Goal: Task Accomplishment & Management: Use online tool/utility

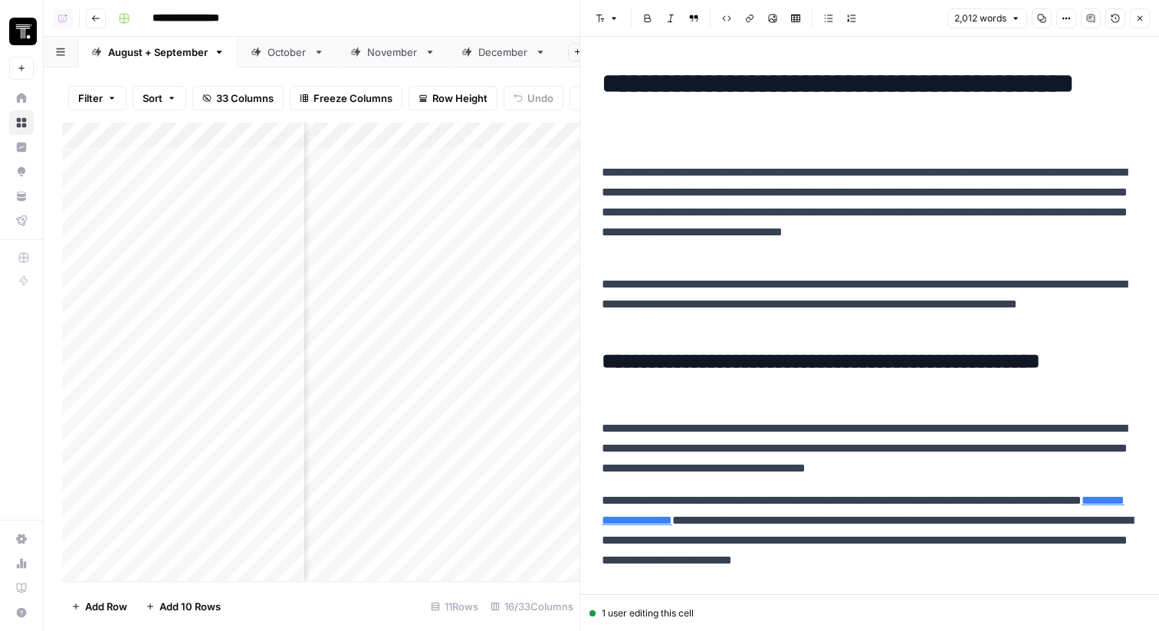
scroll to position [0, 1229]
click at [1147, 18] on button "Close" at bounding box center [1140, 18] width 20 height 20
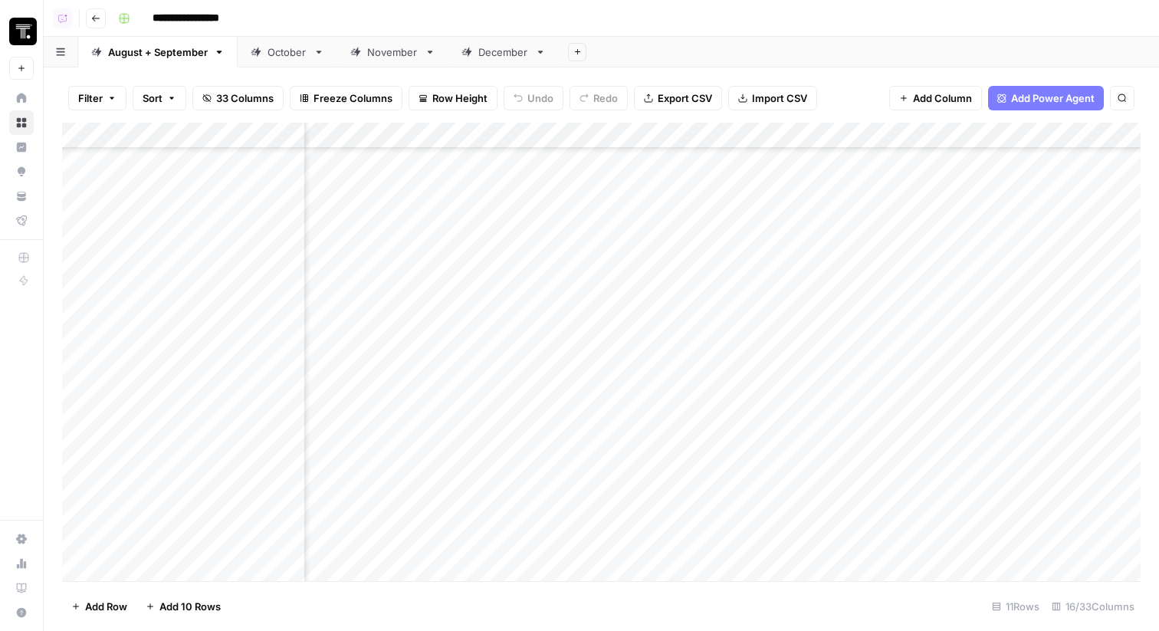
scroll to position [173, 0]
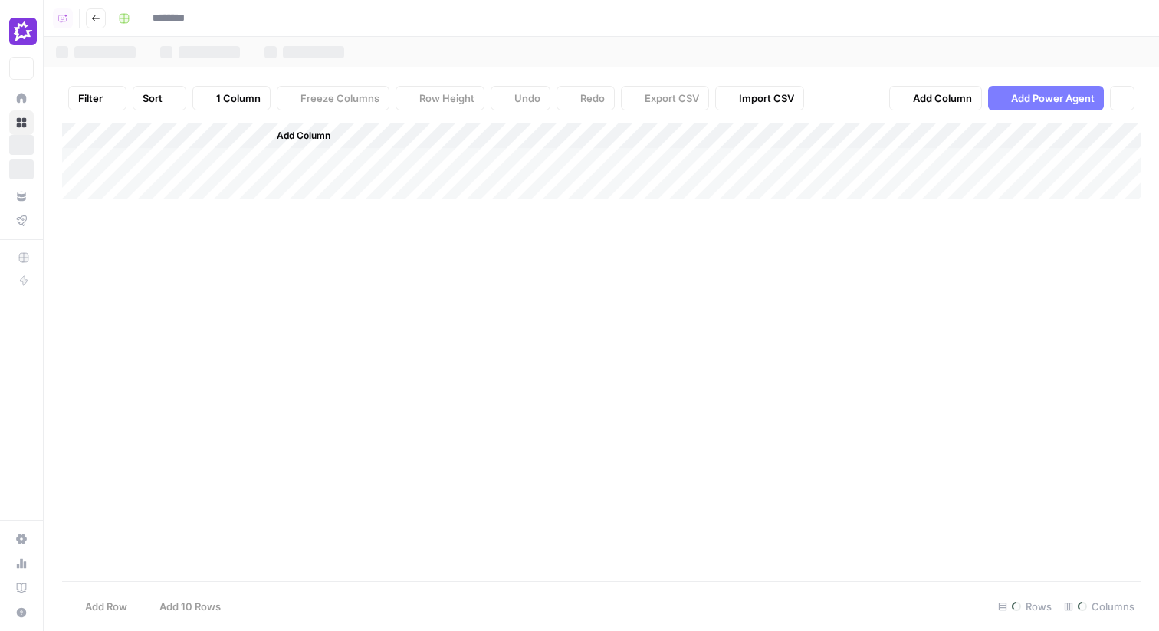
type input "**********"
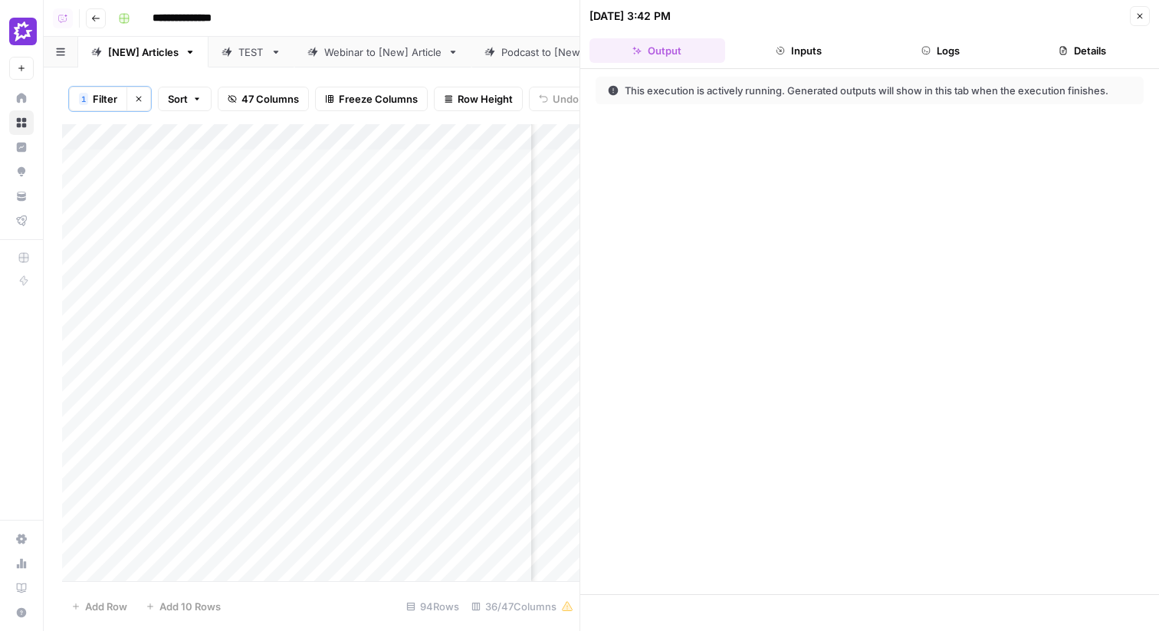
scroll to position [0, 1621]
click at [1135, 5] on header "[DATE] 3:42 PM Close Output Inputs Logs Details" at bounding box center [869, 34] width 579 height 69
click at [1137, 18] on icon "button" at bounding box center [1139, 15] width 9 height 9
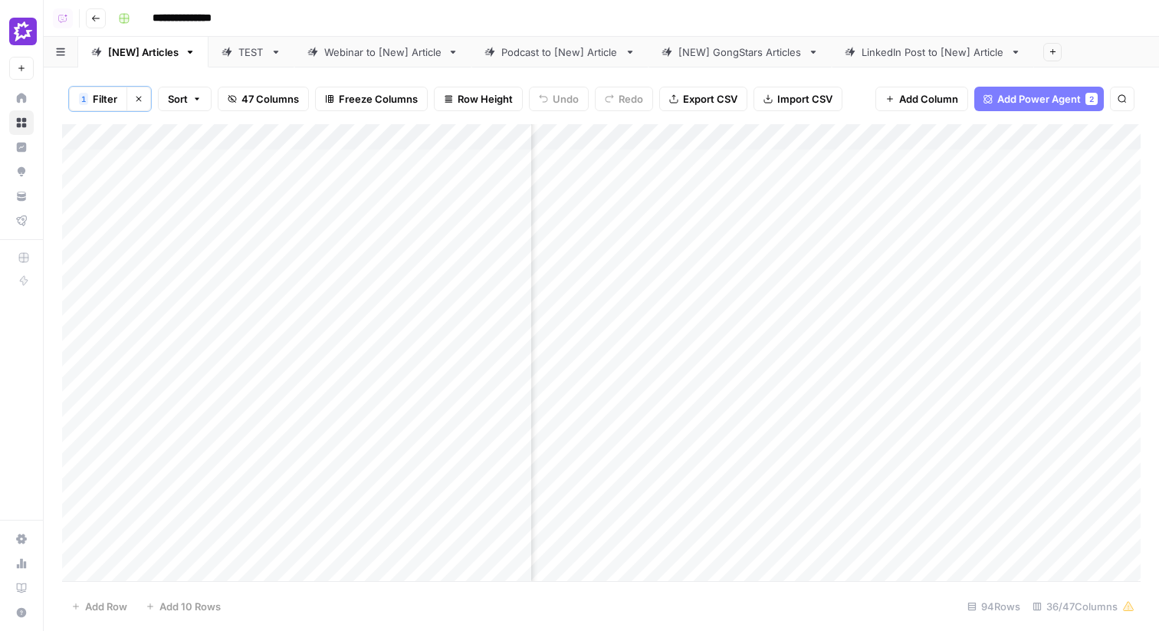
scroll to position [1, 1396]
click at [812, 355] on div "Add Column" at bounding box center [601, 352] width 1078 height 457
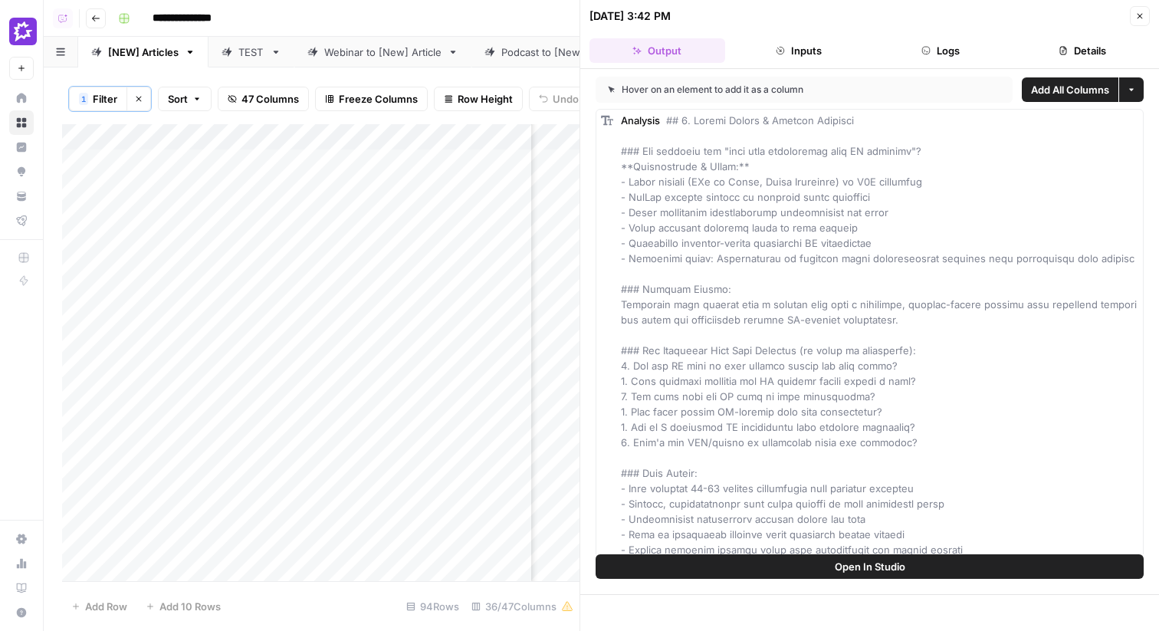
click at [1141, 14] on icon "button" at bounding box center [1139, 15] width 9 height 9
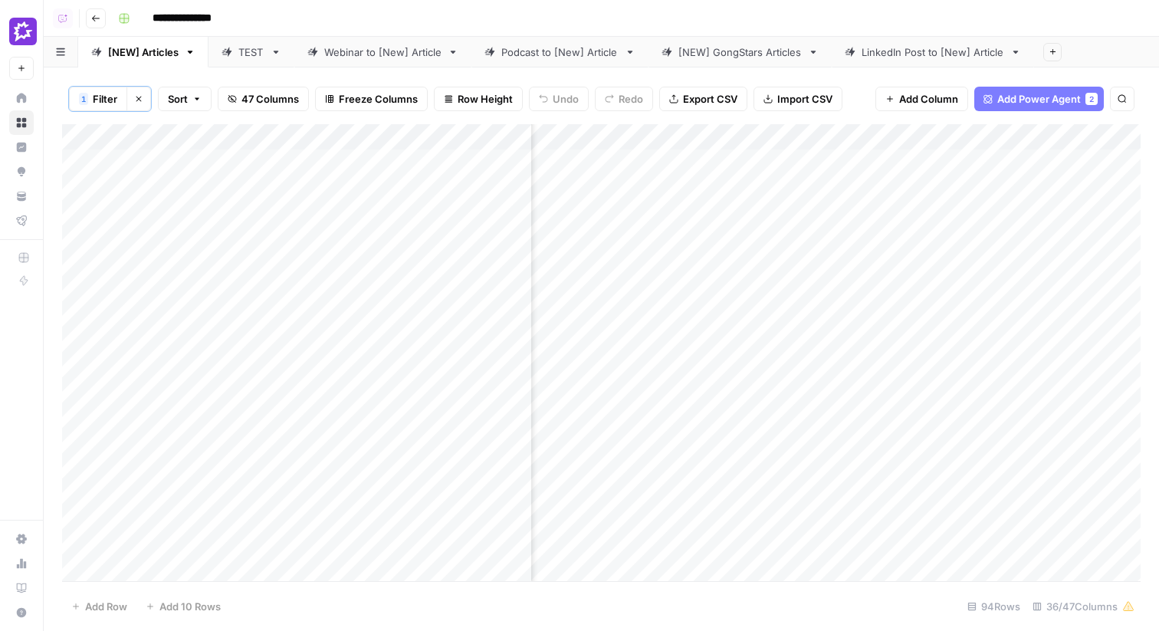
click at [750, 144] on div "Add Column" at bounding box center [601, 352] width 1078 height 457
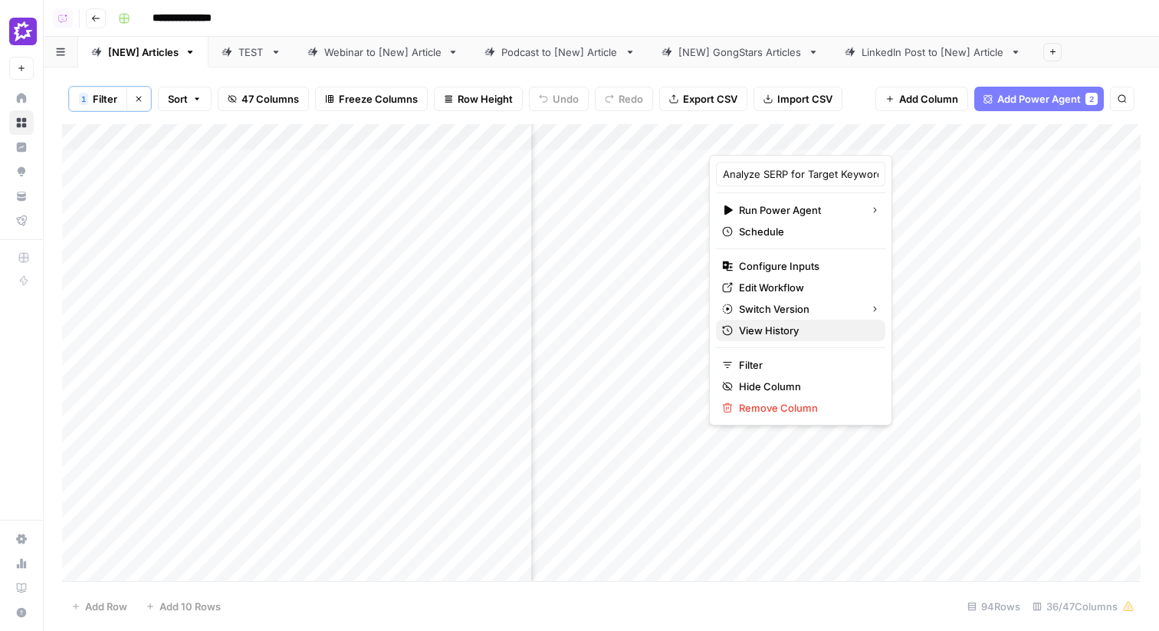
click at [765, 333] on span "View History" at bounding box center [806, 330] width 134 height 15
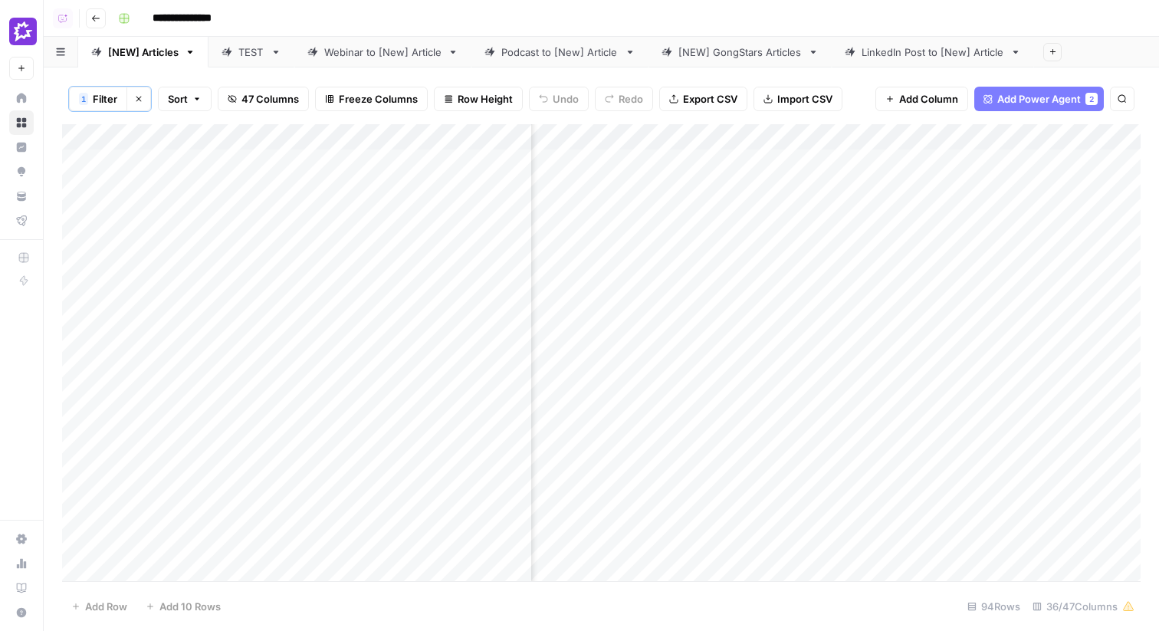
click at [21, 124] on icon at bounding box center [21, 122] width 11 height 11
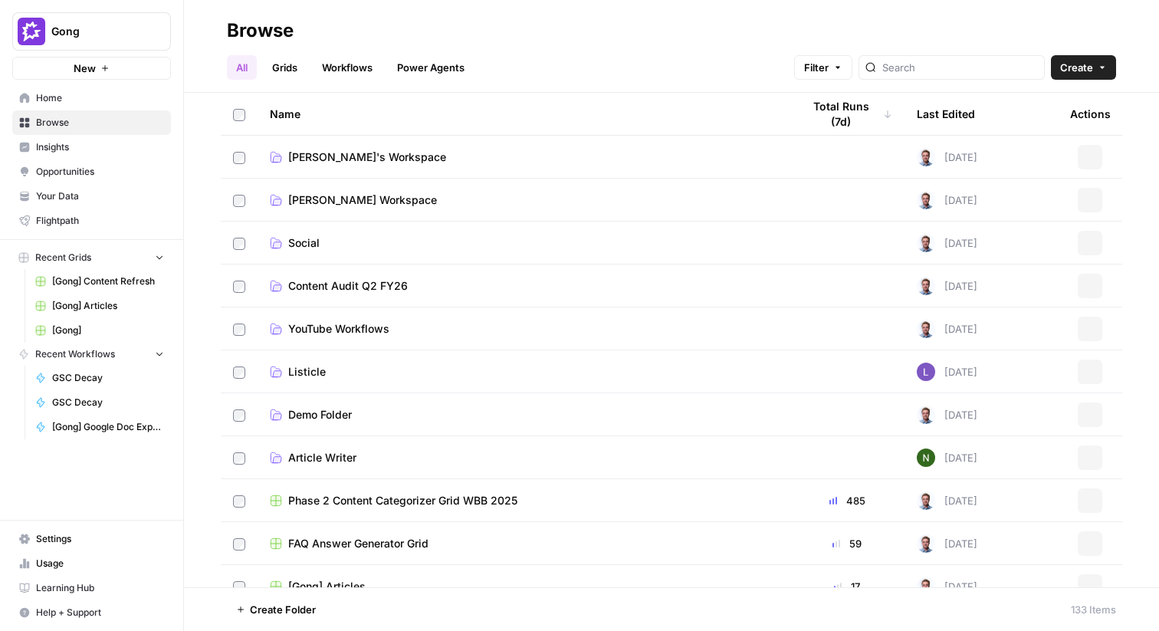
click at [303, 62] on link "Grids" at bounding box center [285, 67] width 44 height 25
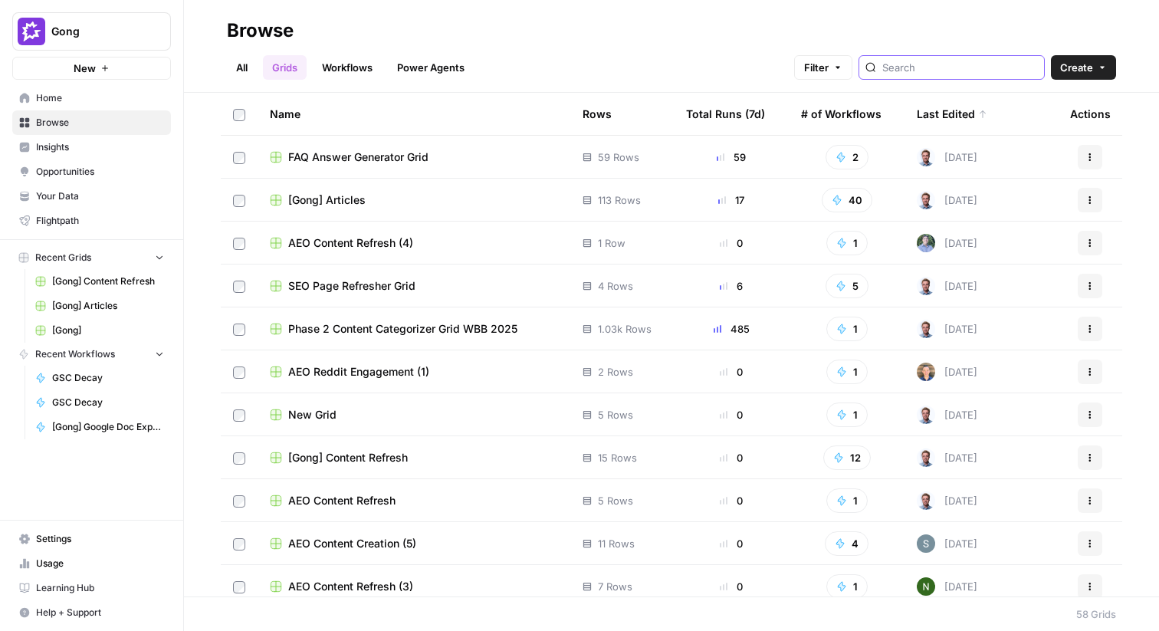
click at [986, 71] on input "search" at bounding box center [960, 67] width 156 height 15
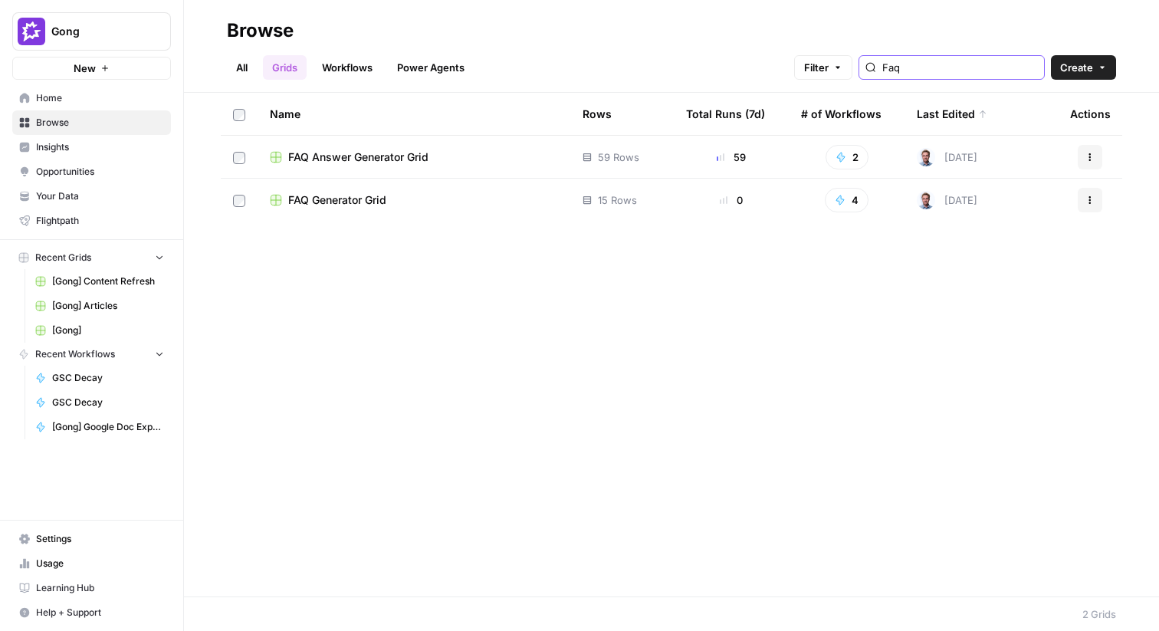
type input "Faq"
click at [394, 155] on span "FAQ Answer Generator Grid" at bounding box center [358, 156] width 140 height 15
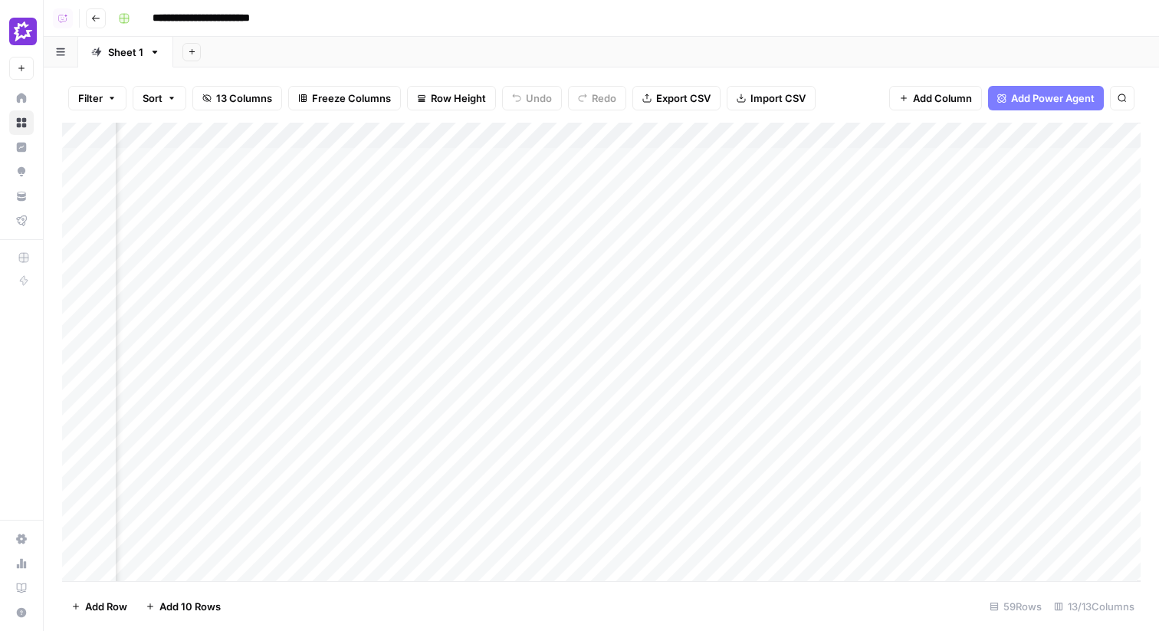
scroll to position [0, 1110]
click at [778, 159] on div "Add Column" at bounding box center [601, 352] width 1078 height 458
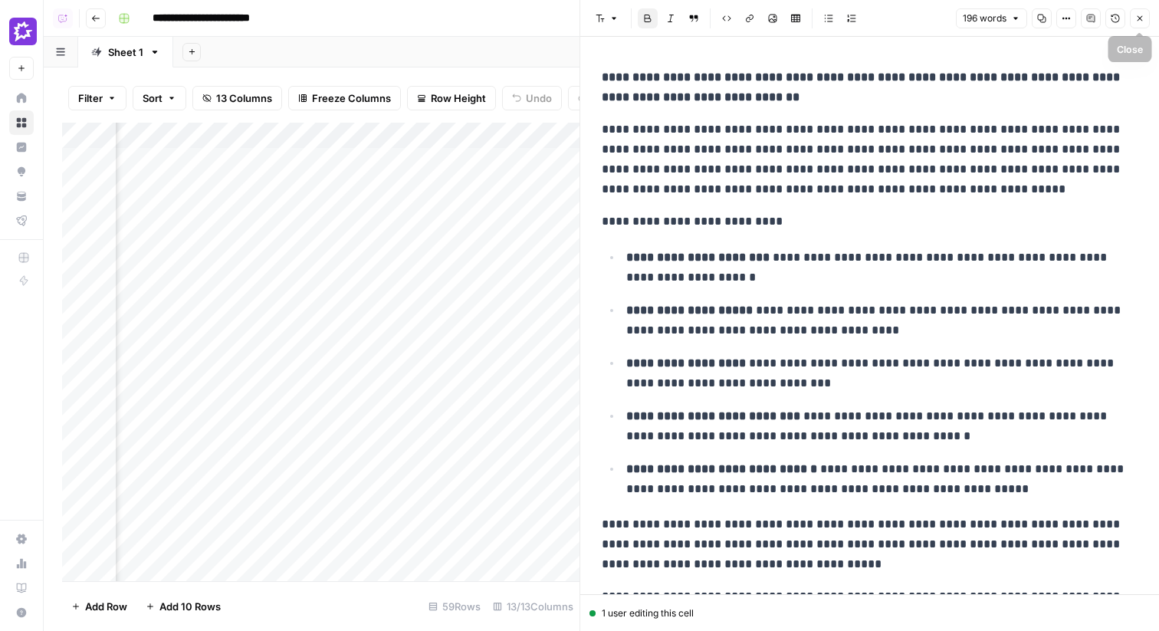
click at [1140, 27] on button "Close" at bounding box center [1140, 18] width 20 height 20
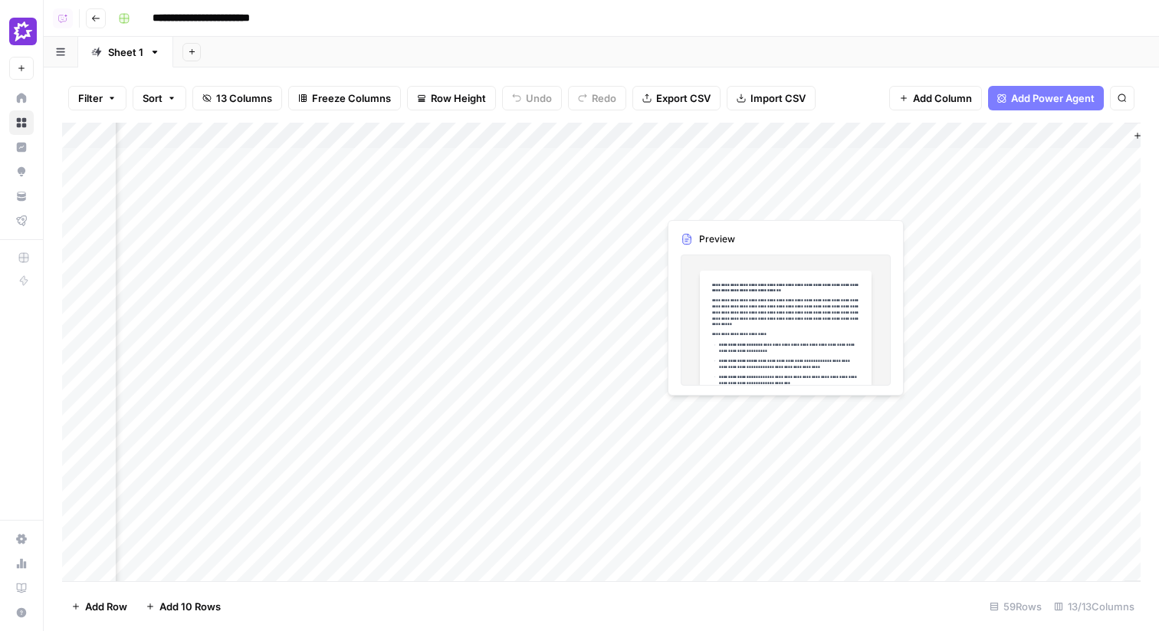
click at [679, 228] on div "Add Column" at bounding box center [601, 352] width 1078 height 458
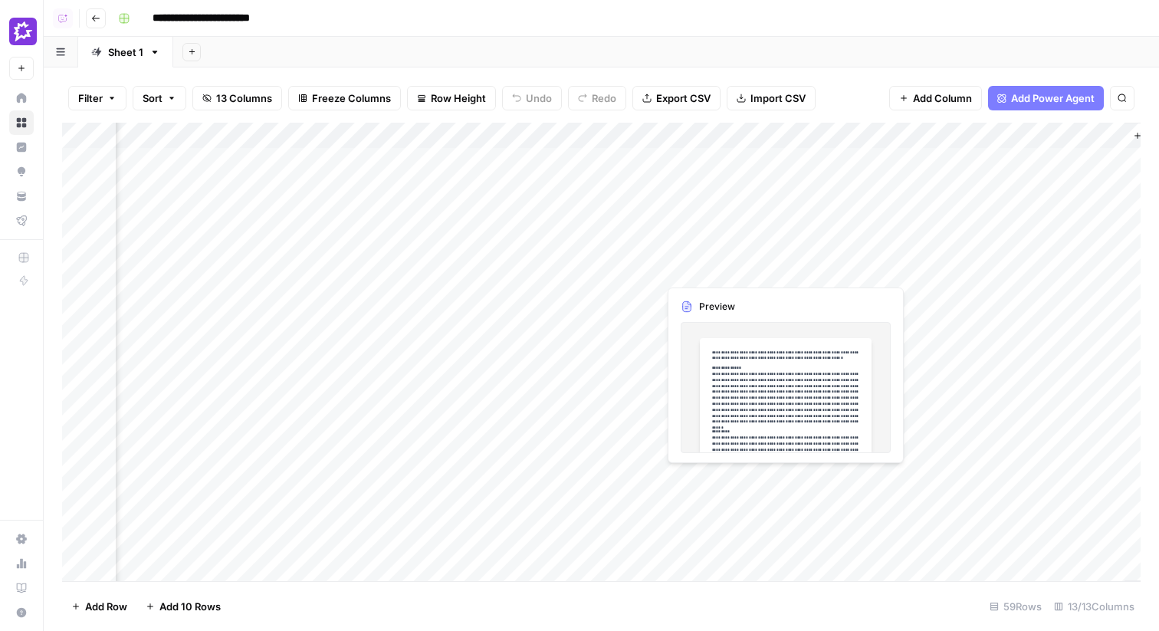
click at [697, 195] on div "Add Column" at bounding box center [601, 352] width 1078 height 458
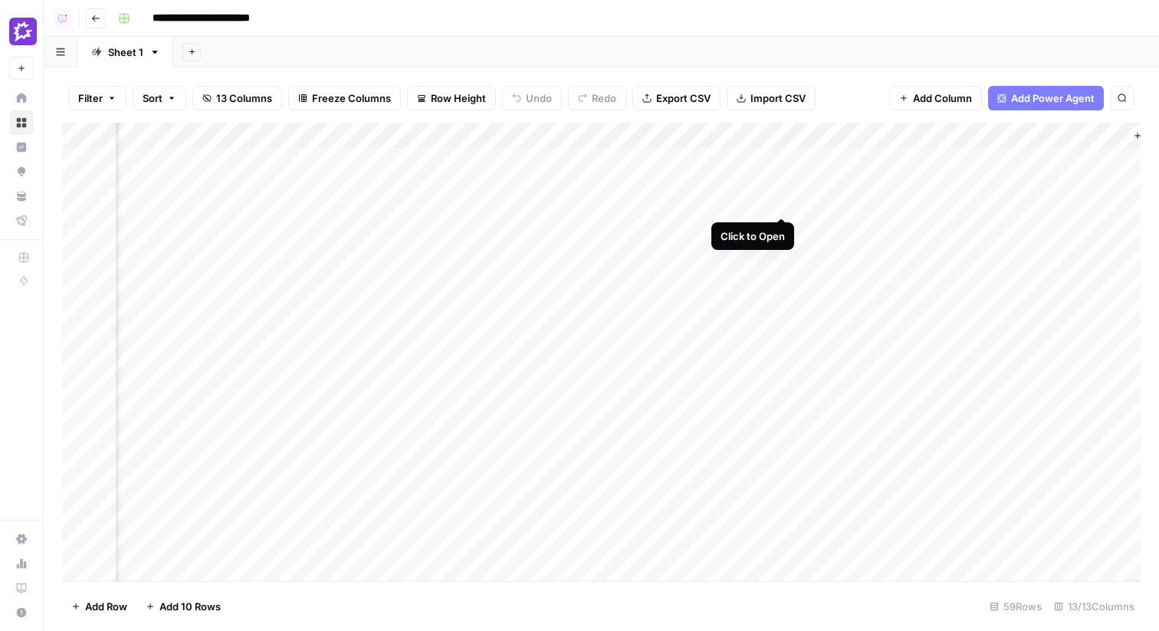
click at [786, 158] on div "Add Column" at bounding box center [601, 352] width 1078 height 458
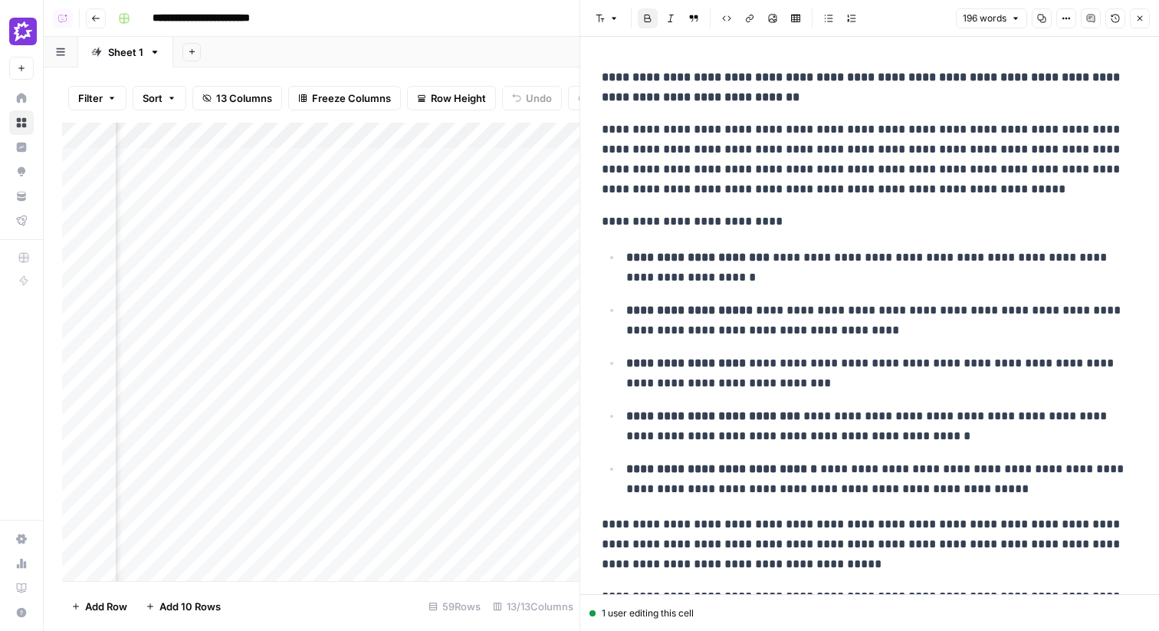
click at [758, 116] on div "**********" at bounding box center [869, 346] width 554 height 571
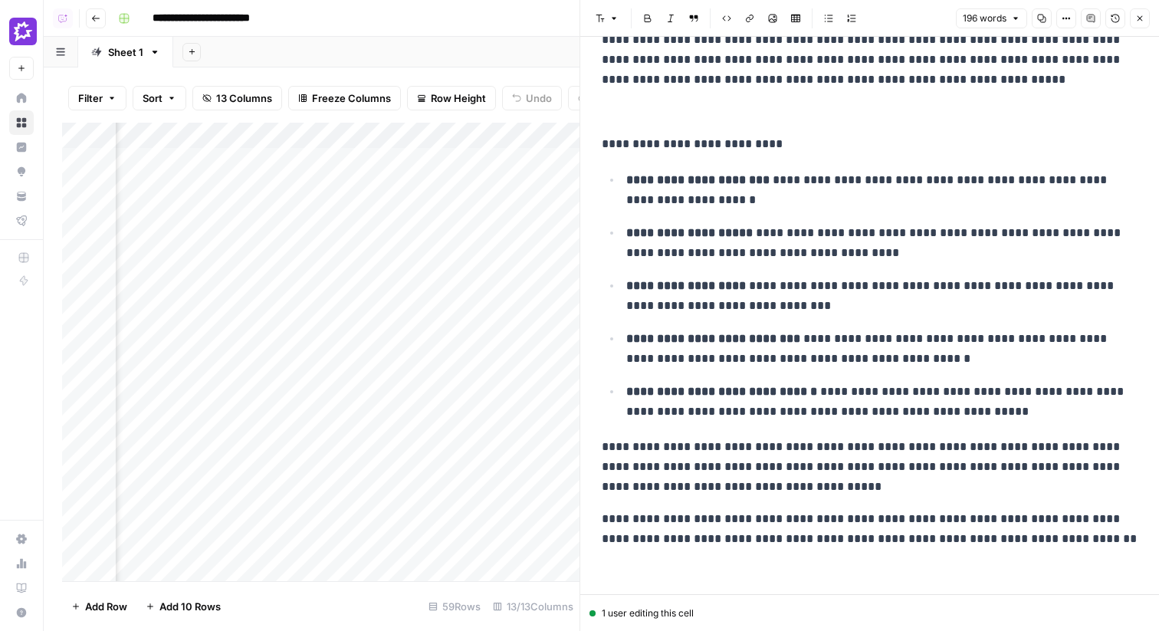
scroll to position [145, 0]
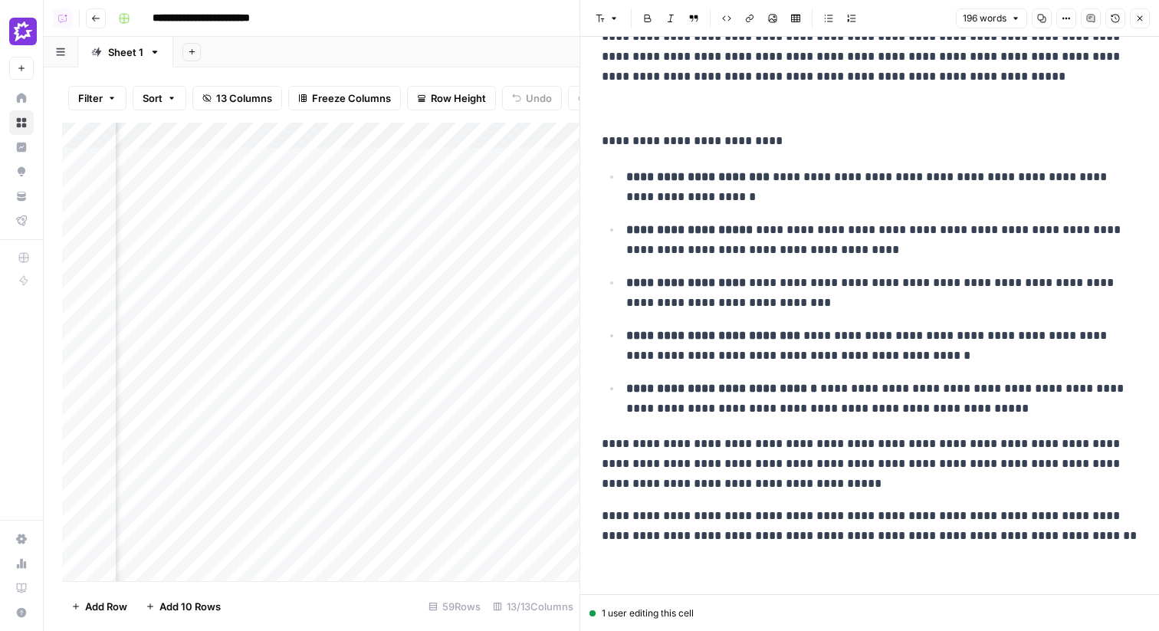
click at [631, 431] on div "**********" at bounding box center [869, 233] width 554 height 635
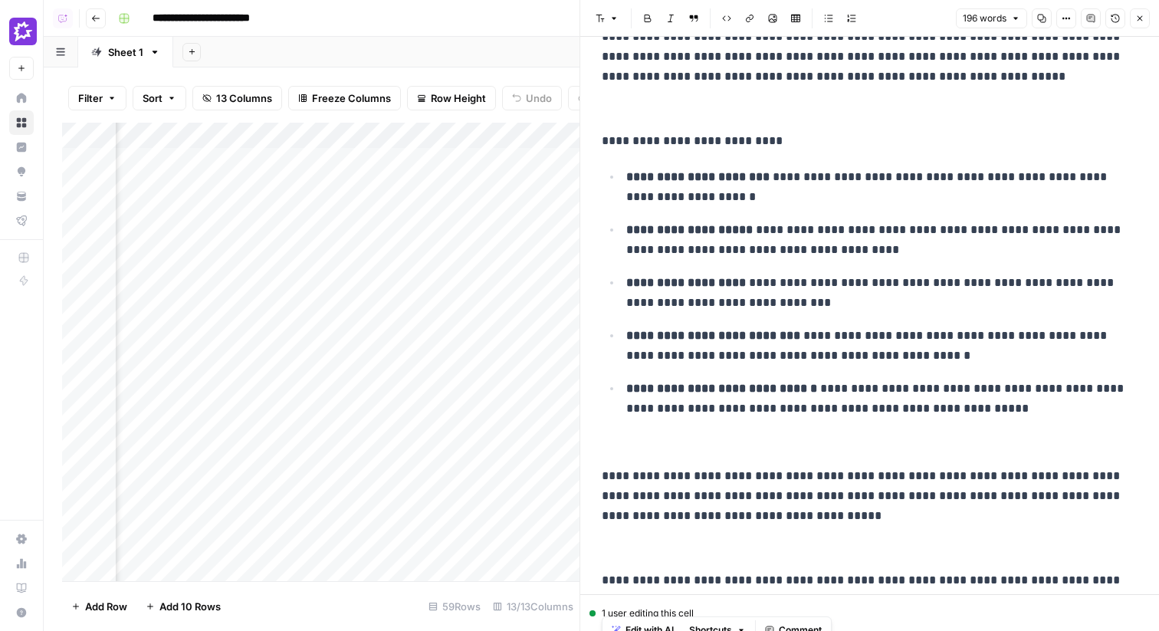
click at [753, 222] on p "**********" at bounding box center [881, 240] width 511 height 40
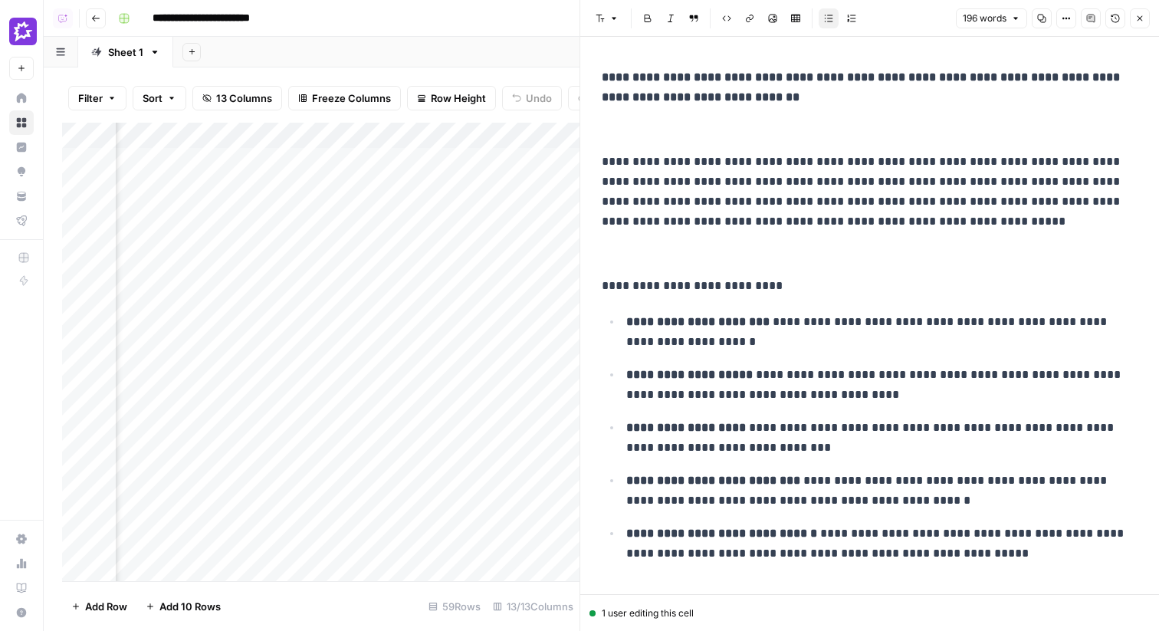
click at [665, 228] on p "**********" at bounding box center [870, 192] width 536 height 80
click at [650, 129] on p at bounding box center [870, 130] width 536 height 20
click at [645, 246] on p at bounding box center [870, 254] width 536 height 20
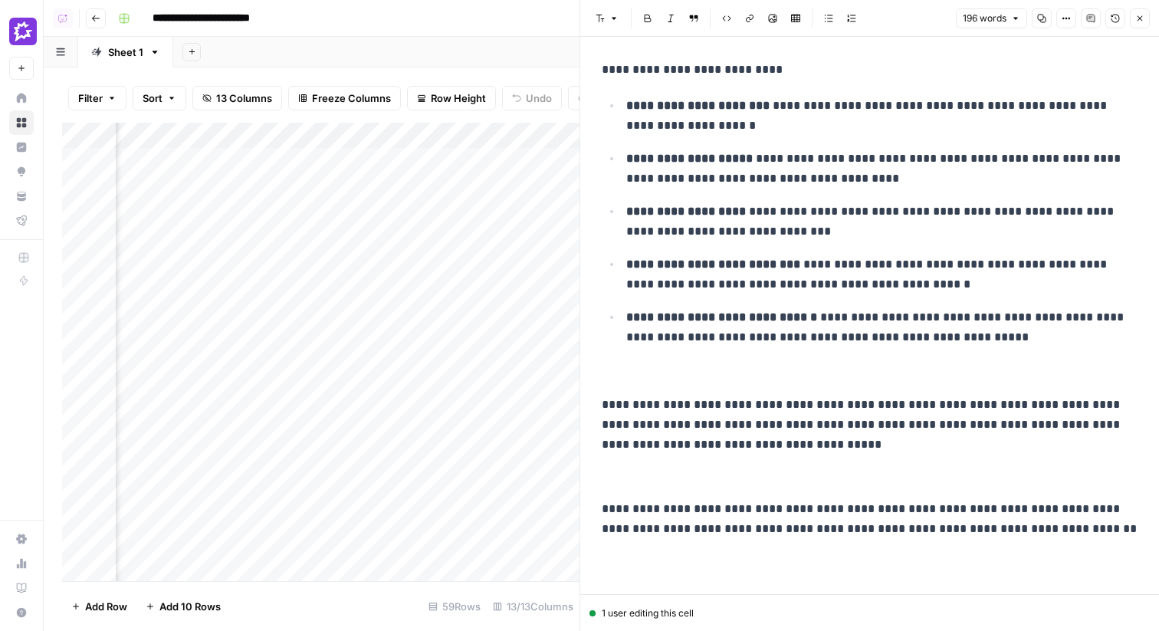
click at [644, 380] on p at bounding box center [870, 373] width 536 height 20
click at [612, 527] on p "**********" at bounding box center [870, 519] width 536 height 40
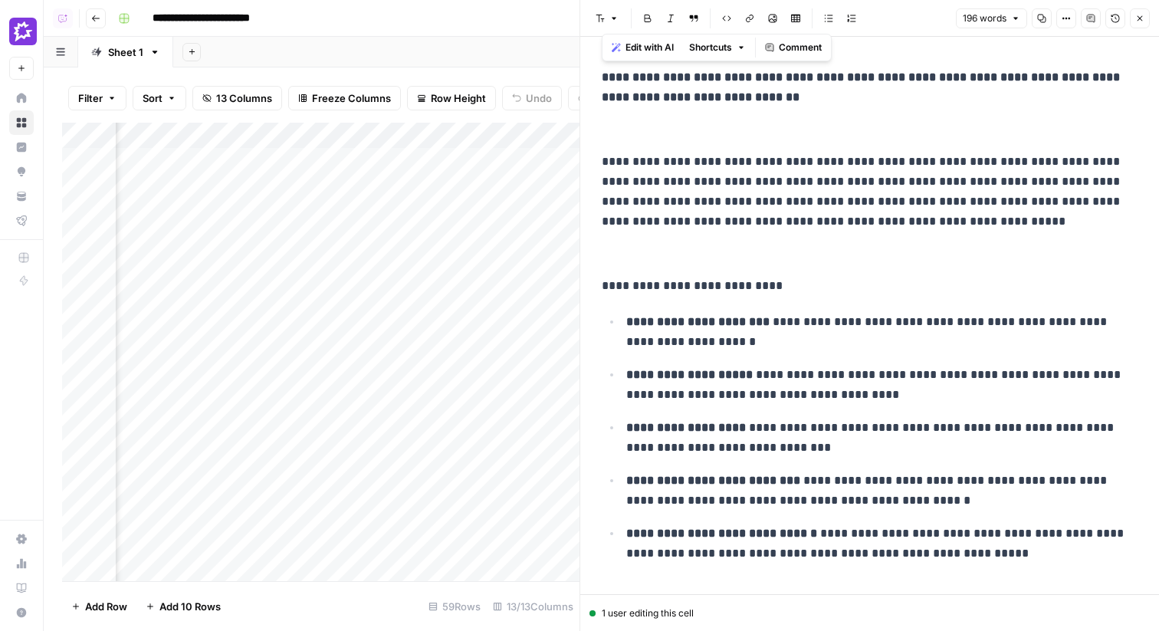
click at [632, 129] on p at bounding box center [870, 130] width 536 height 20
click at [625, 250] on p at bounding box center [870, 254] width 536 height 20
click at [1141, 15] on icon "button" at bounding box center [1139, 18] width 9 height 9
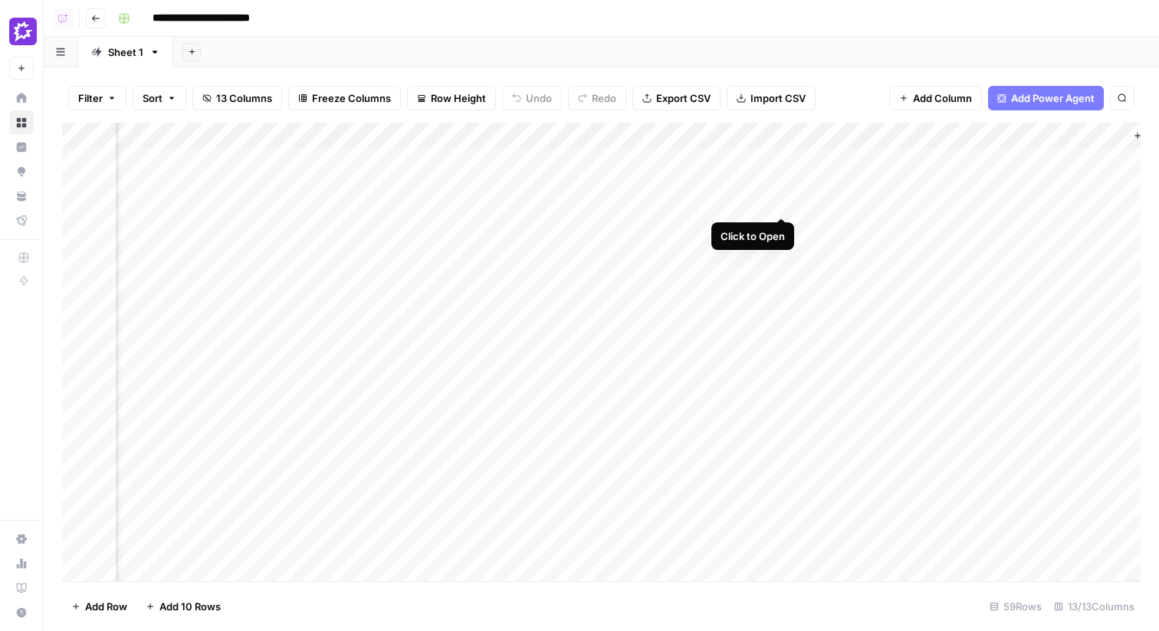
click at [779, 162] on div "Add Column" at bounding box center [601, 352] width 1078 height 458
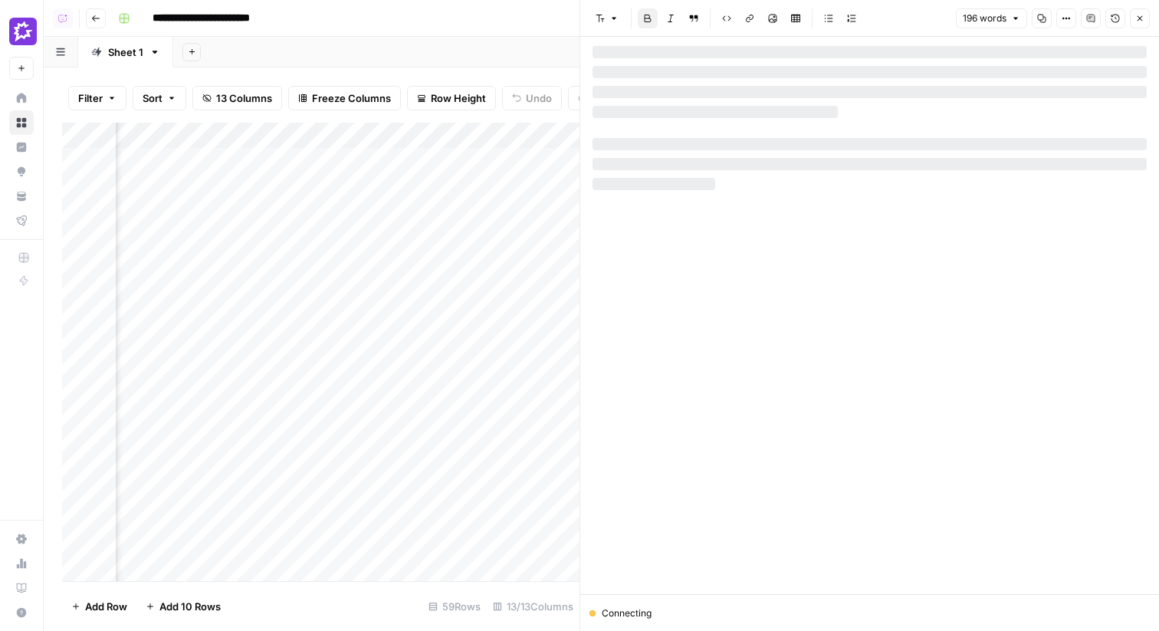
click at [1094, 156] on div at bounding box center [869, 428] width 554 height 764
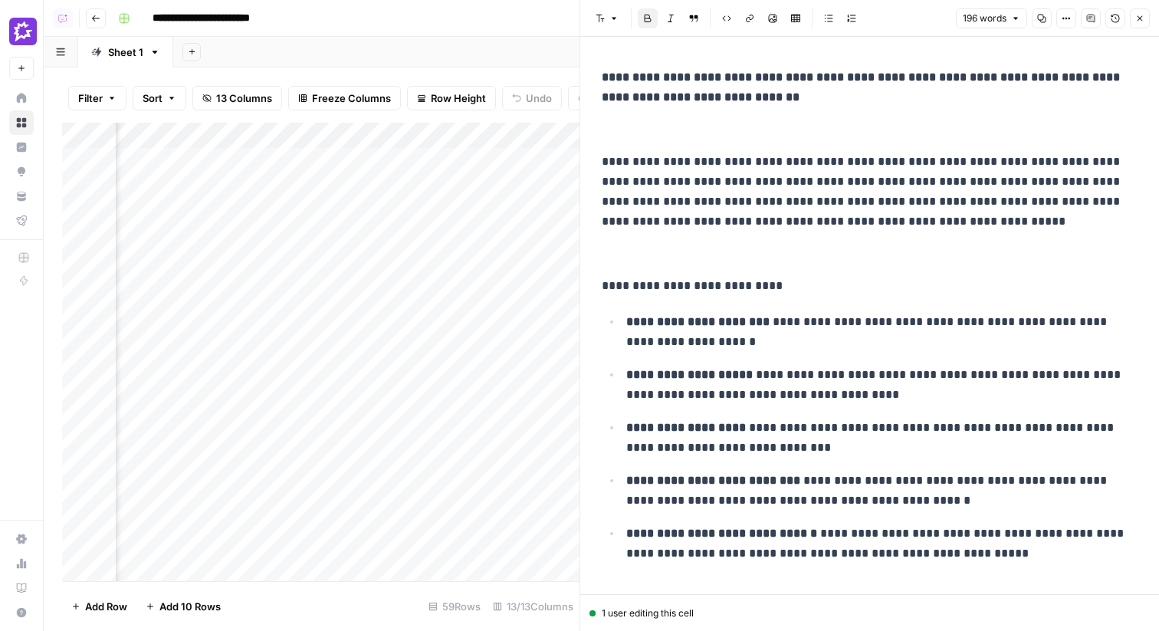
click at [1090, 135] on p at bounding box center [870, 130] width 536 height 20
click at [1111, 19] on icon "button" at bounding box center [1115, 19] width 8 height 8
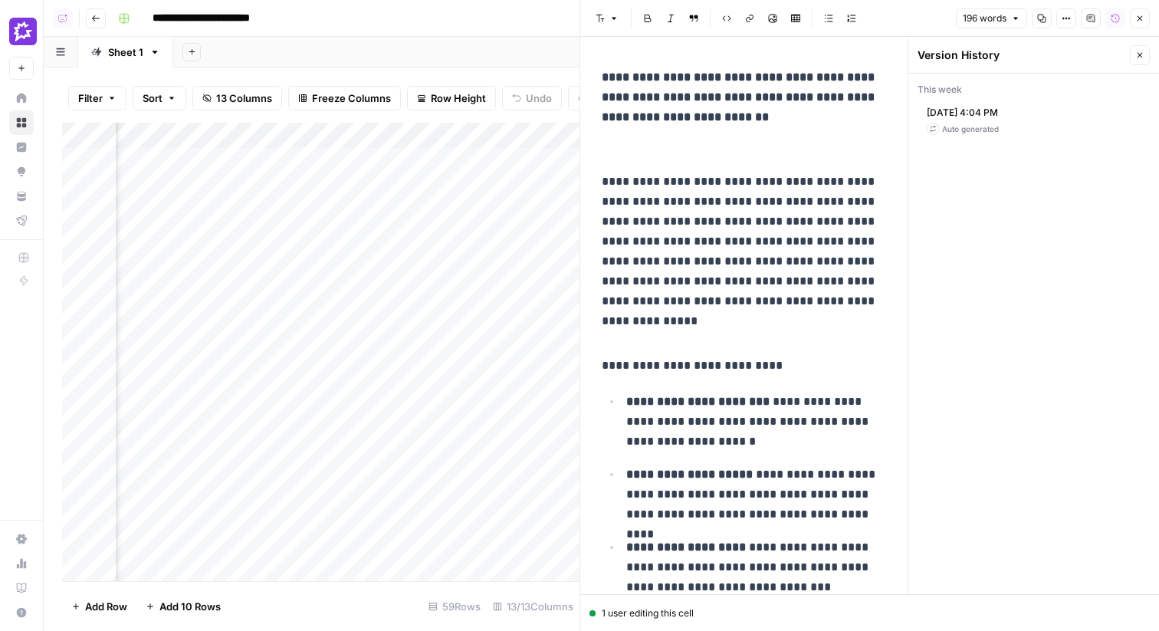
click at [988, 120] on div "Oct 14, 2025 4:04 PM Auto generated" at bounding box center [963, 120] width 72 height 29
click at [1011, 135] on div "Oct 14, 2025 4:04 PM Auto generated" at bounding box center [1033, 120] width 232 height 41
click at [1133, 51] on button "Close" at bounding box center [1140, 55] width 20 height 20
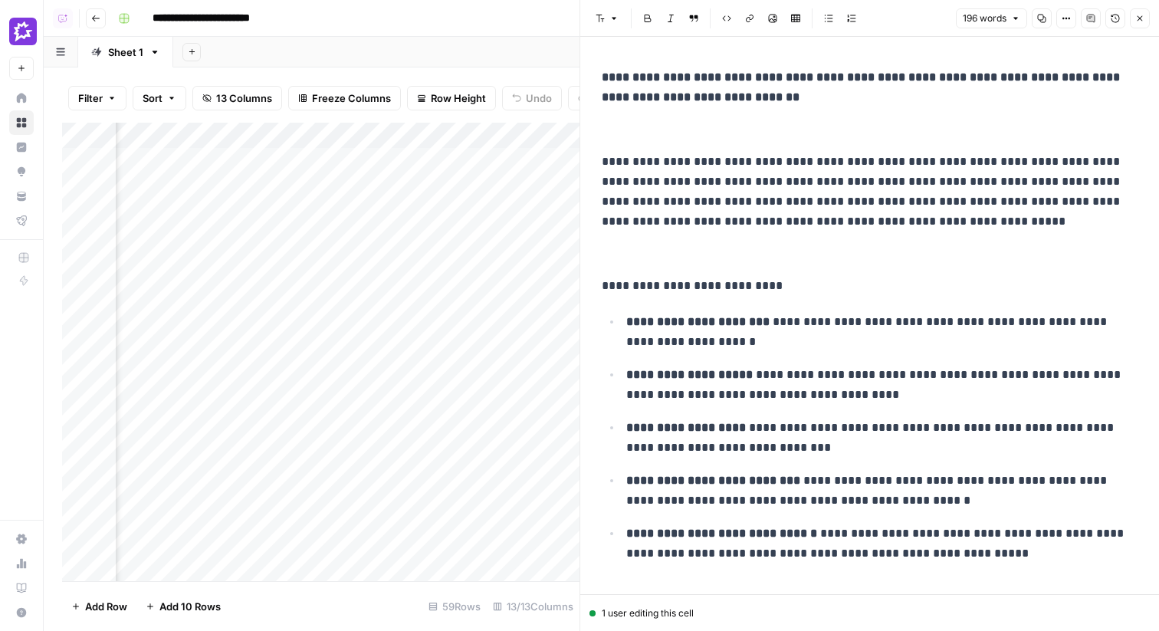
click at [1145, 23] on button "Close" at bounding box center [1140, 18] width 20 height 20
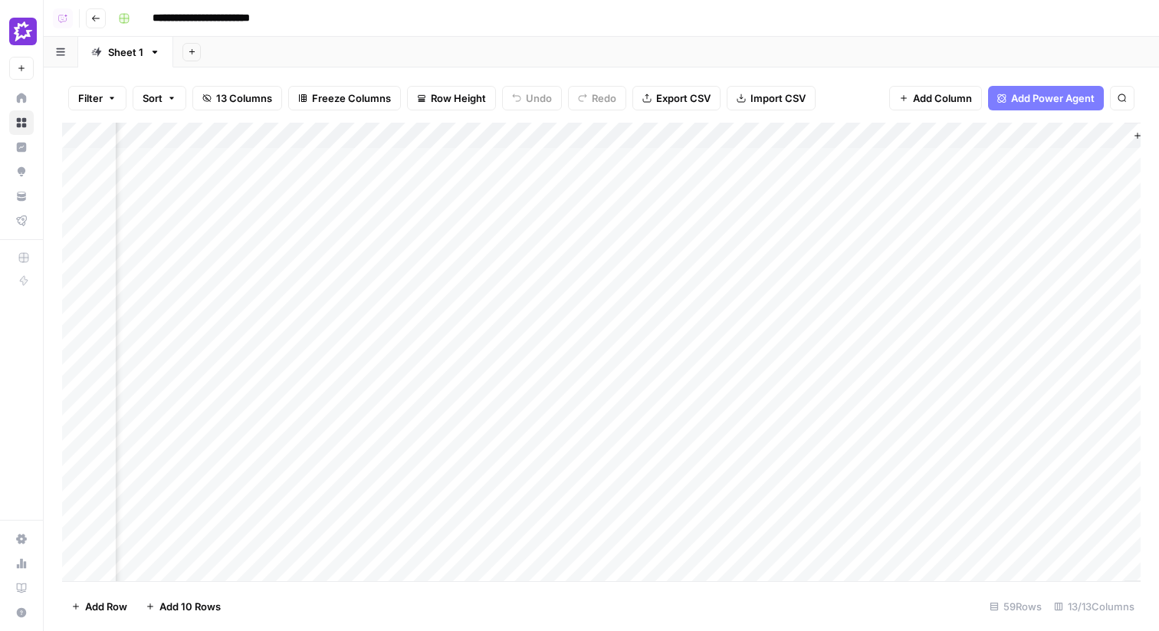
click at [491, 31] on header "**********" at bounding box center [601, 18] width 1115 height 37
click at [307, 62] on div "Add Sheet" at bounding box center [666, 52] width 986 height 31
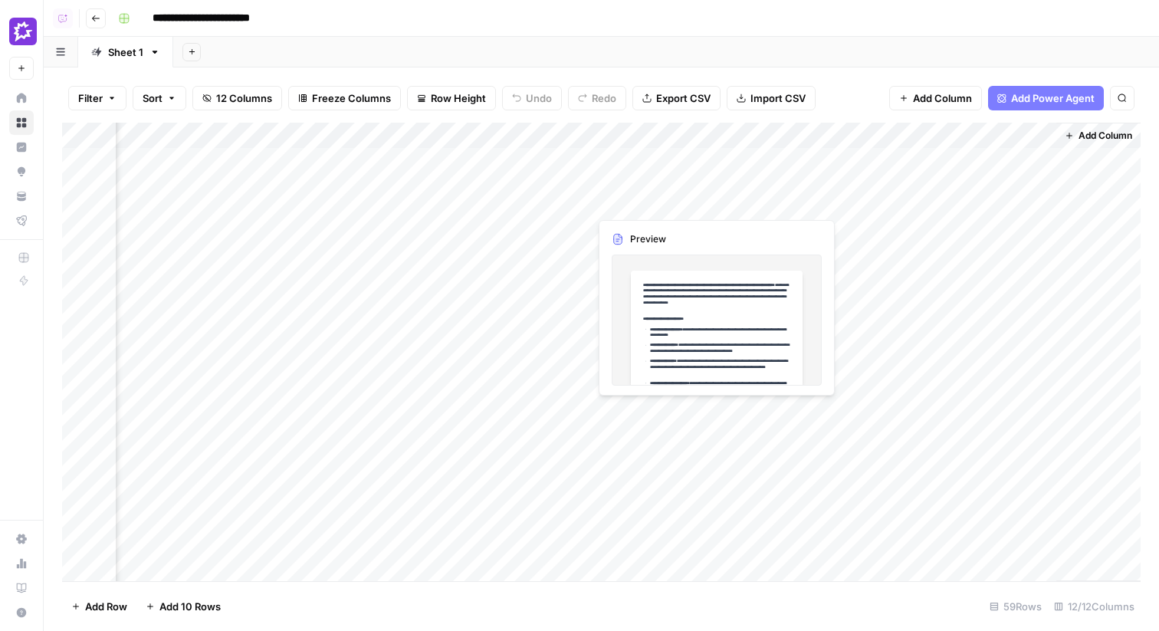
click at [683, 172] on div "Add Column" at bounding box center [601, 352] width 1078 height 458
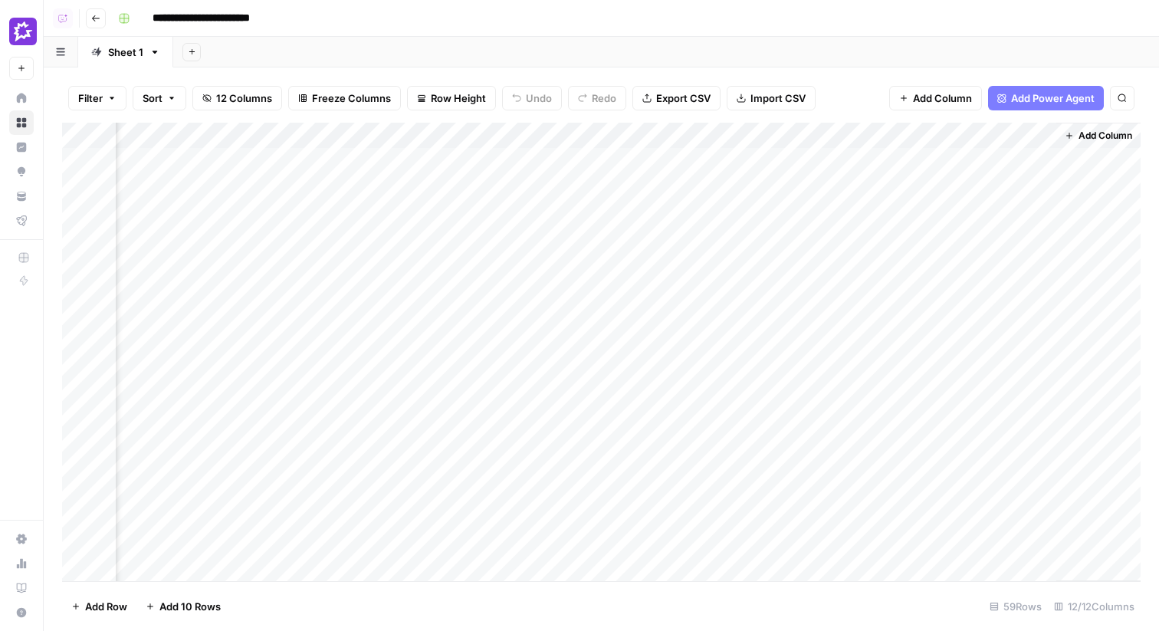
click at [713, 156] on div "Add Column" at bounding box center [601, 352] width 1078 height 458
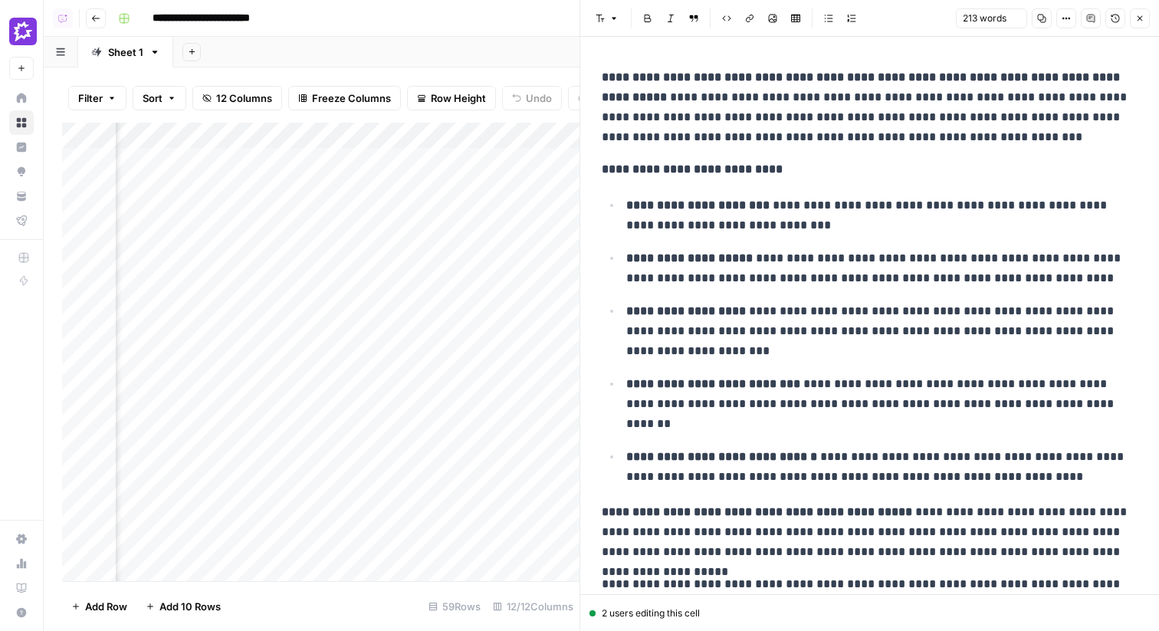
click at [1145, 18] on button "Close" at bounding box center [1140, 18] width 20 height 20
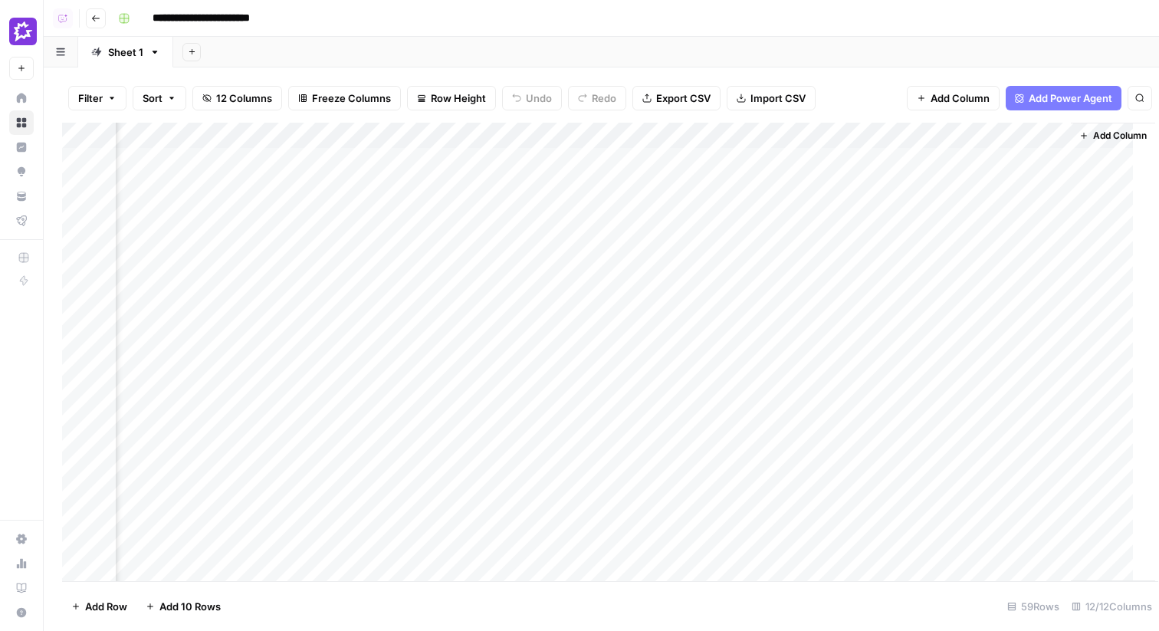
scroll to position [0, 1022]
click at [292, 158] on div "Add Column" at bounding box center [601, 352] width 1078 height 458
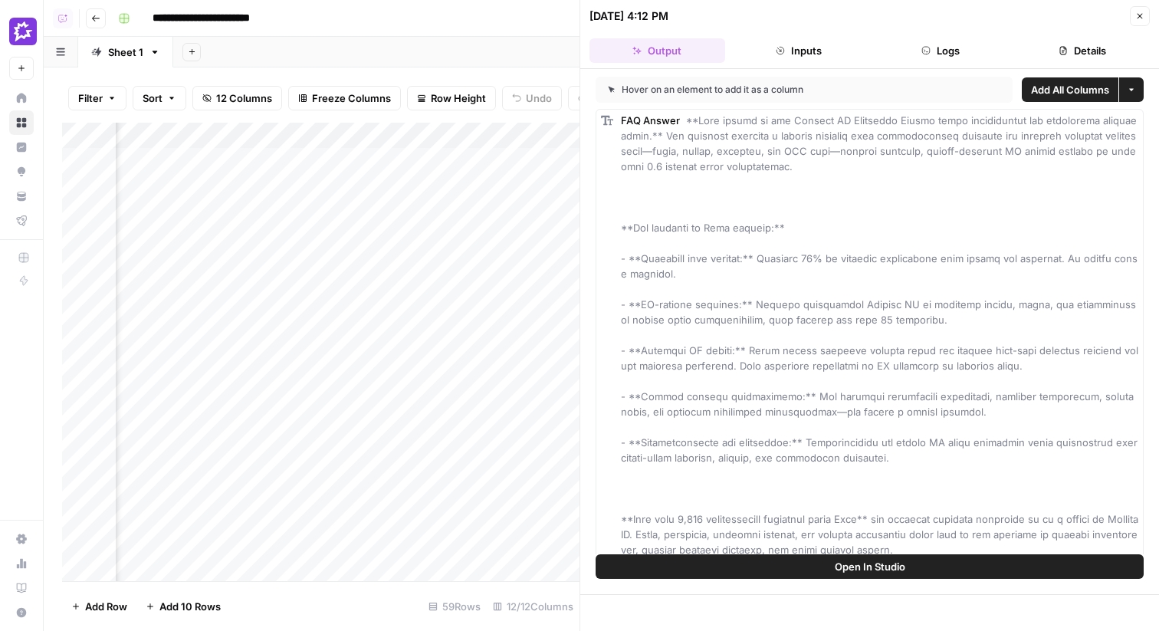
click at [950, 54] on button "Logs" at bounding box center [941, 50] width 136 height 25
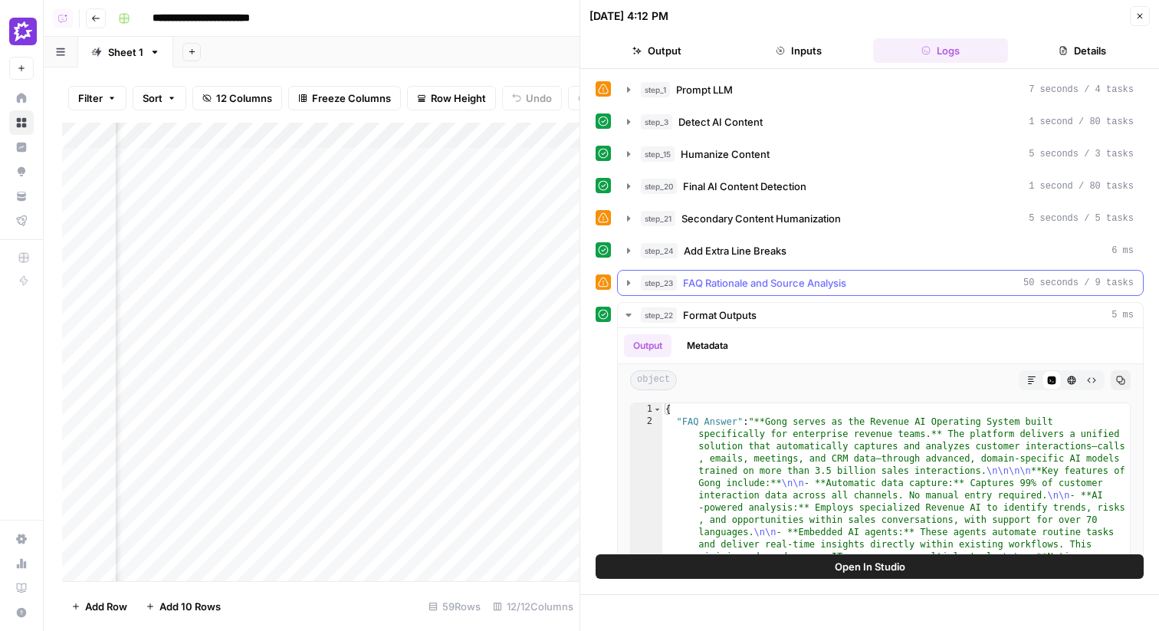
click at [737, 277] on span "FAQ Rationale and Source Analysis" at bounding box center [764, 282] width 163 height 15
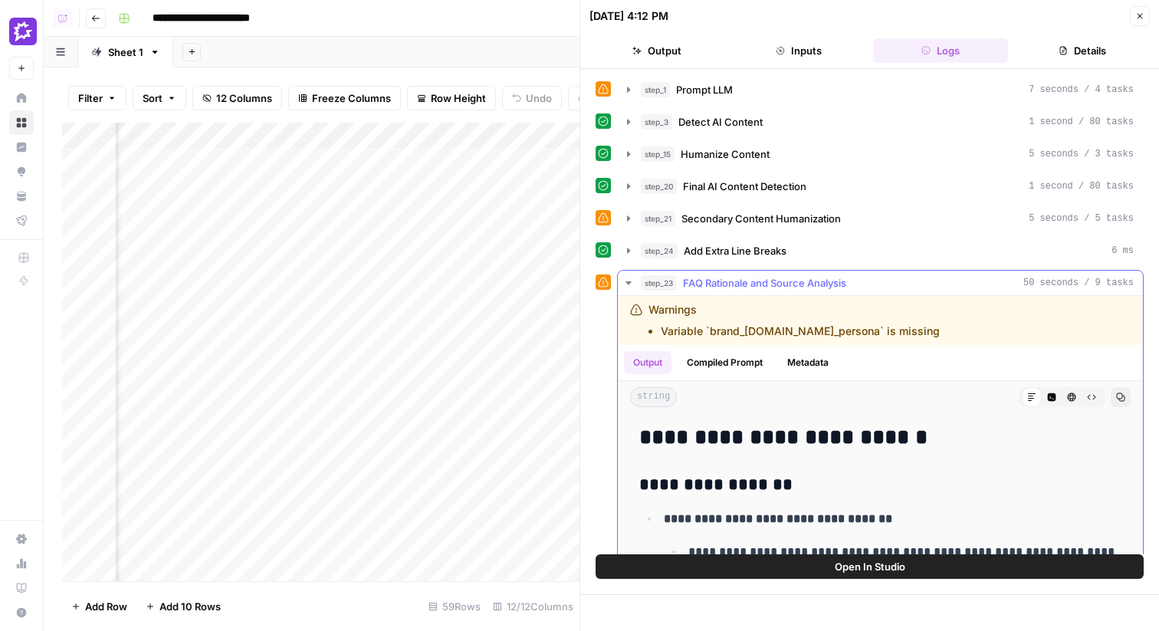
click at [726, 254] on span "Add Extra Line Breaks" at bounding box center [735, 250] width 103 height 15
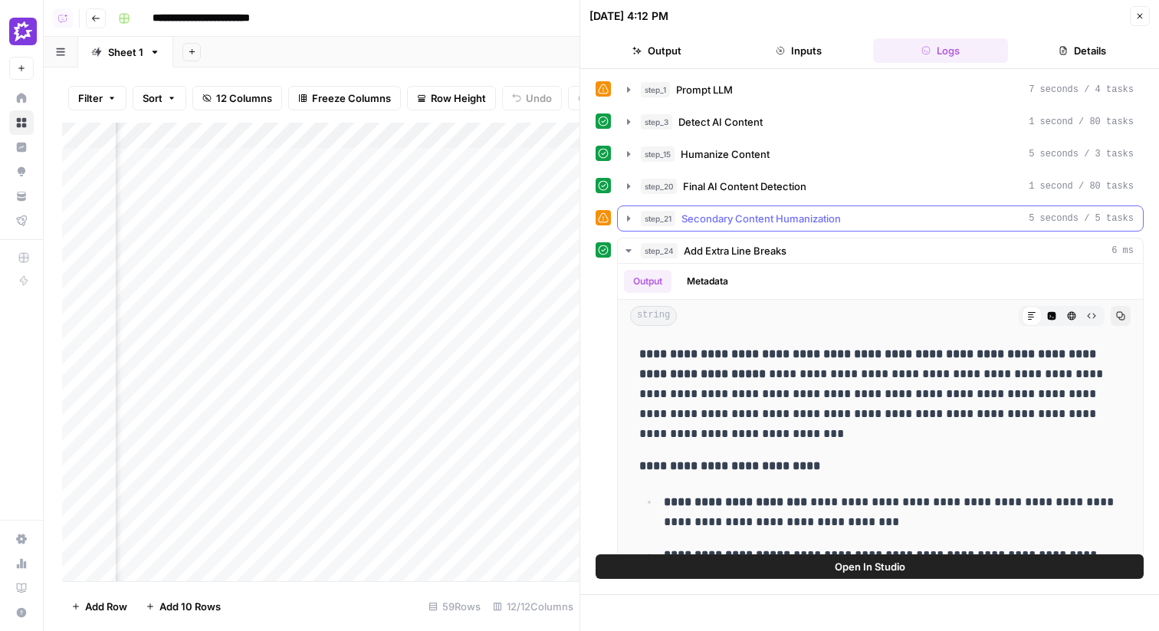
click at [748, 218] on span "Secondary Content Humanization" at bounding box center [760, 218] width 159 height 15
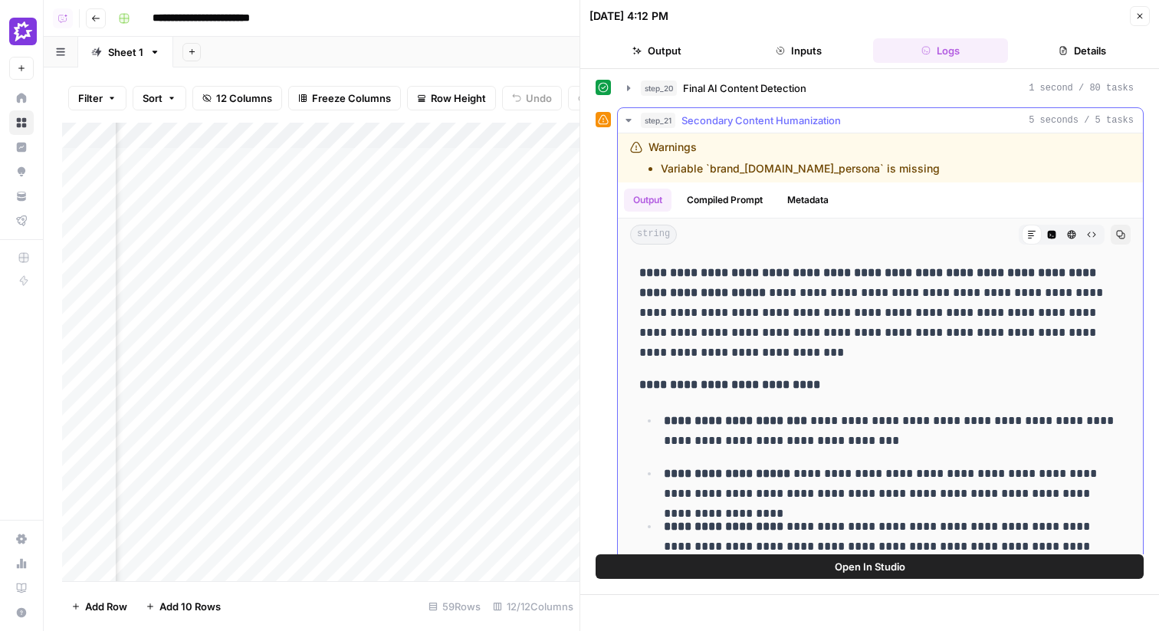
scroll to position [62, 0]
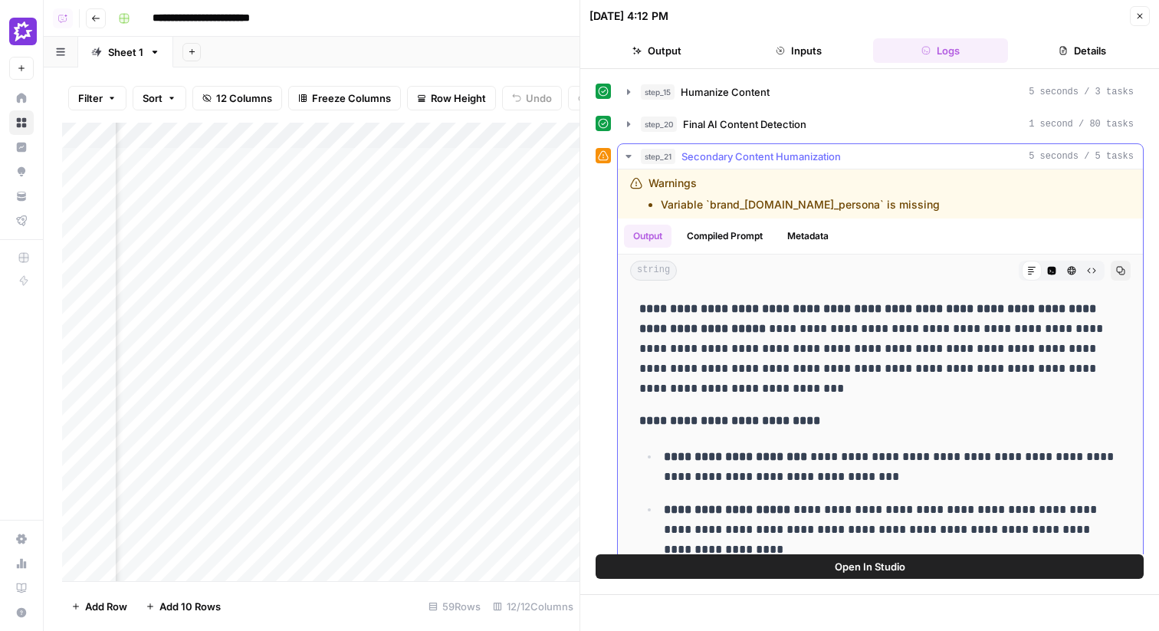
click at [750, 154] on span "Secondary Content Humanization" at bounding box center [760, 156] width 159 height 15
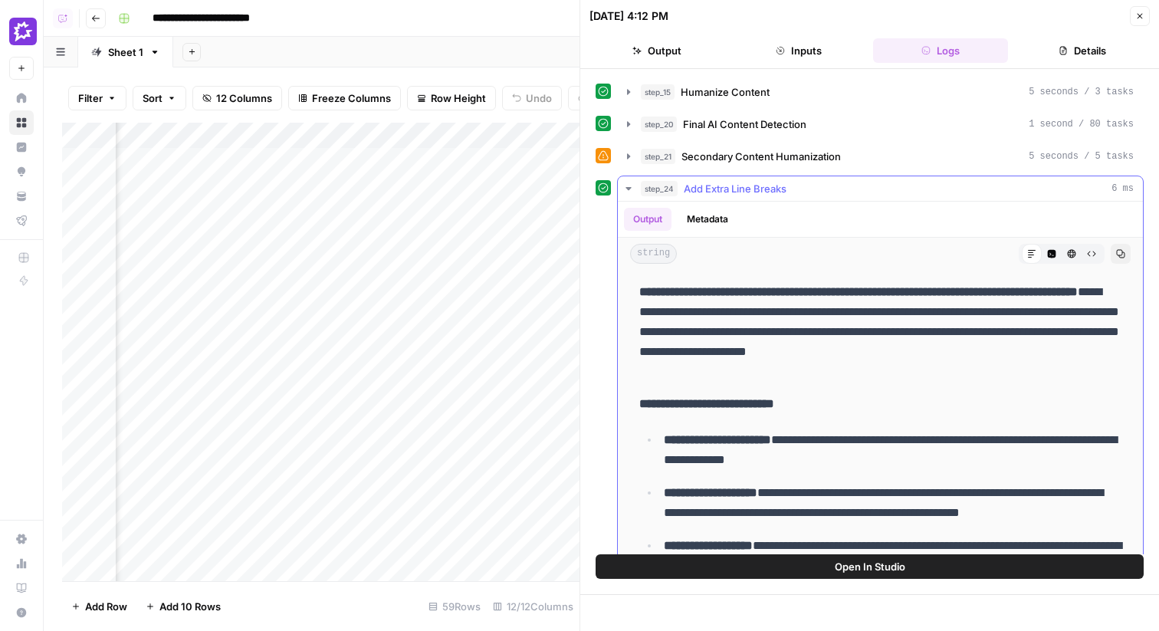
click at [1087, 253] on icon "button" at bounding box center [1091, 253] width 9 height 9
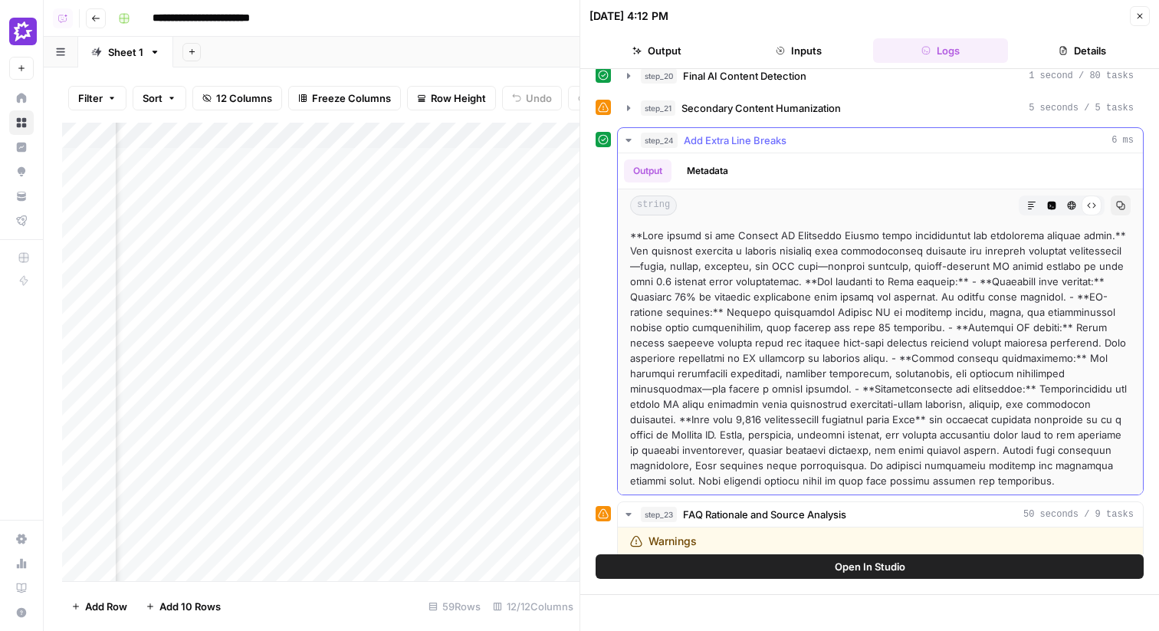
scroll to position [117, 0]
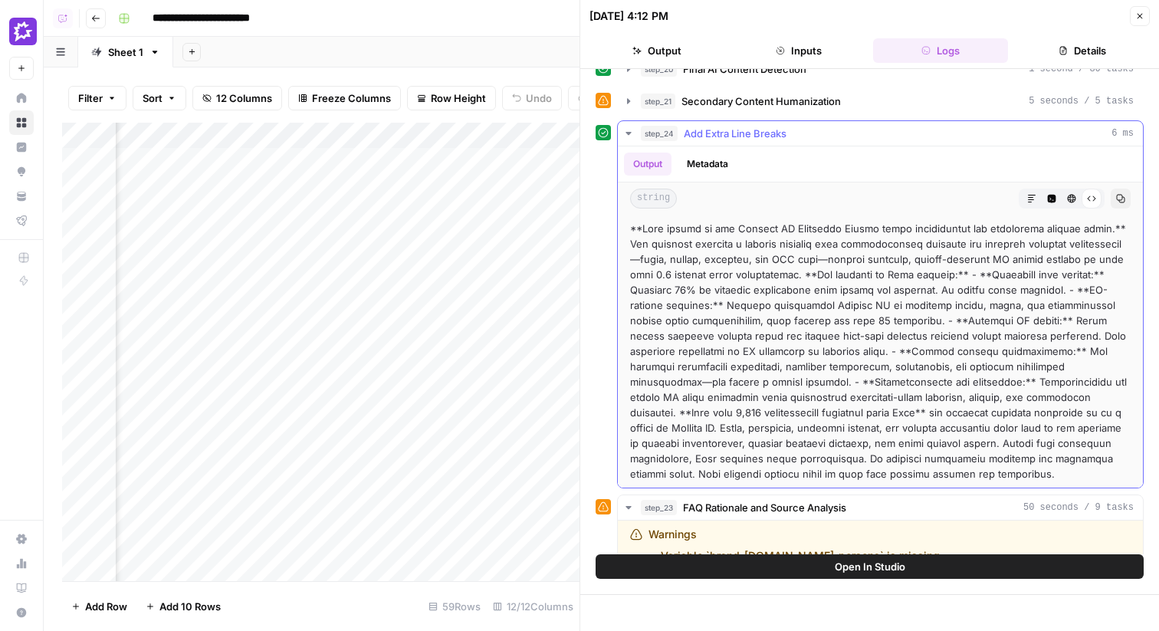
click at [1124, 199] on span "Copy" at bounding box center [1124, 199] width 1 height 1
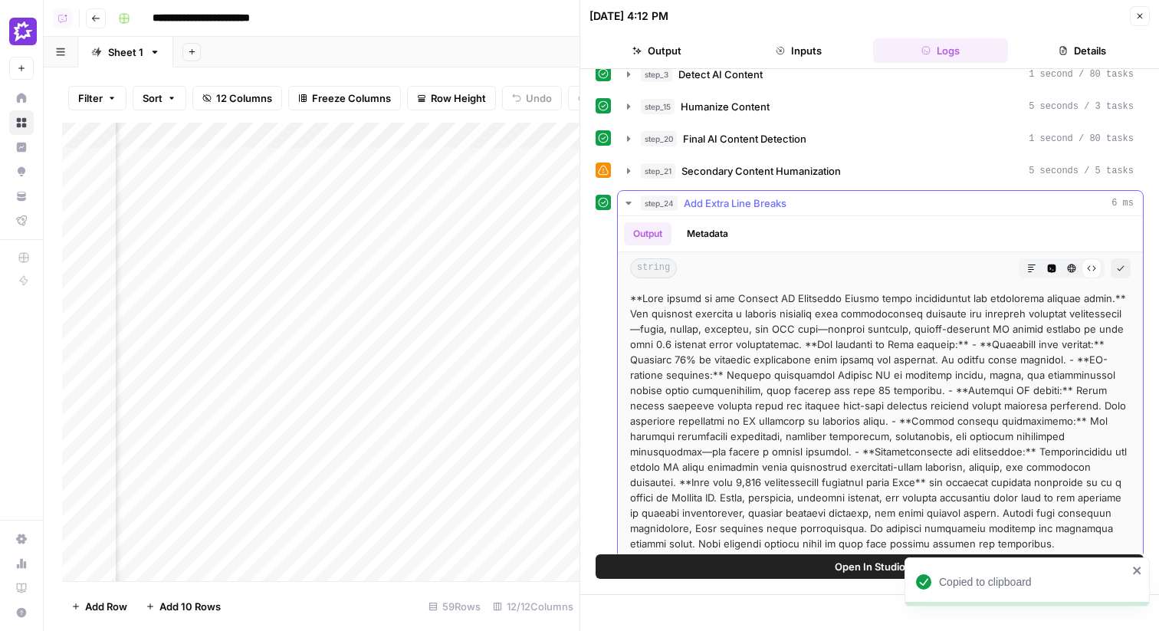
scroll to position [44, 0]
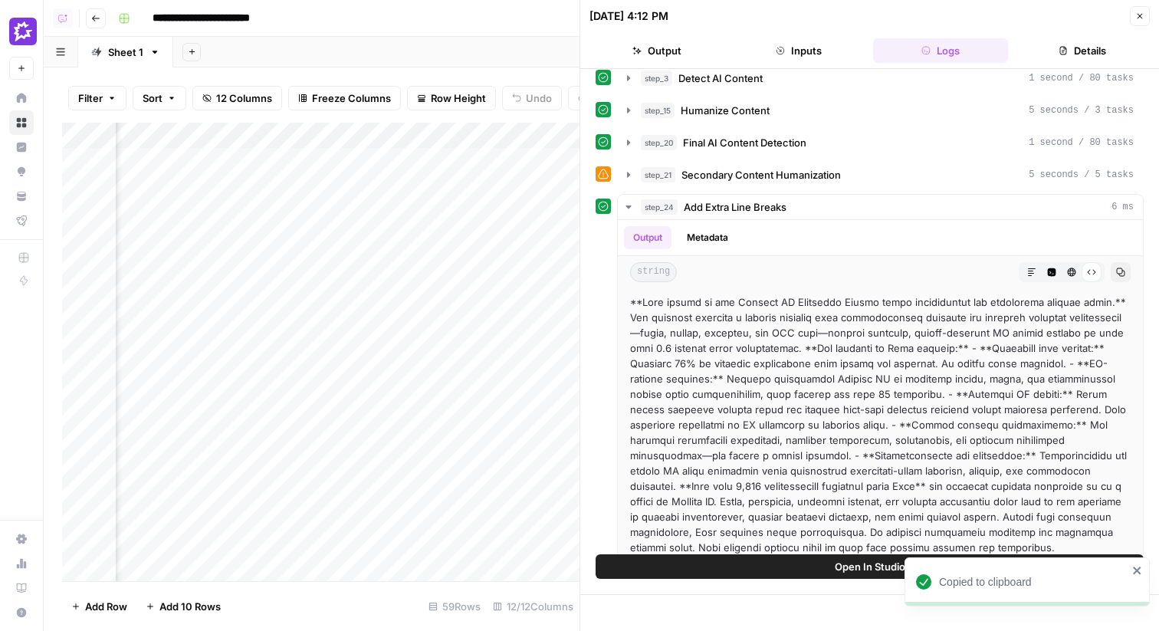
click at [235, 146] on div "Add Column" at bounding box center [320, 352] width 517 height 458
click at [681, 579] on div "Open In Studio" at bounding box center [869, 574] width 579 height 40
click at [675, 570] on button "Open In Studio" at bounding box center [870, 566] width 548 height 25
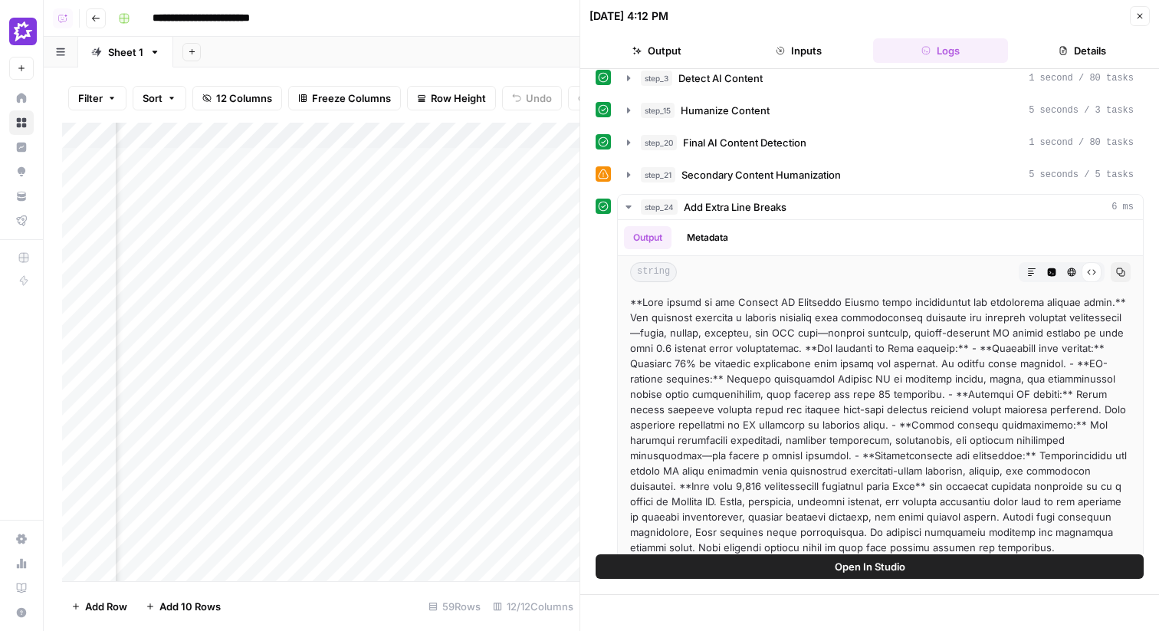
click at [1135, 18] on icon "button" at bounding box center [1139, 15] width 9 height 9
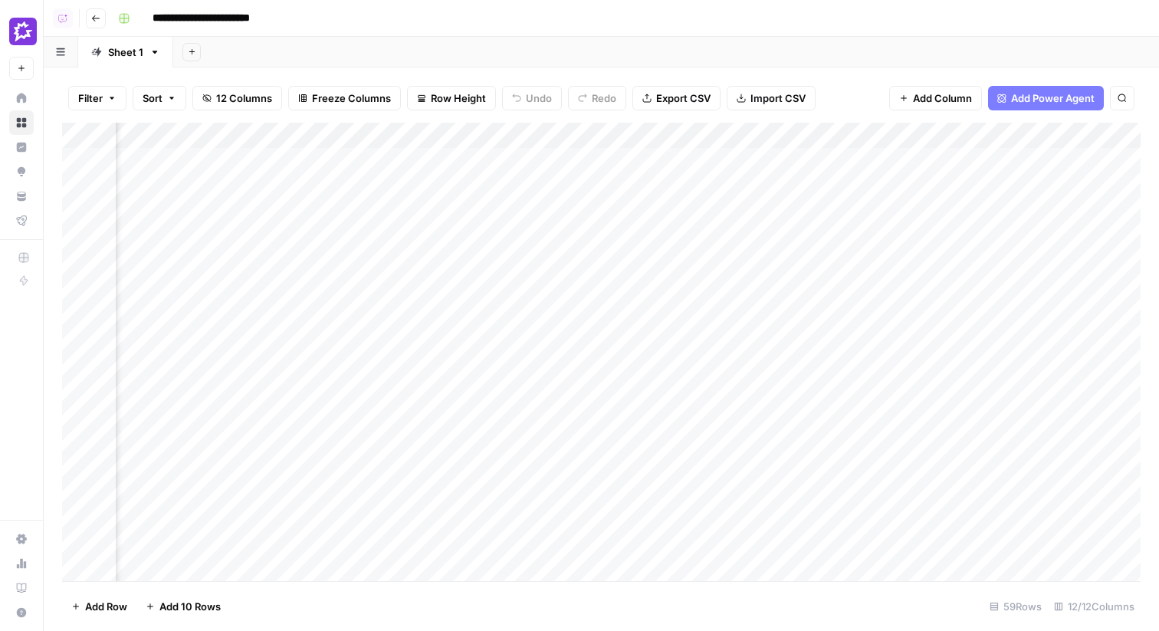
scroll to position [0, 1041]
click at [300, 159] on div "Add Column" at bounding box center [601, 352] width 1078 height 458
click at [245, 138] on div "Add Column" at bounding box center [601, 352] width 1078 height 458
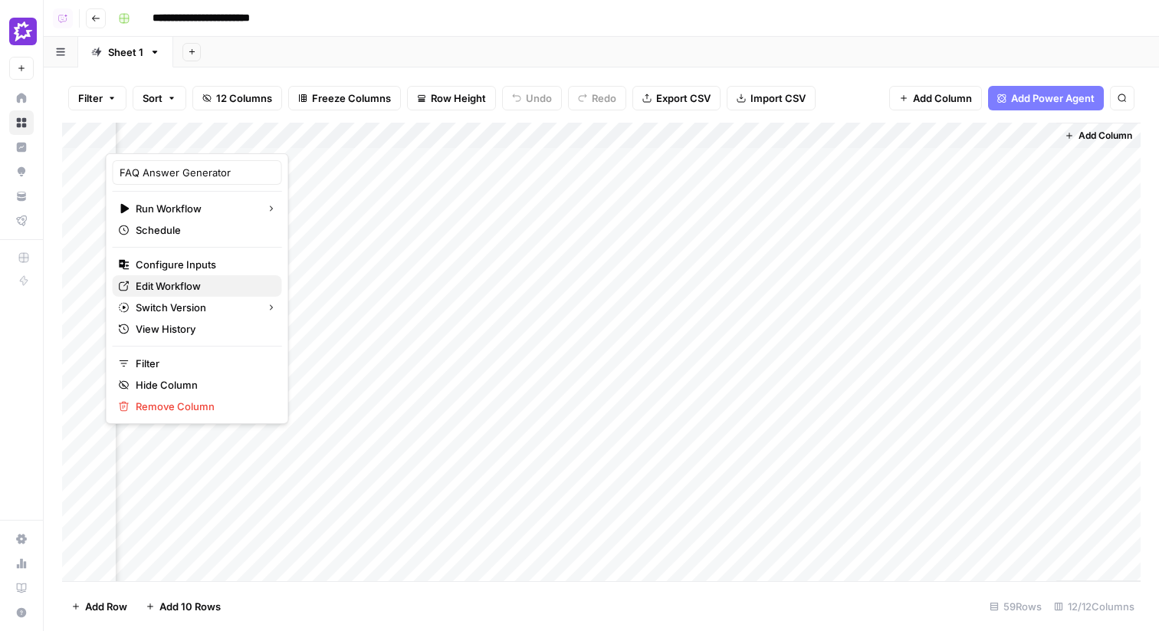
click at [200, 294] on link "Edit Workflow" at bounding box center [197, 285] width 169 height 21
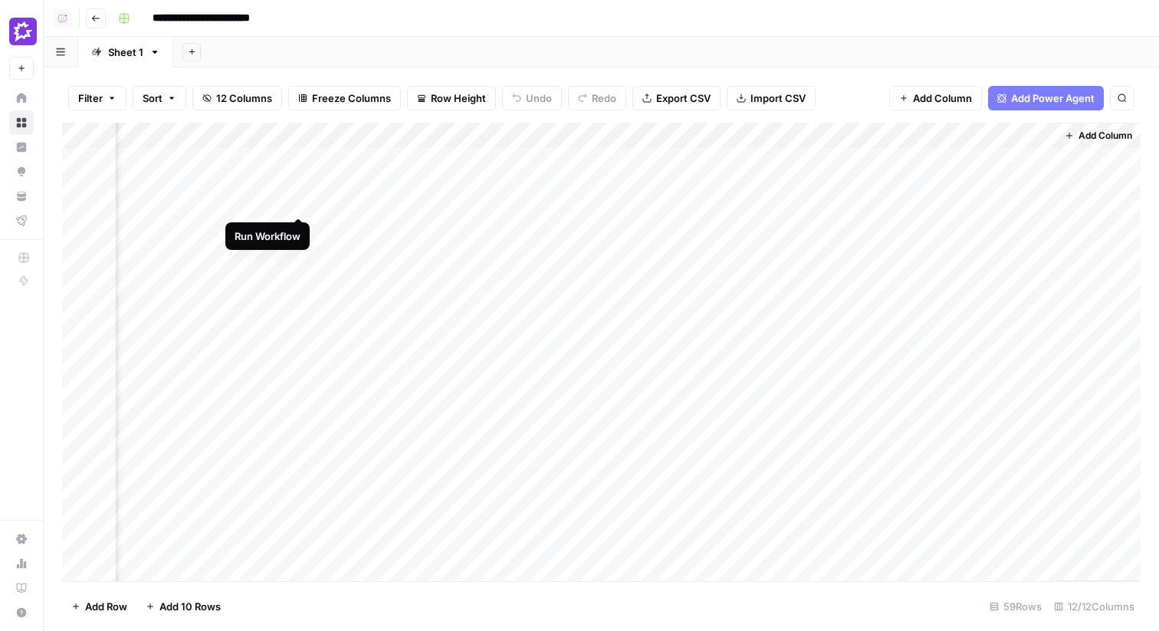
click at [296, 162] on div "Add Column" at bounding box center [601, 352] width 1078 height 458
click at [501, 130] on div "Add Column" at bounding box center [601, 352] width 1078 height 458
click at [514, 258] on span "Hide Column" at bounding box center [548, 264] width 134 height 15
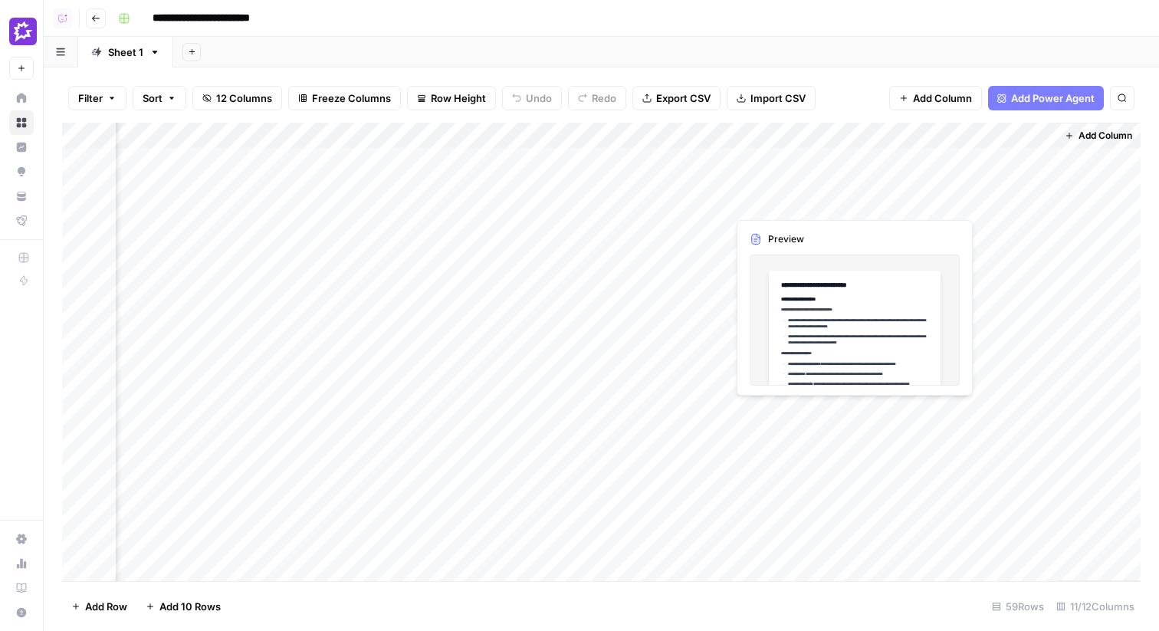
click at [720, 159] on div "Add Column" at bounding box center [601, 352] width 1078 height 458
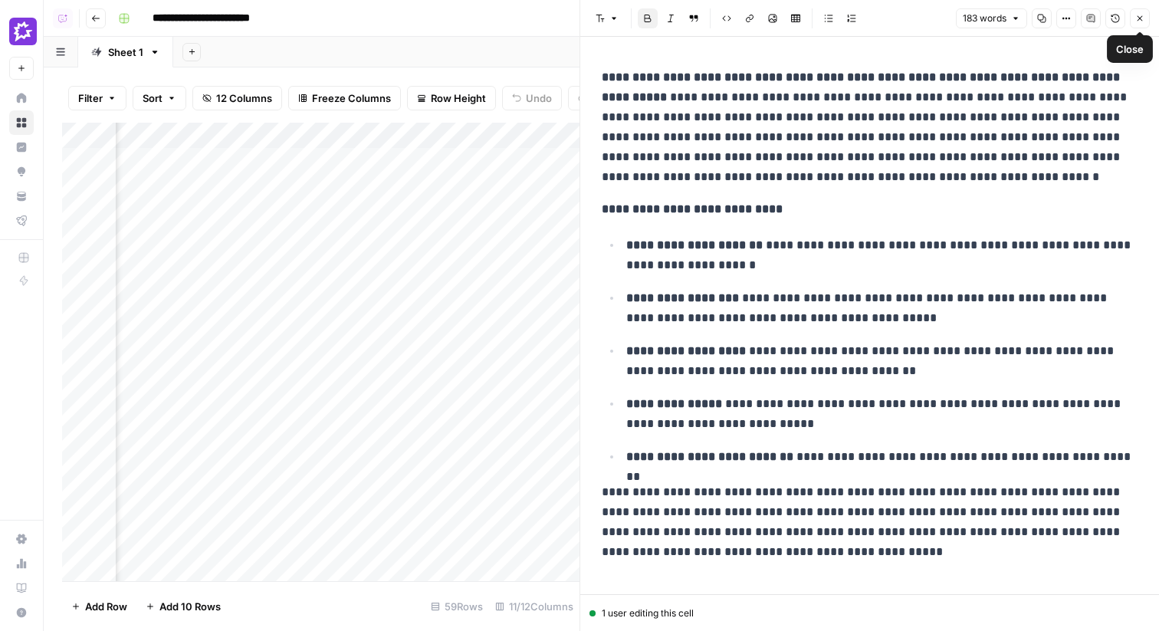
click at [1139, 18] on icon "button" at bounding box center [1139, 18] width 5 height 5
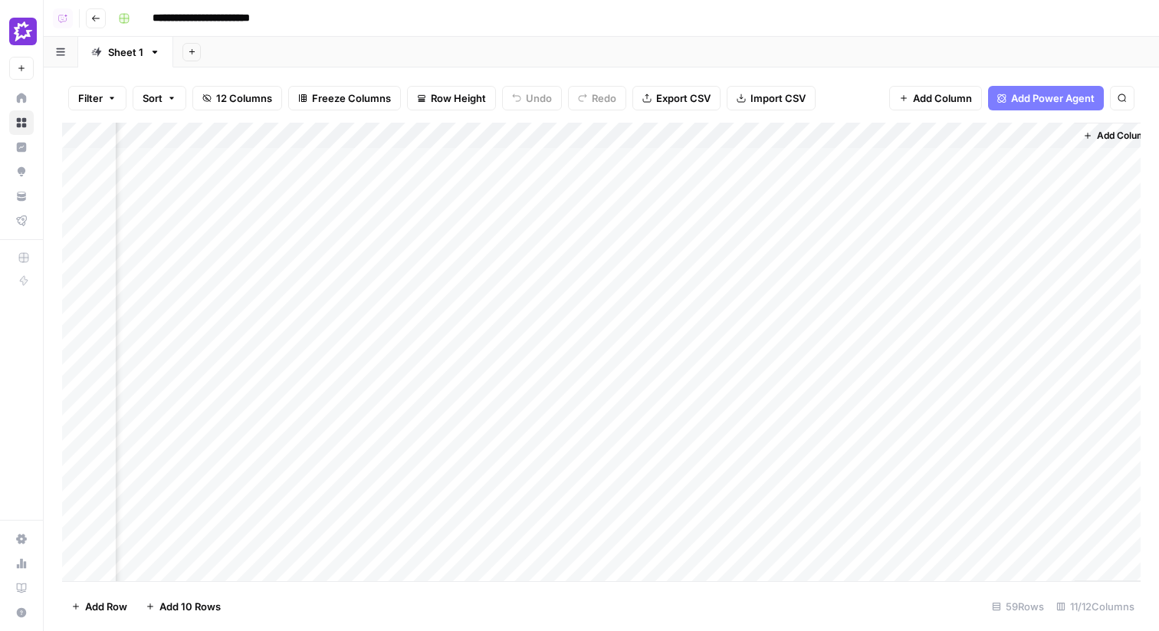
scroll to position [0, 885]
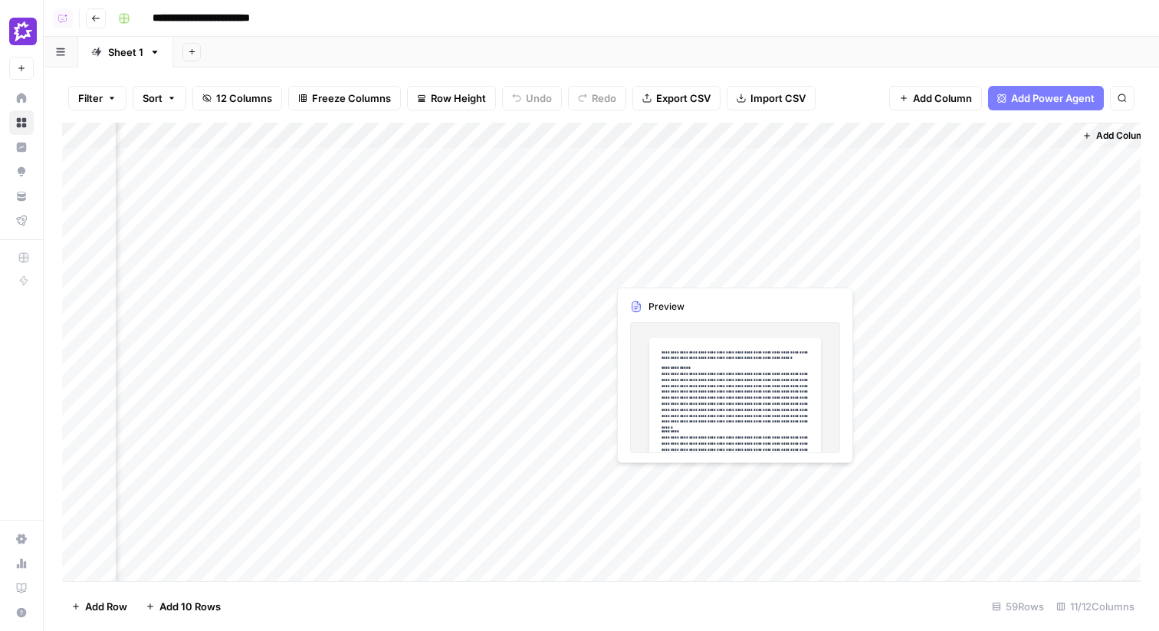
click at [689, 244] on div "Add Column" at bounding box center [601, 352] width 1078 height 458
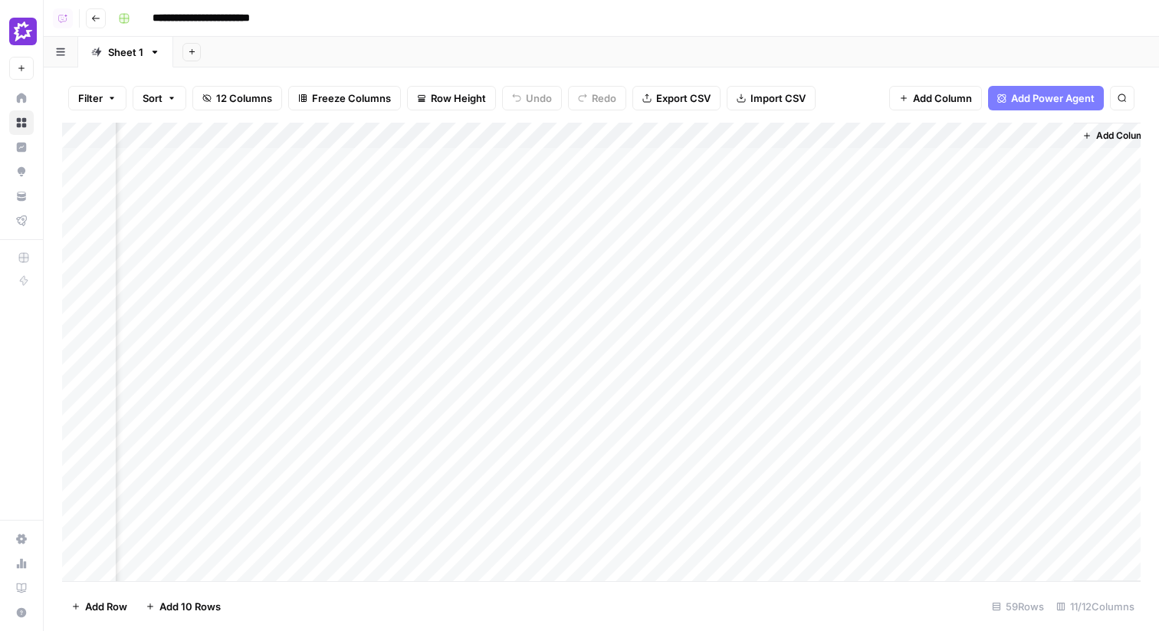
click at [679, 180] on div "Add Column" at bounding box center [601, 352] width 1078 height 458
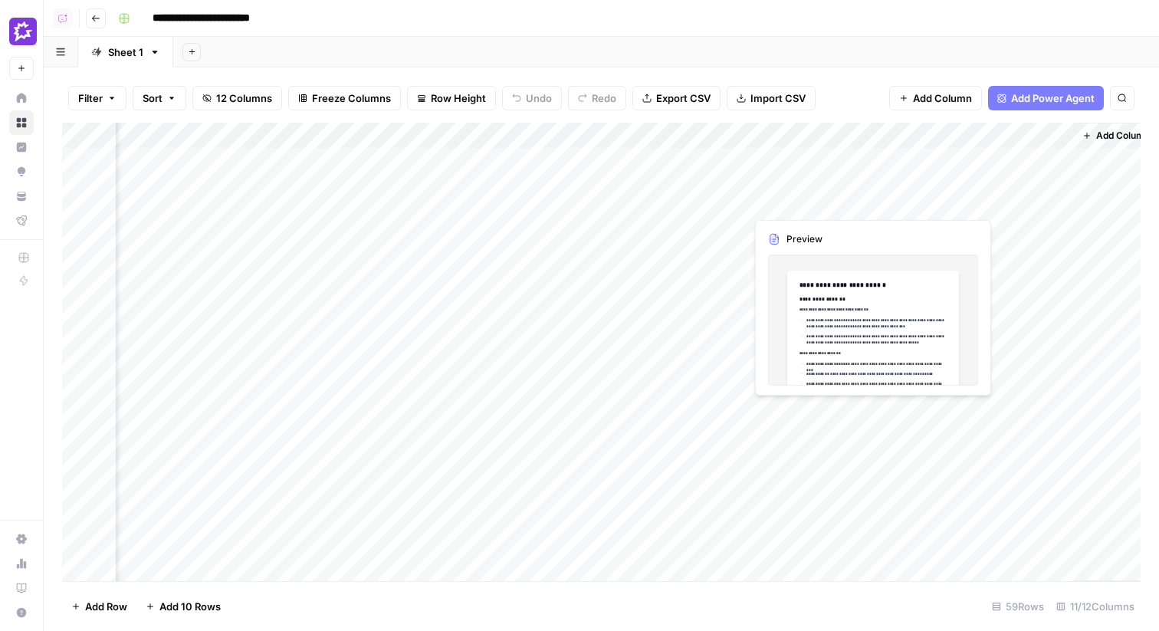
click at [784, 181] on div "Add Column" at bounding box center [601, 352] width 1078 height 458
click at [717, 178] on div "Add Column" at bounding box center [601, 352] width 1078 height 458
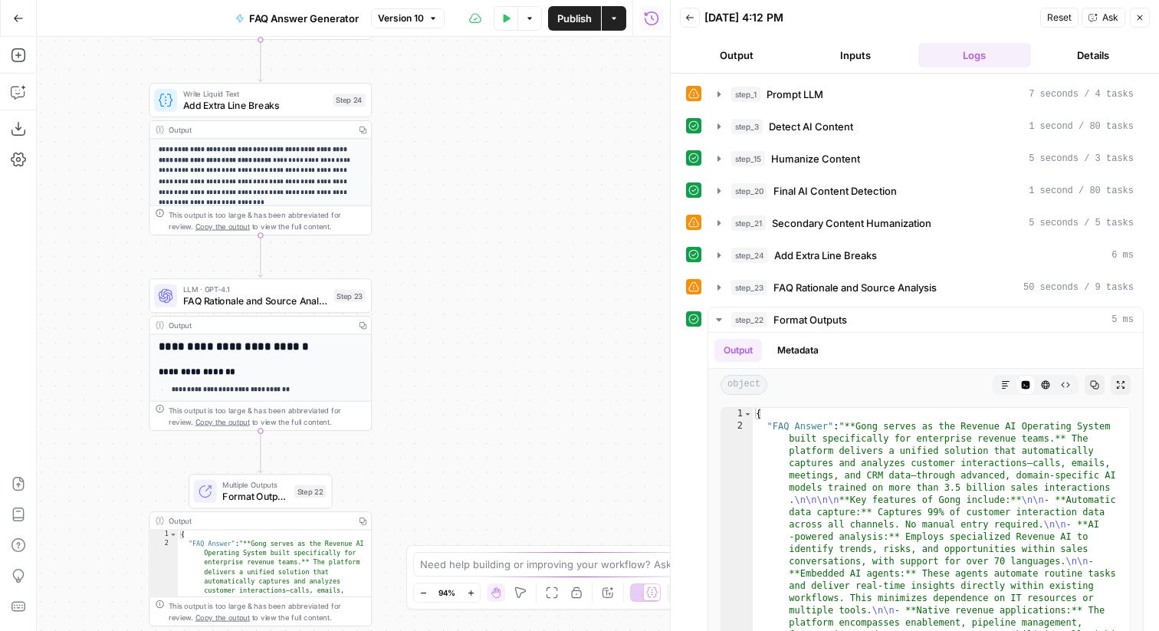
click at [284, 107] on span "Add Extra Line Breaks" at bounding box center [255, 105] width 144 height 15
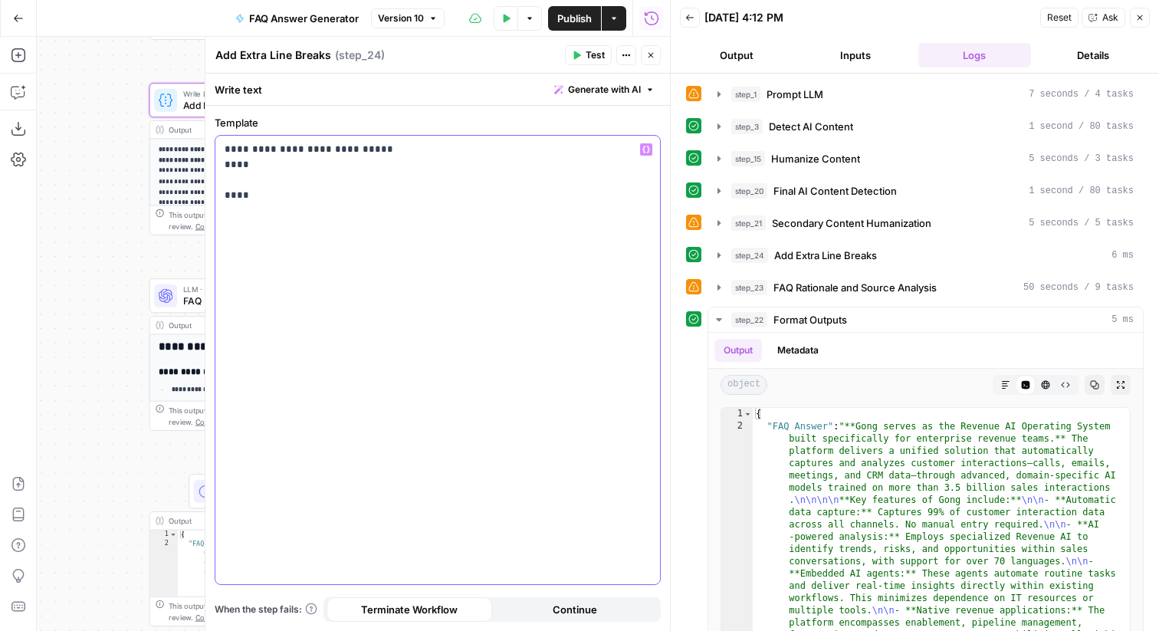
click at [368, 155] on p "**********" at bounding box center [438, 172] width 426 height 61
click at [367, 165] on p "**********" at bounding box center [438, 172] width 426 height 61
drag, startPoint x: 369, startPoint y: 144, endPoint x: 228, endPoint y: 166, distance: 142.8
click at [228, 166] on p "**********" at bounding box center [438, 172] width 426 height 61
click at [233, 182] on p "**********" at bounding box center [438, 172] width 426 height 61
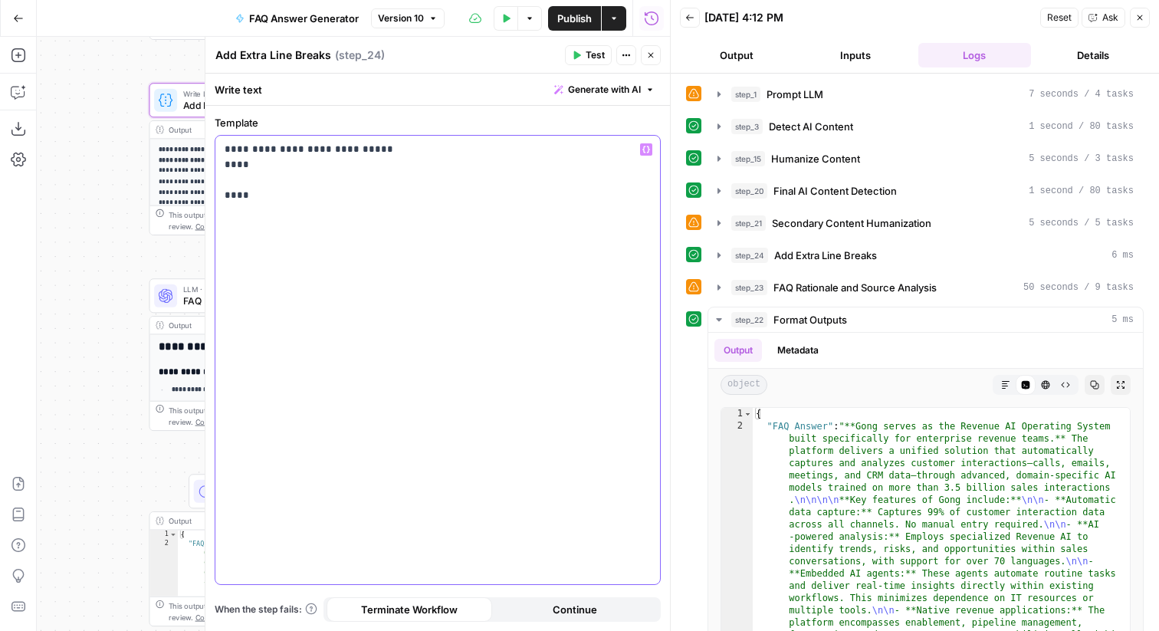
click at [257, 192] on p "**********" at bounding box center [438, 172] width 426 height 61
click at [254, 174] on p "**********" at bounding box center [438, 172] width 426 height 61
click at [594, 57] on span "Test" at bounding box center [595, 55] width 19 height 14
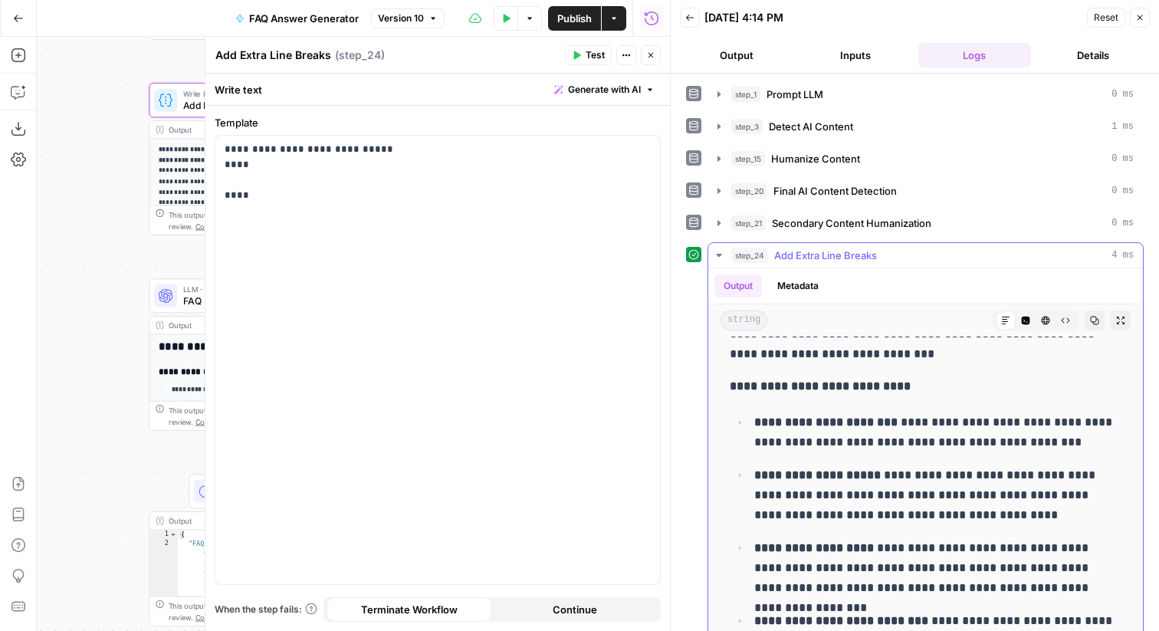
scroll to position [135, 0]
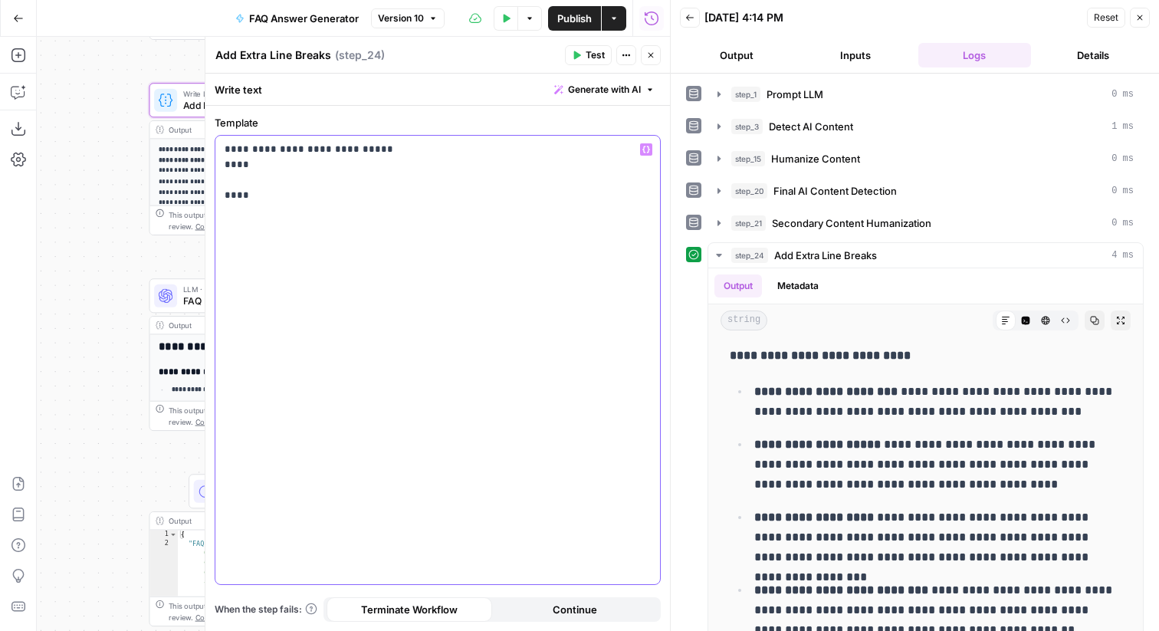
click at [418, 192] on p "**********" at bounding box center [438, 172] width 426 height 61
click at [583, 48] on button "Test" at bounding box center [588, 55] width 47 height 20
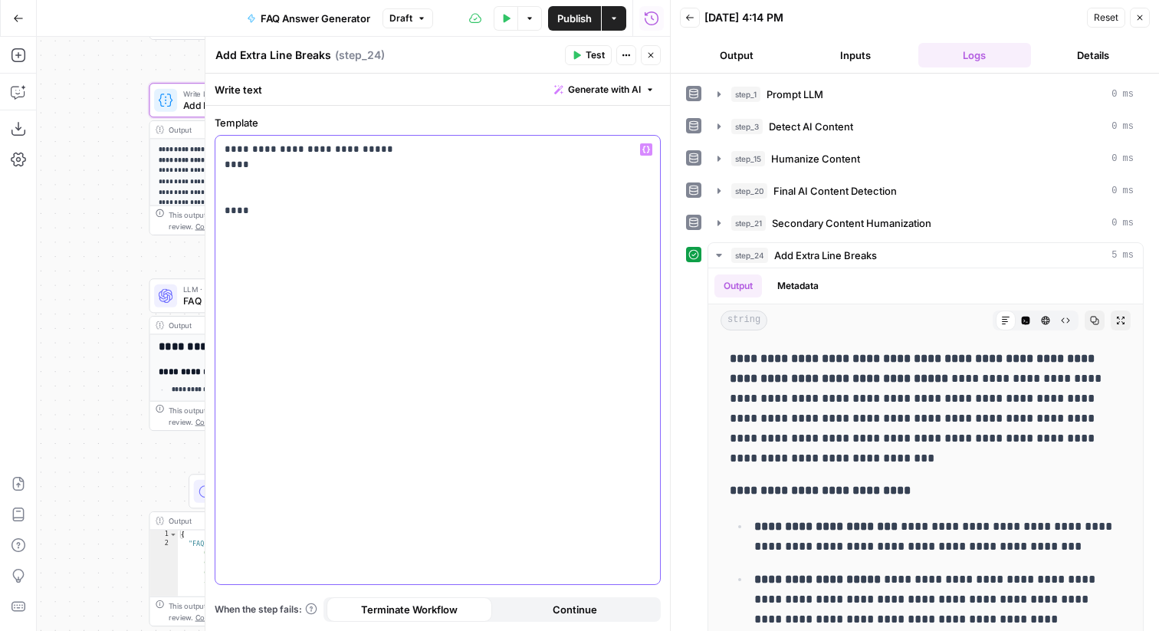
click at [428, 206] on p "**********" at bounding box center [438, 180] width 426 height 77
click at [450, 162] on p "**********" at bounding box center [438, 180] width 426 height 77
click at [381, 168] on p "**********" at bounding box center [438, 180] width 426 height 77
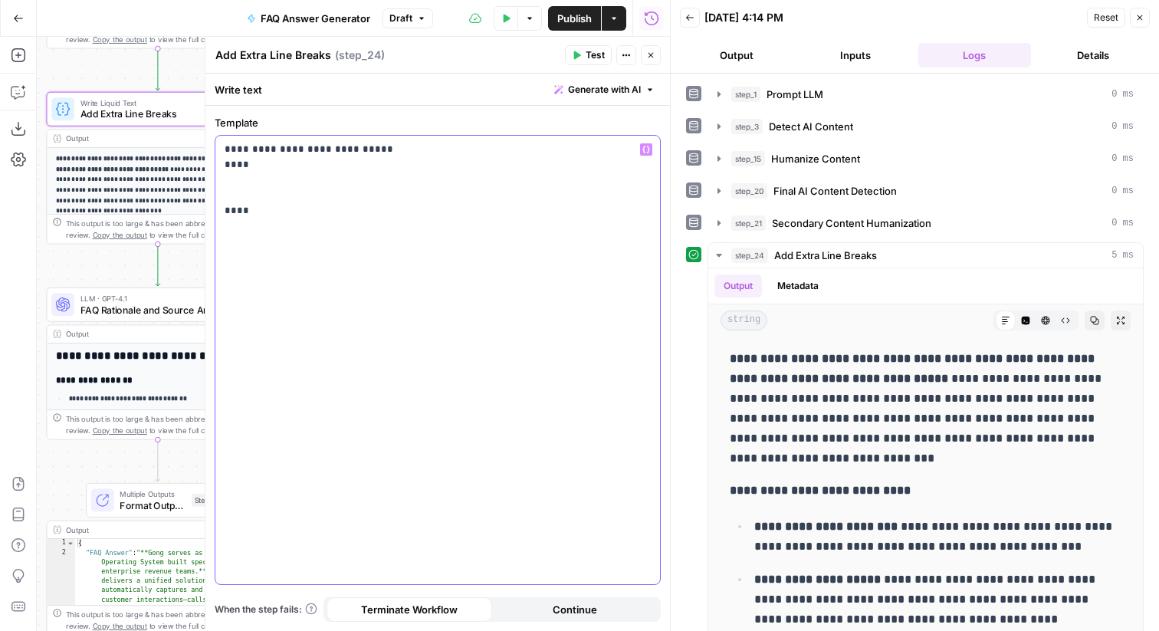
click at [397, 197] on p "**********" at bounding box center [438, 180] width 426 height 77
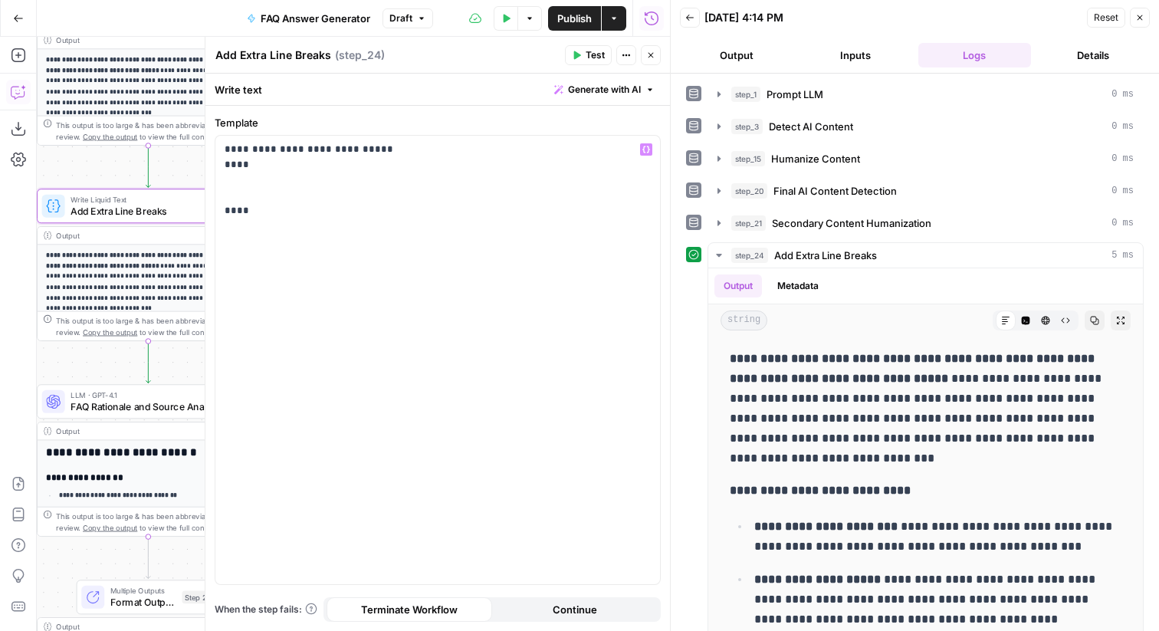
click at [25, 81] on button "Copilot" at bounding box center [18, 92] width 25 height 25
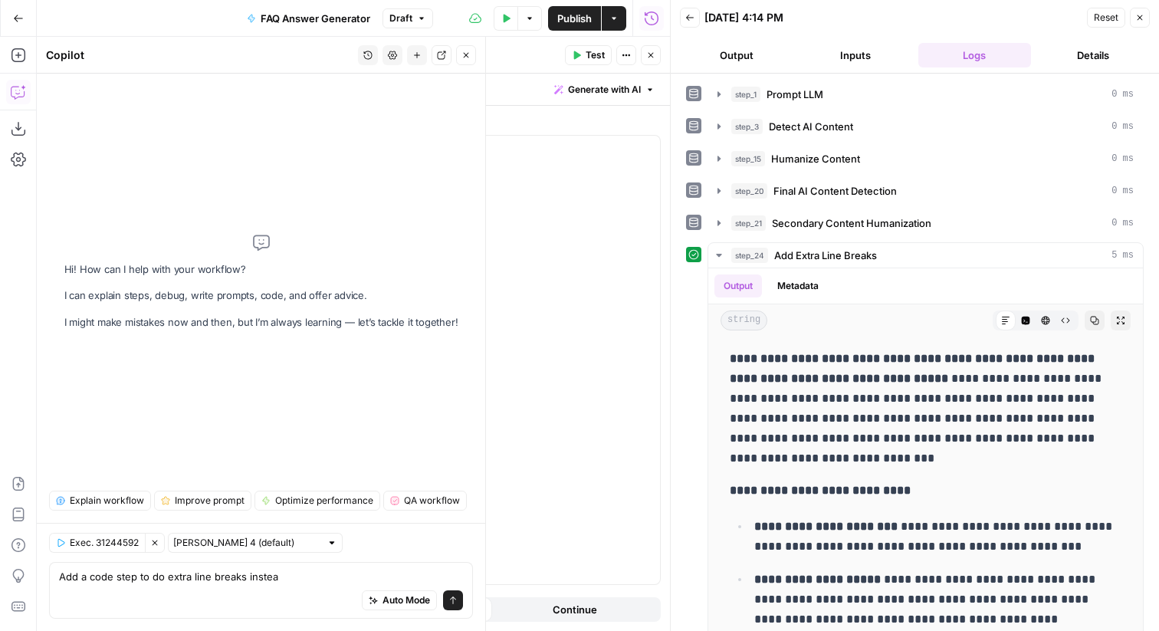
type textarea "Add a code step to do extra line breaks instead"
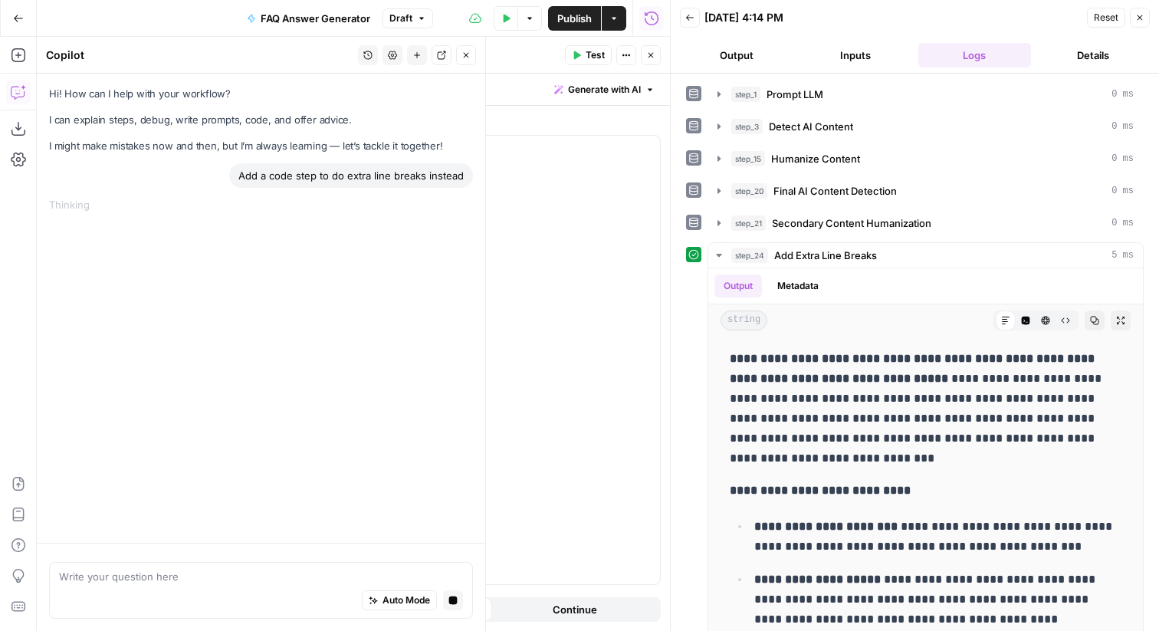
click at [1124, 28] on div "Reset Close" at bounding box center [1118, 17] width 63 height 23
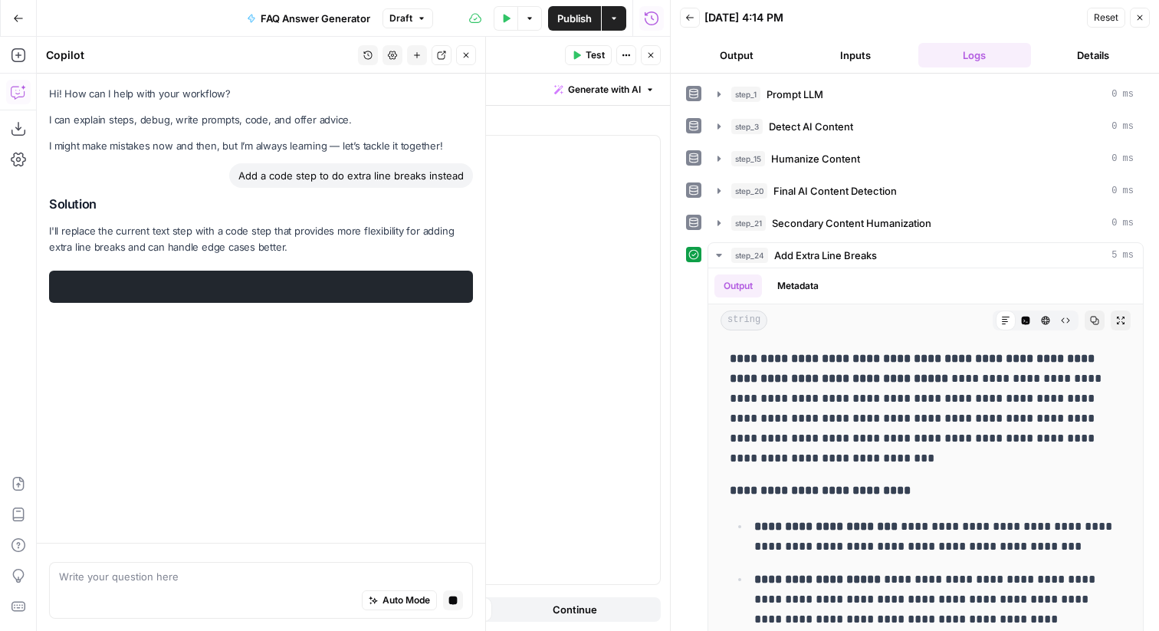
click at [1138, 25] on button "Close" at bounding box center [1140, 18] width 20 height 20
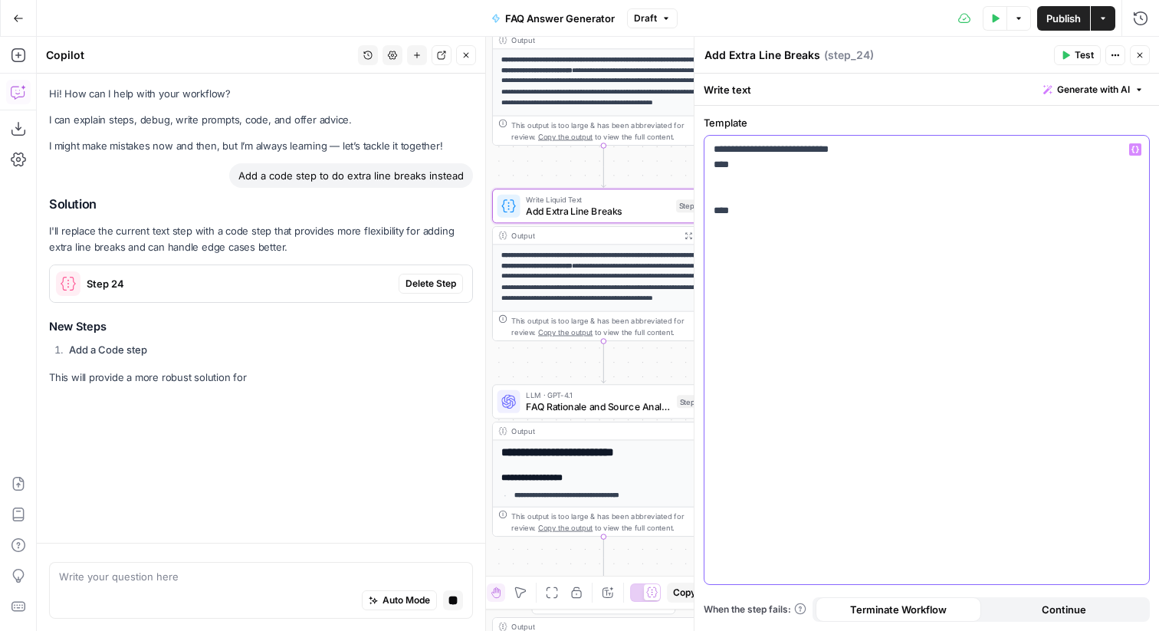
click at [770, 176] on p "**********" at bounding box center [927, 180] width 426 height 77
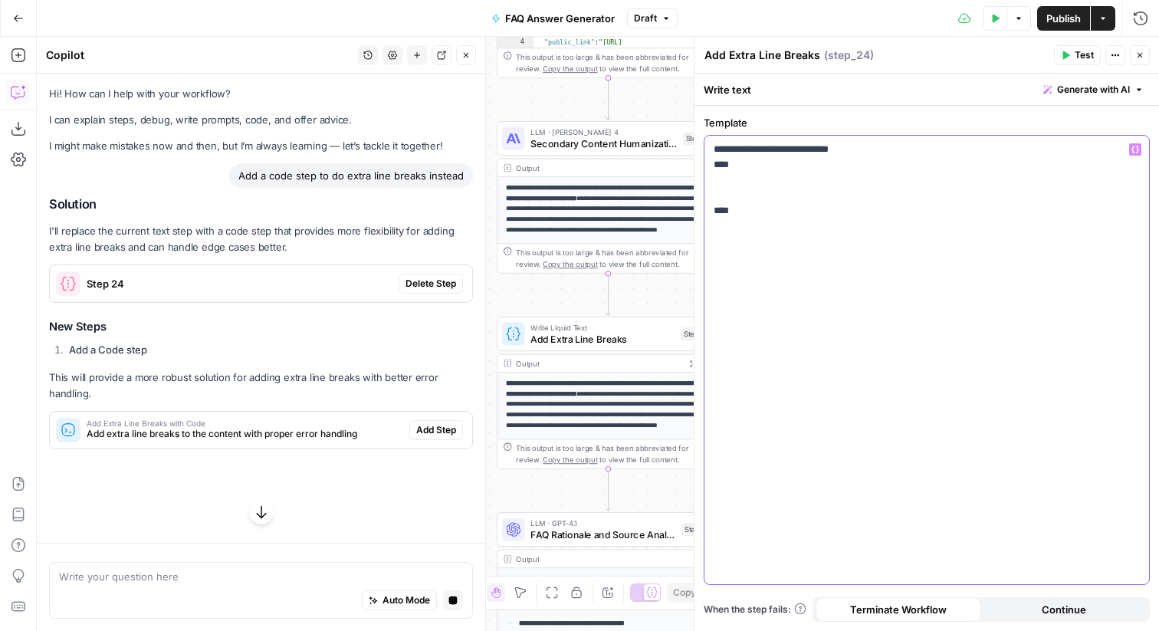
scroll to position [0, 0]
click at [420, 289] on span "Delete Step" at bounding box center [430, 284] width 51 height 14
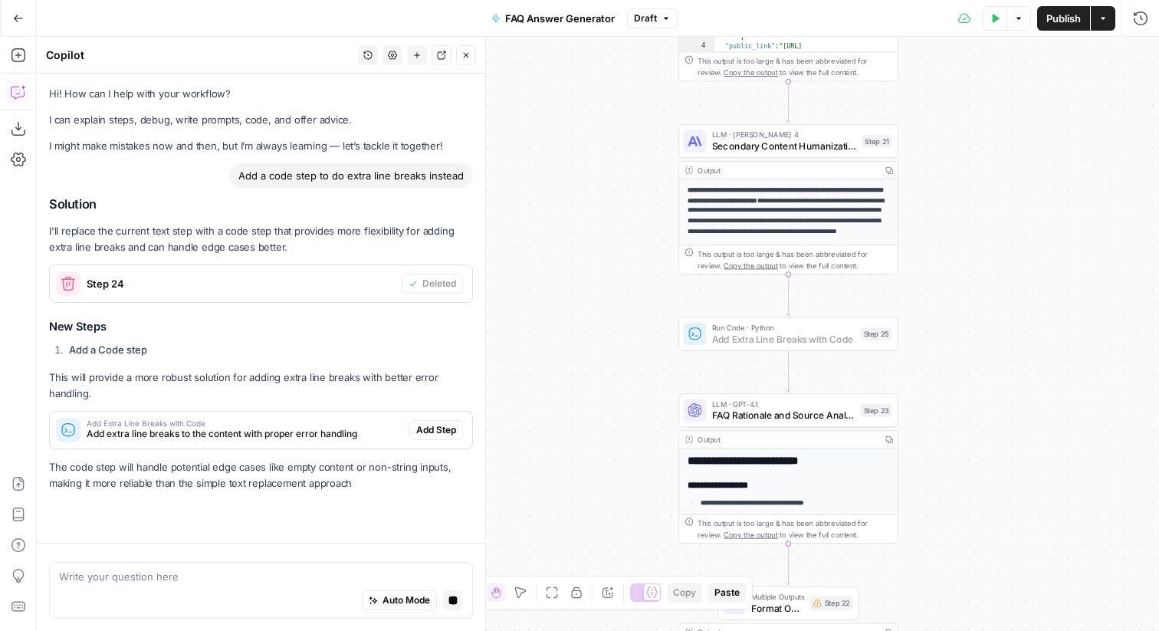
click at [426, 426] on span "Add Step" at bounding box center [436, 430] width 40 height 14
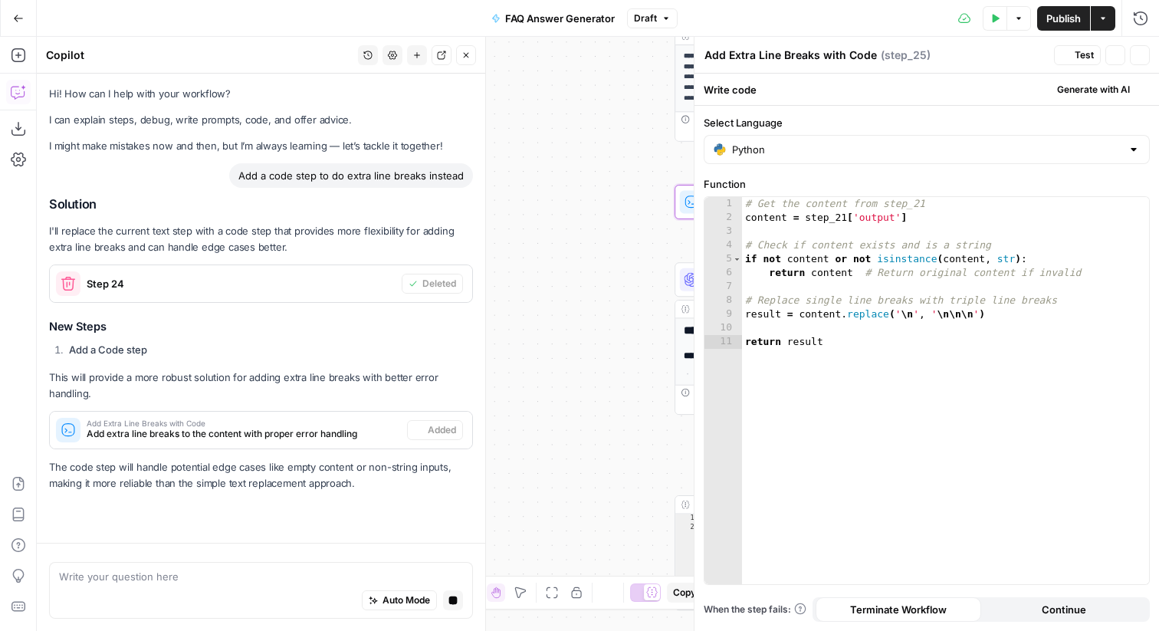
scroll to position [36, 0]
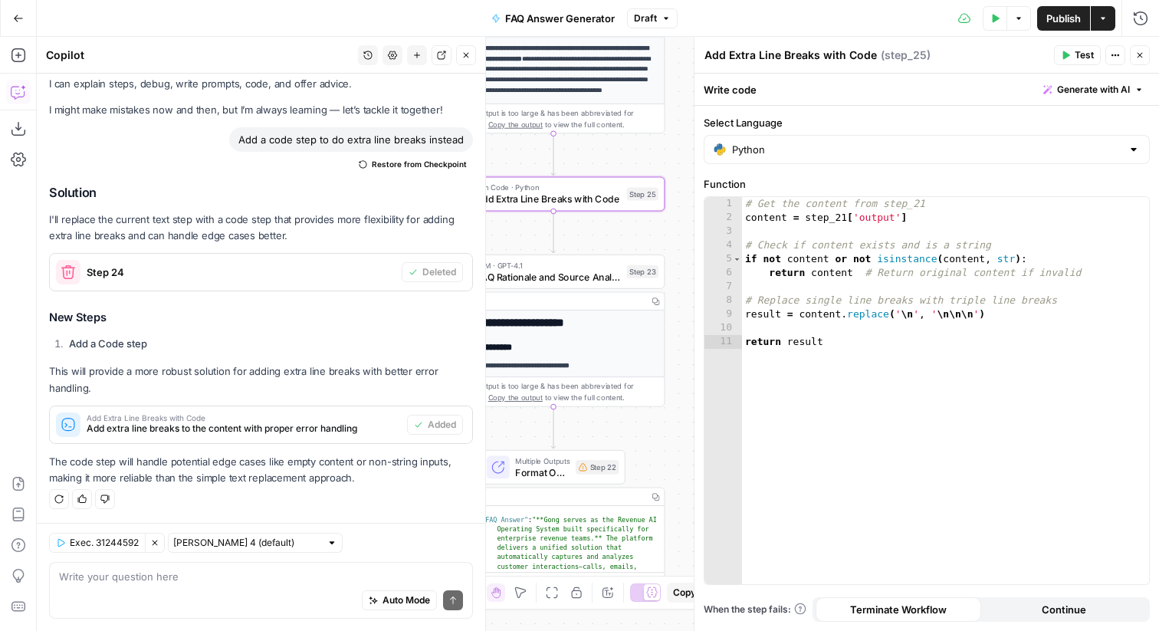
click at [1060, 55] on button "Test" at bounding box center [1077, 55] width 47 height 20
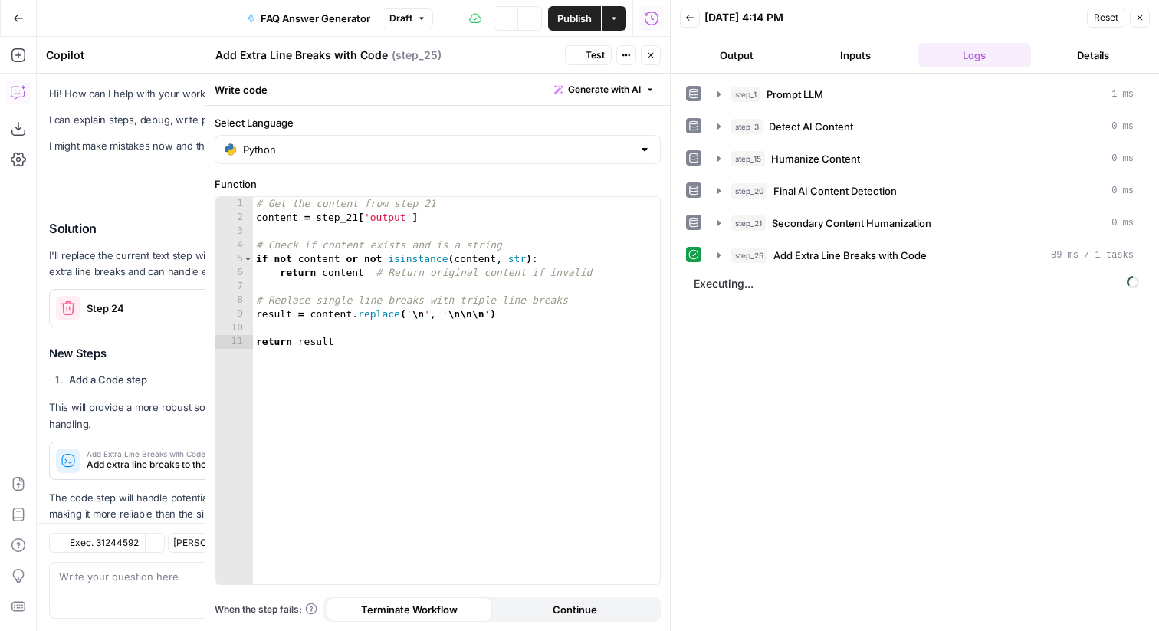
scroll to position [36, 0]
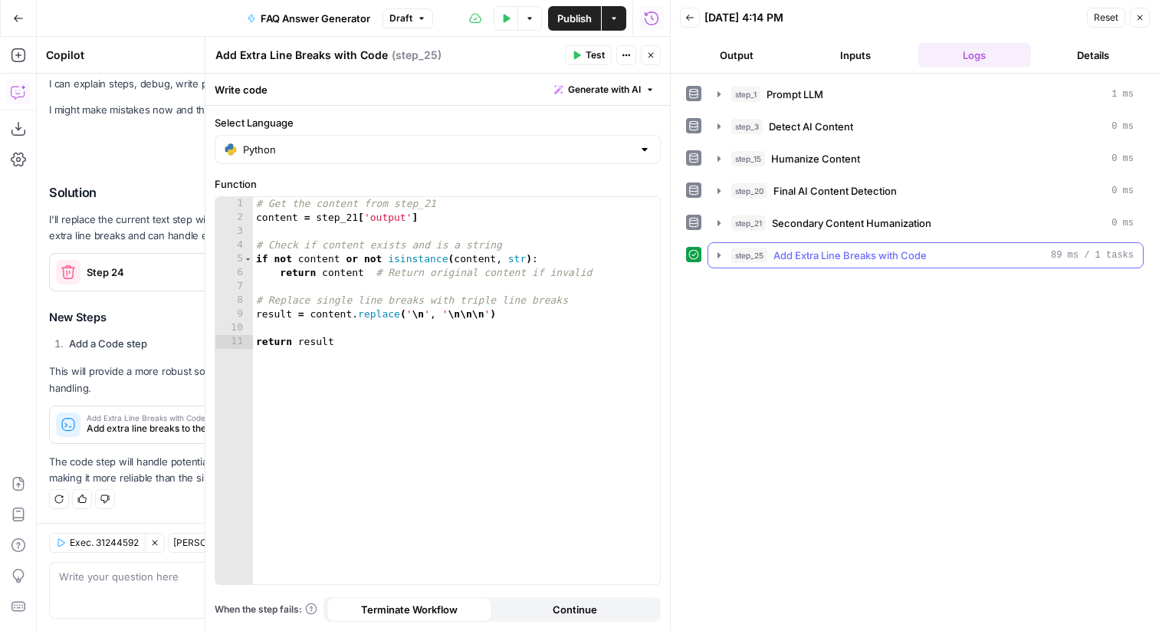
click at [864, 251] on span "Add Extra Line Breaks with Code" at bounding box center [849, 255] width 153 height 15
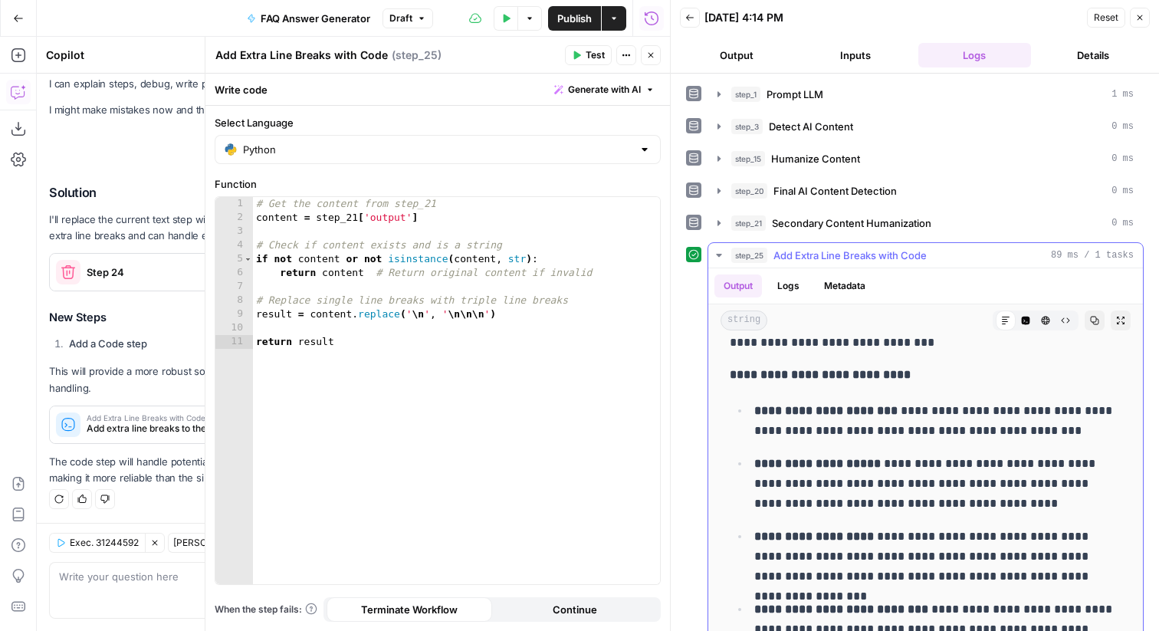
scroll to position [0, 0]
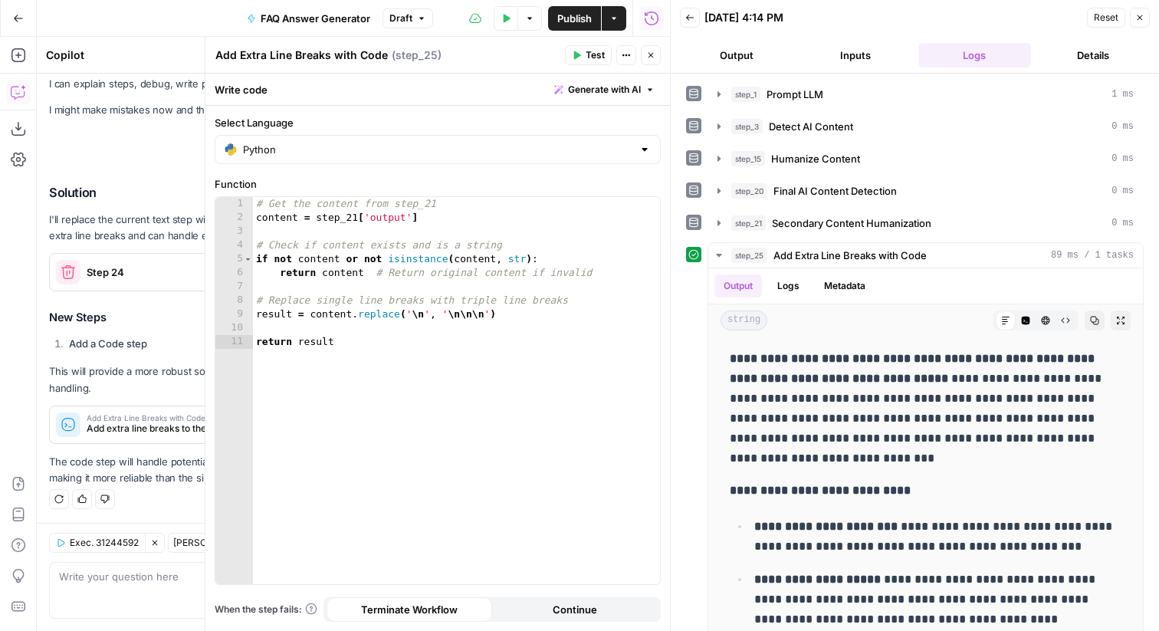
click at [612, 54] on div "Test Actions Close" at bounding box center [613, 55] width 96 height 20
click at [592, 54] on span "Test" at bounding box center [595, 55] width 19 height 14
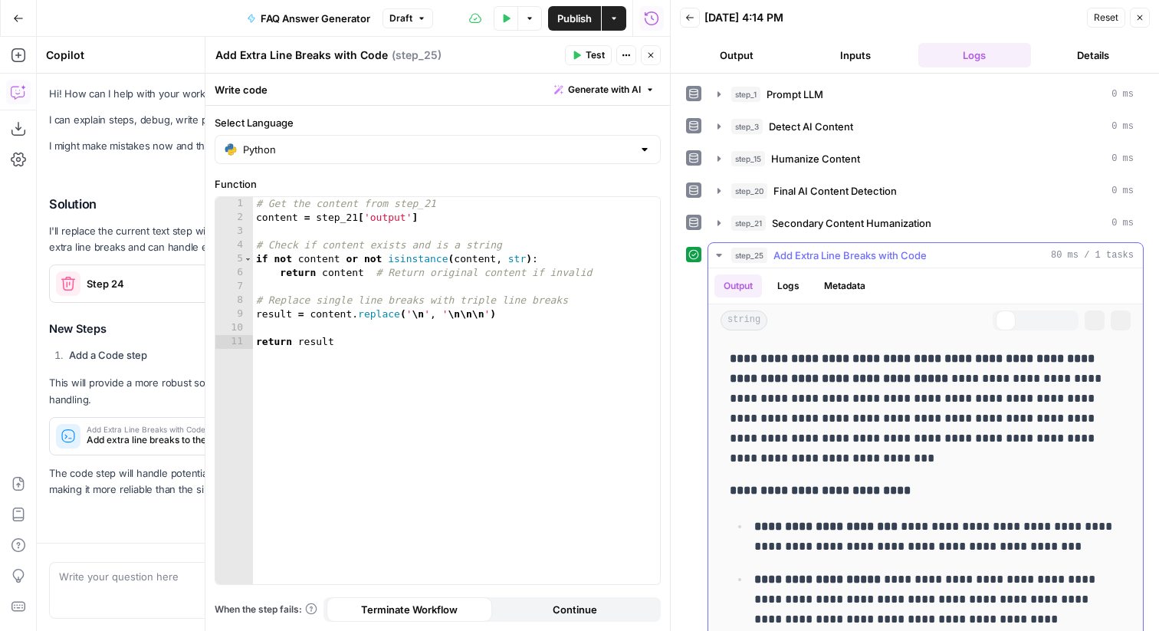
scroll to position [36, 0]
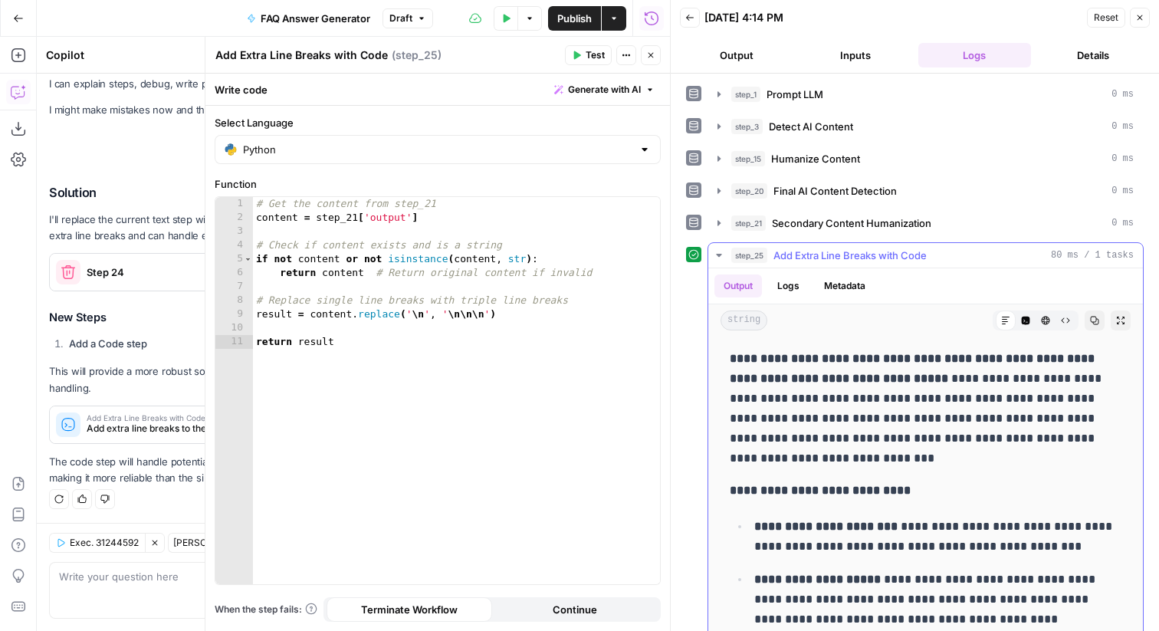
click at [1065, 317] on icon "button" at bounding box center [1065, 320] width 9 height 9
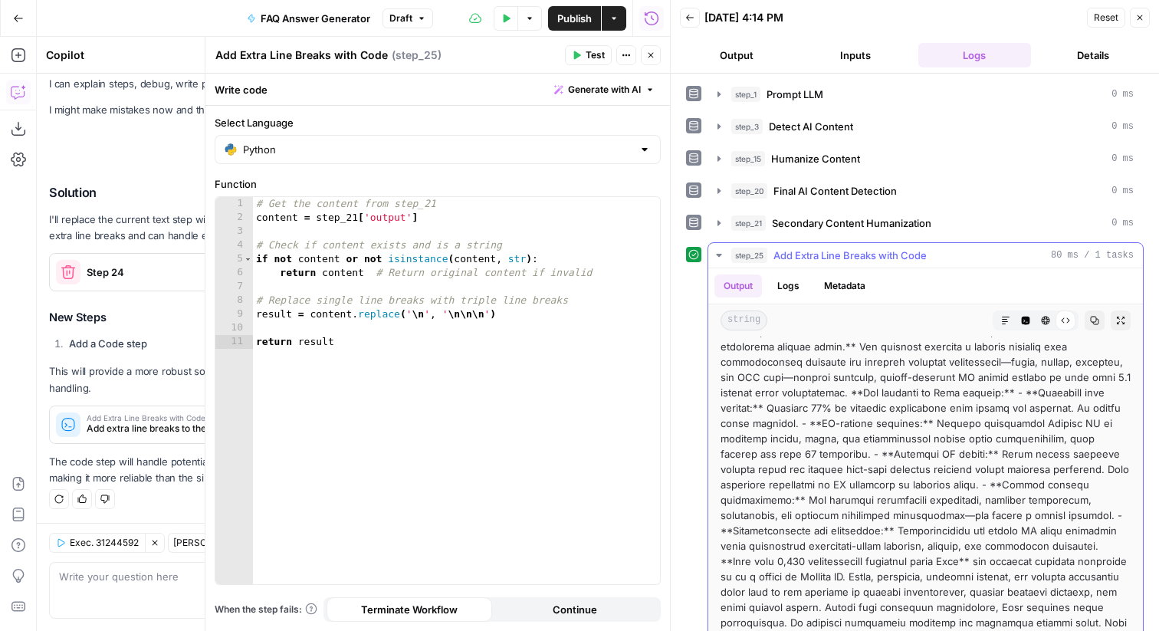
scroll to position [29, 0]
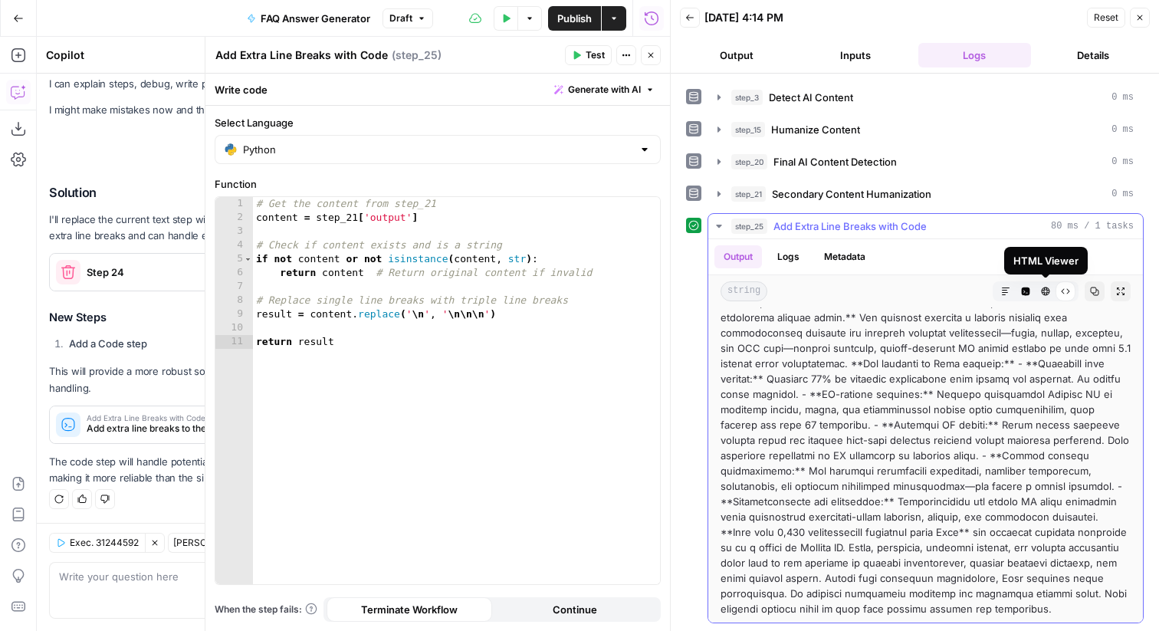
click at [1055, 288] on button "HTML Viewer" at bounding box center [1046, 291] width 20 height 20
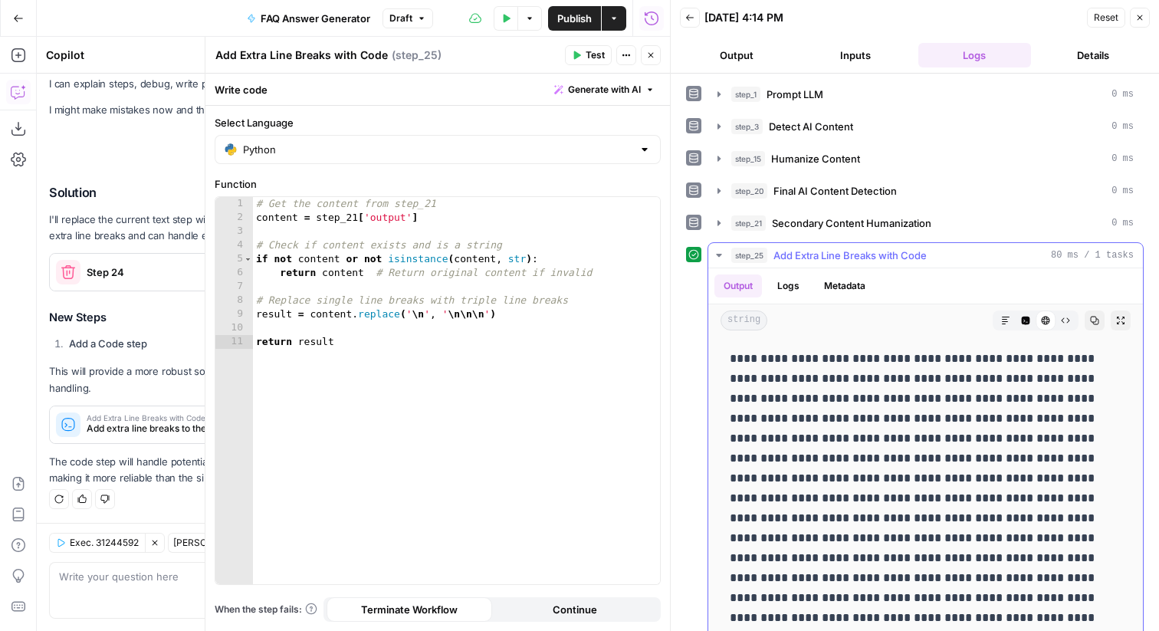
click at [1066, 315] on button "Raw Output" at bounding box center [1065, 320] width 20 height 20
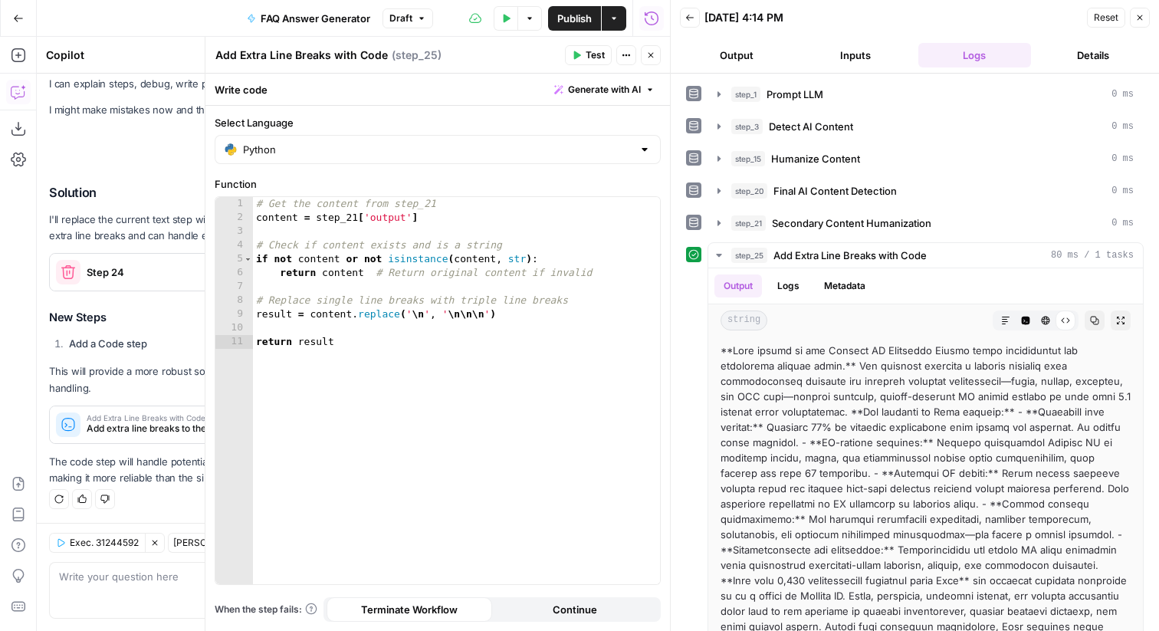
click at [647, 52] on icon "button" at bounding box center [650, 55] width 9 height 9
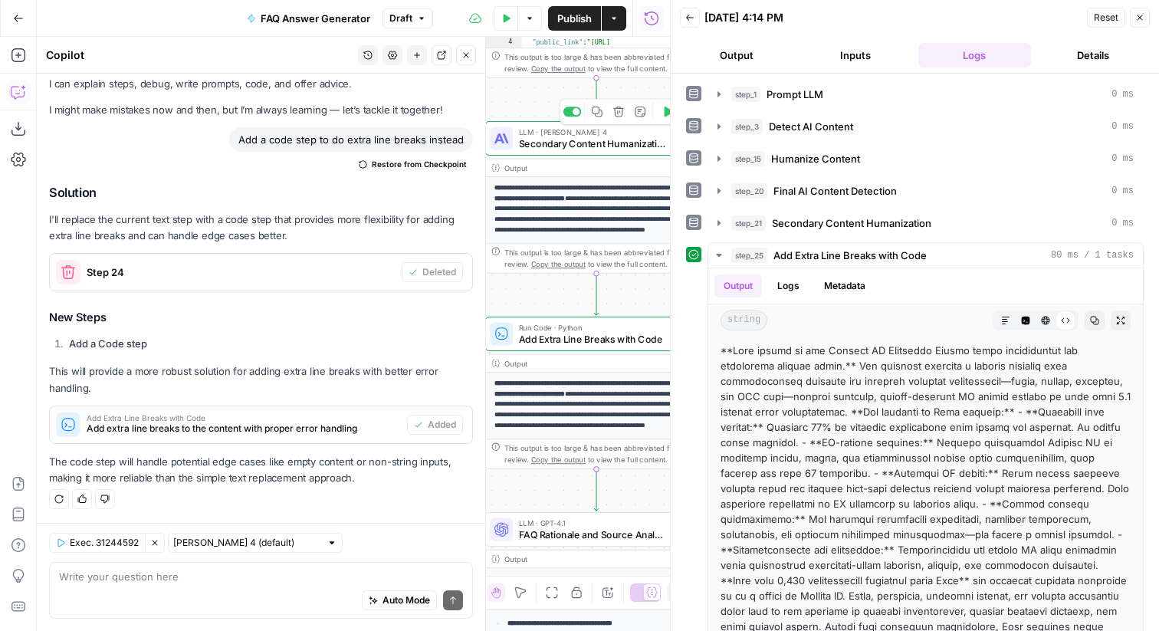
click at [564, 141] on span "Secondary Content Humanization" at bounding box center [592, 143] width 146 height 15
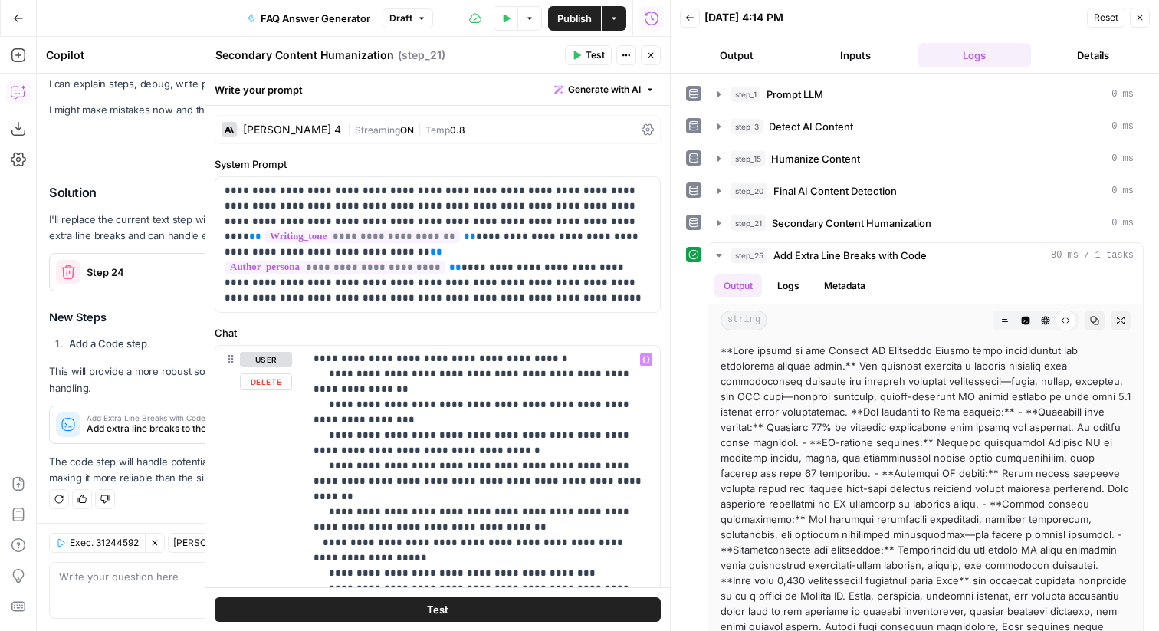
scroll to position [464, 0]
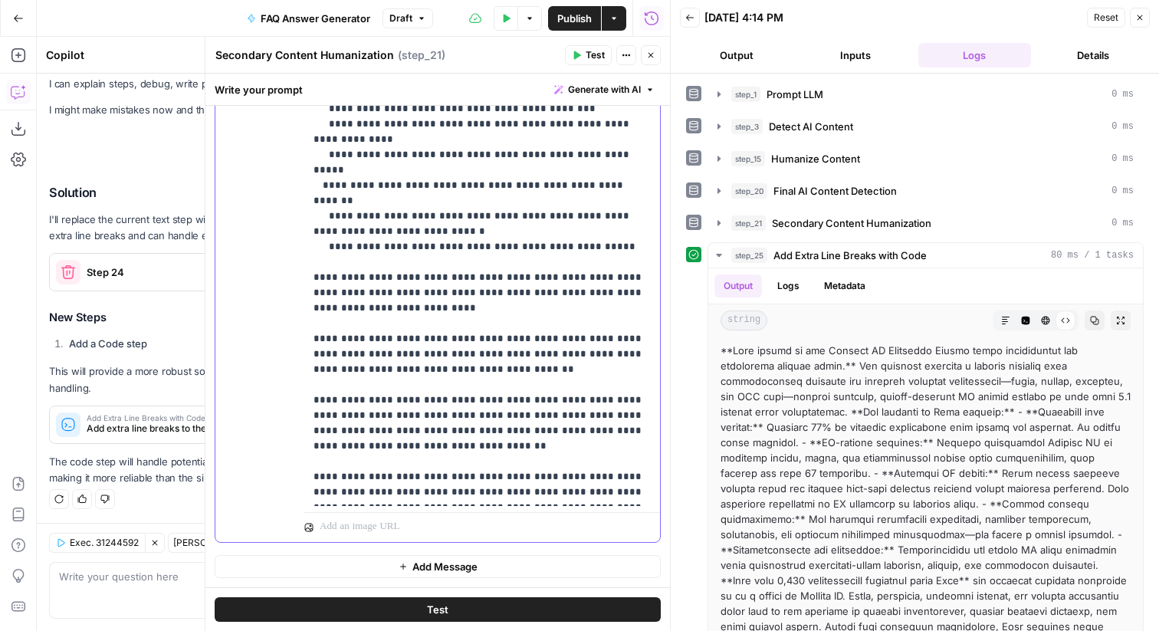
click at [497, 487] on p "**********" at bounding box center [481, 9] width 337 height 981
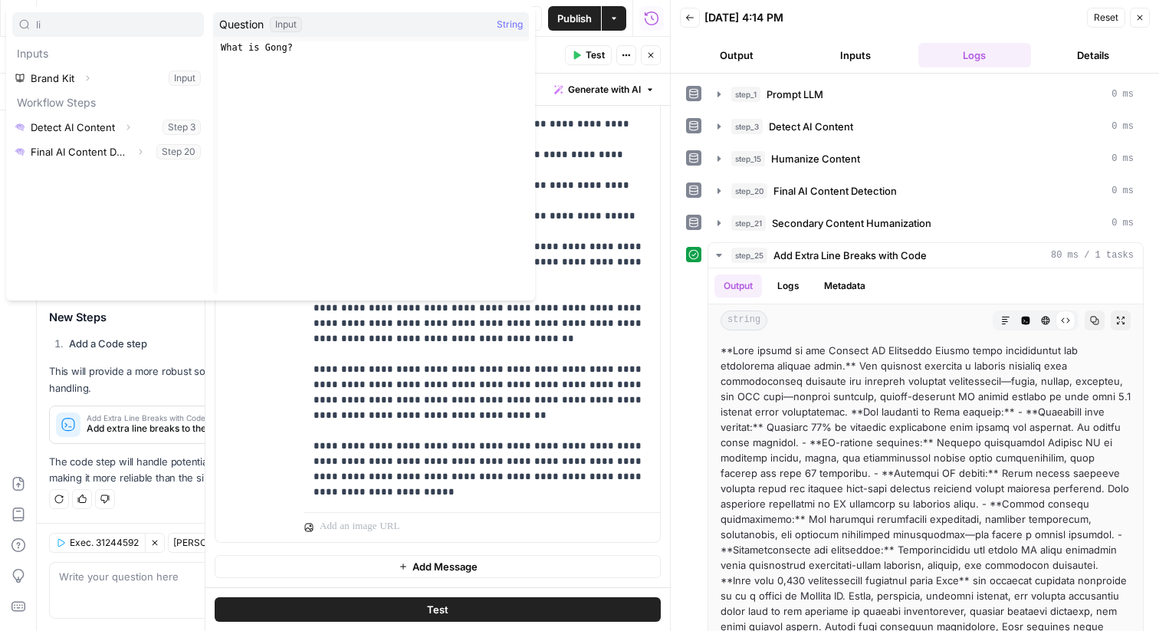
type input "li"
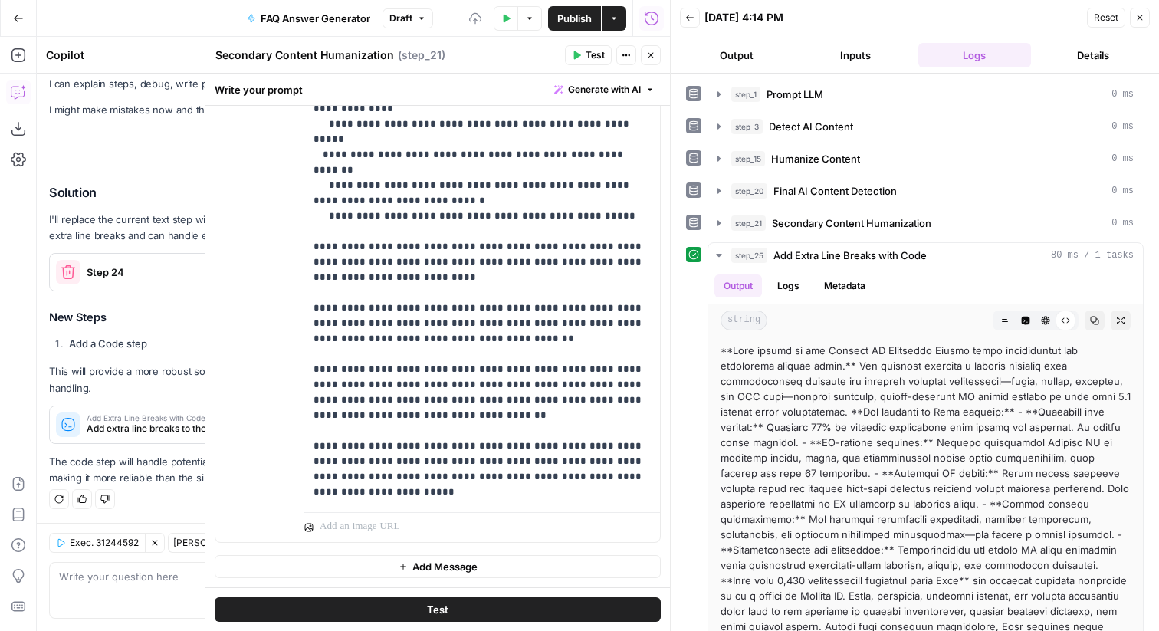
click at [533, 601] on button "Test" at bounding box center [438, 609] width 446 height 25
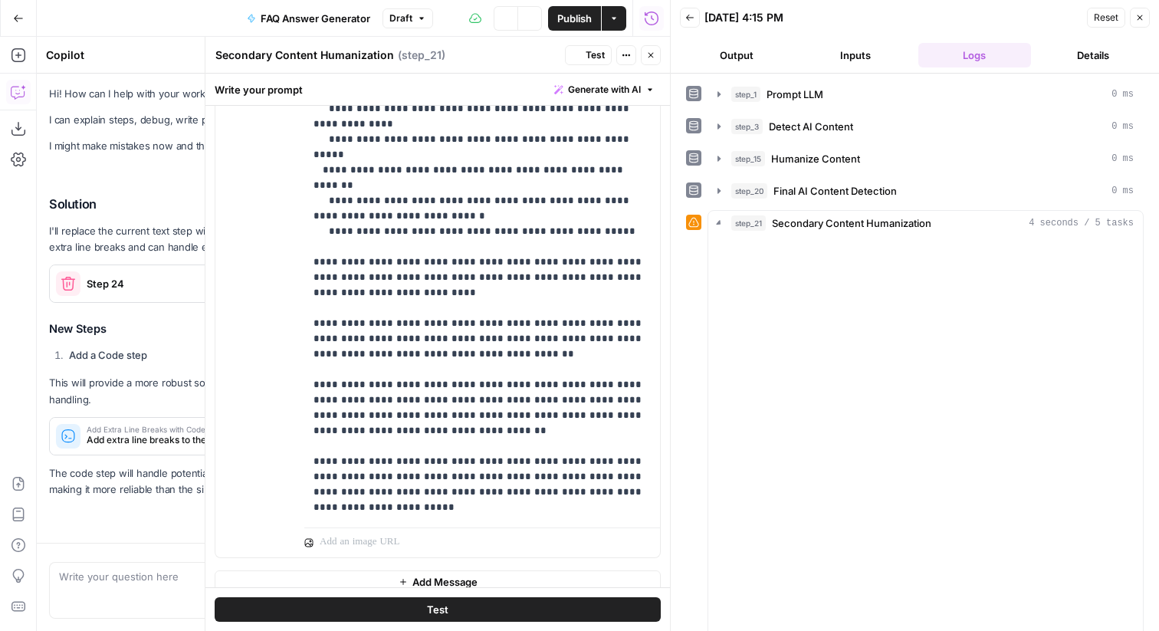
scroll to position [464, 0]
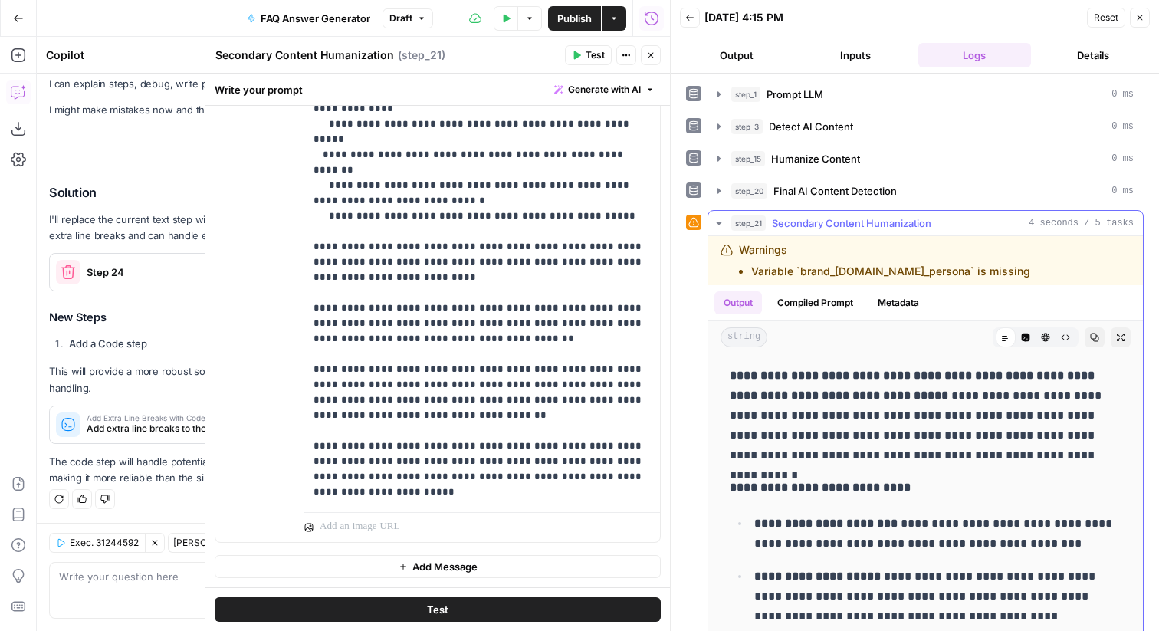
click at [1067, 336] on icon "button" at bounding box center [1065, 337] width 9 height 9
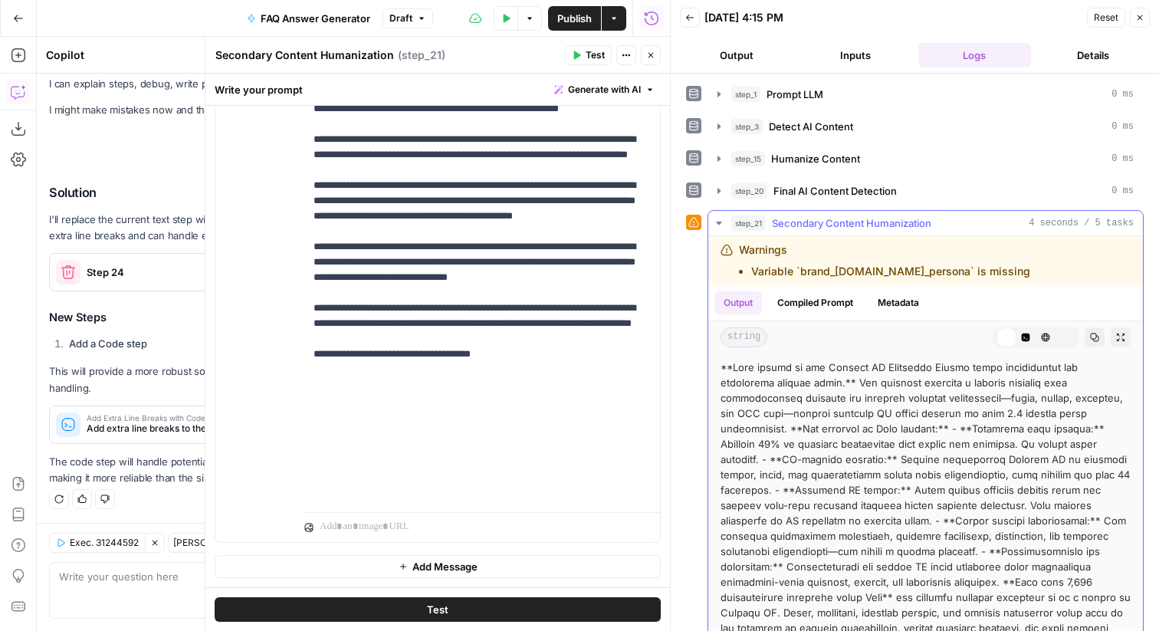
scroll to position [449, 0]
click at [1030, 338] on button "Code Editor" at bounding box center [1026, 337] width 20 height 20
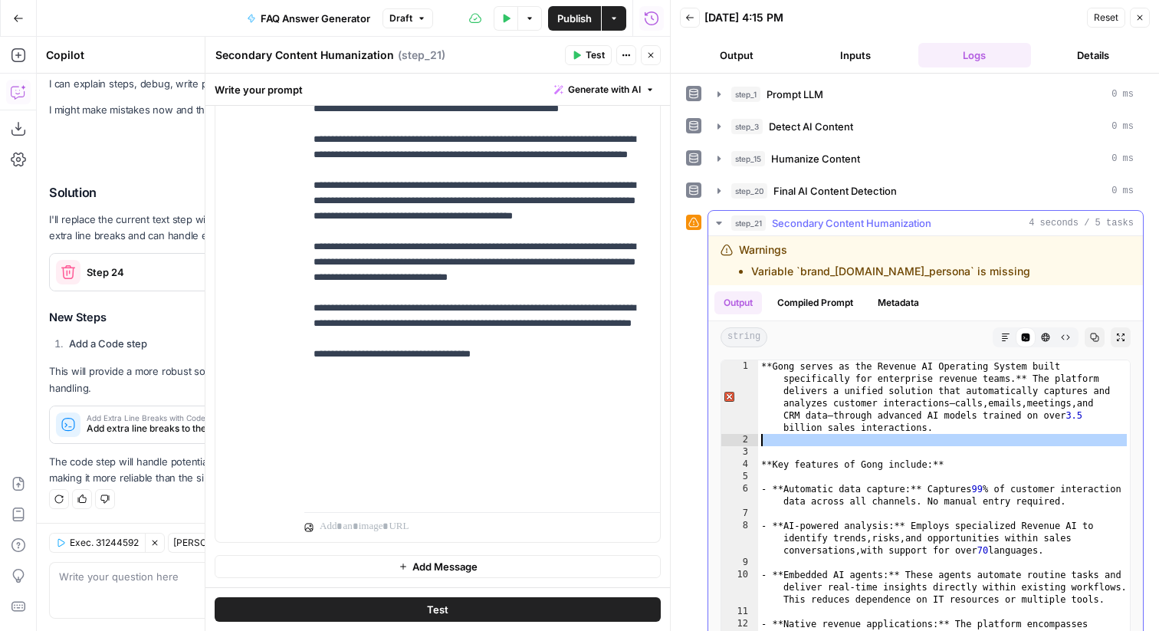
drag, startPoint x: 806, startPoint y: 454, endPoint x: 795, endPoint y: 439, distance: 18.6
click at [795, 439] on div "**Gong serves as the Revenue AI Operating System built specifically for enterpr…" at bounding box center [944, 566] width 372 height 412
click at [1009, 337] on icon "button" at bounding box center [1005, 337] width 9 height 9
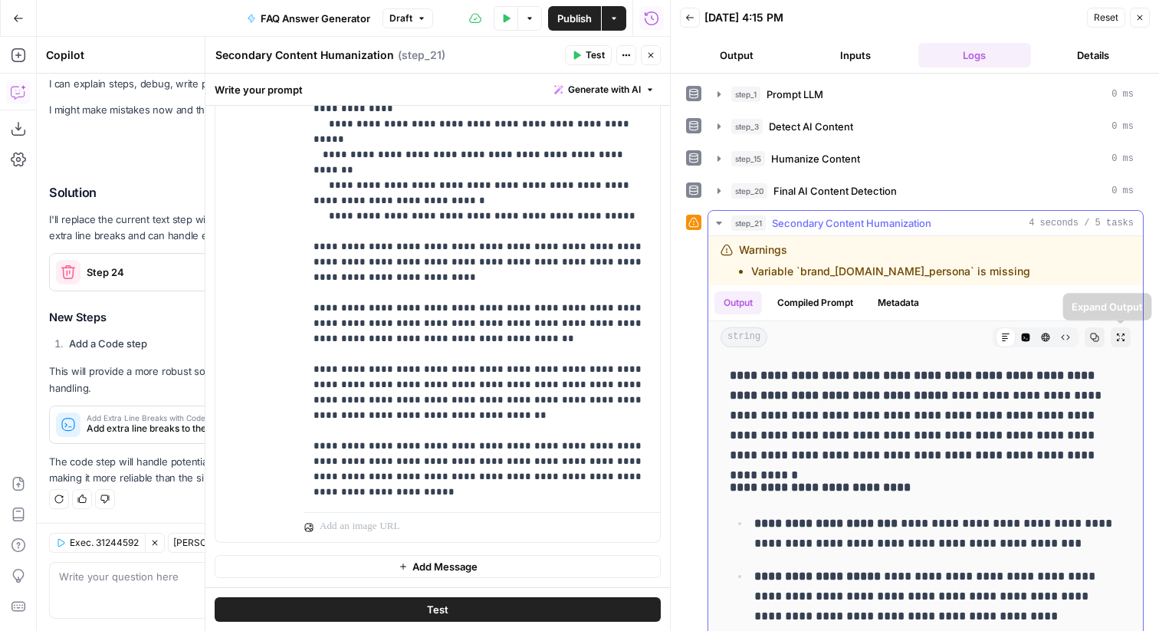
click at [1101, 336] on button "Copy" at bounding box center [1095, 337] width 20 height 20
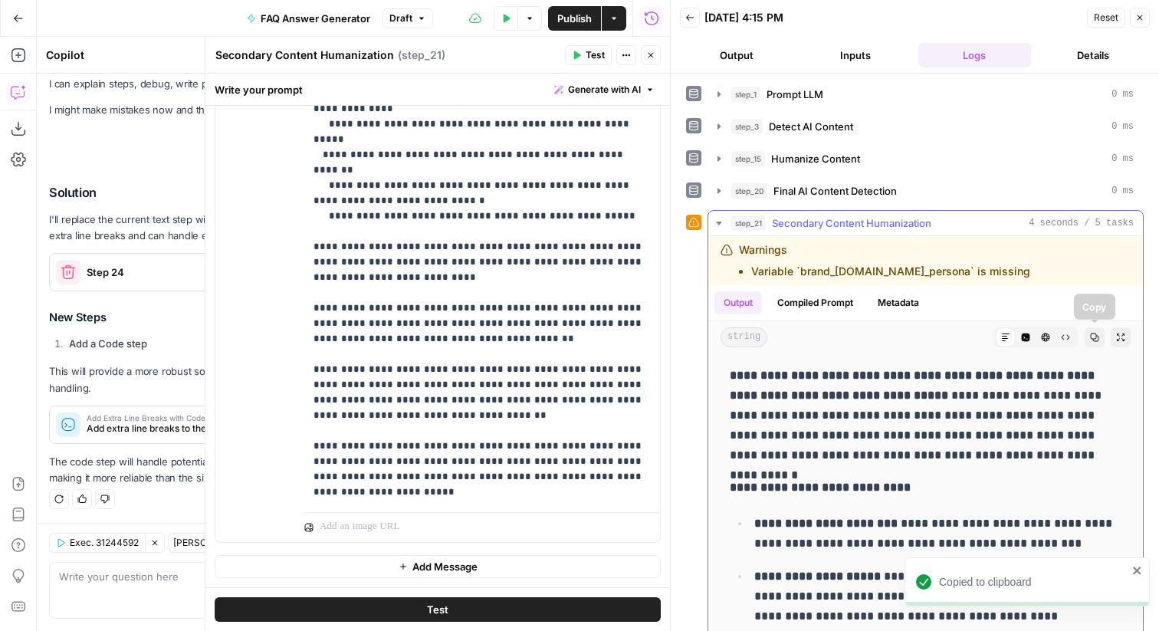
click at [1099, 334] on button "Copy" at bounding box center [1095, 337] width 20 height 20
click at [1104, 218] on span "4 seconds / 5 tasks" at bounding box center [1081, 223] width 105 height 14
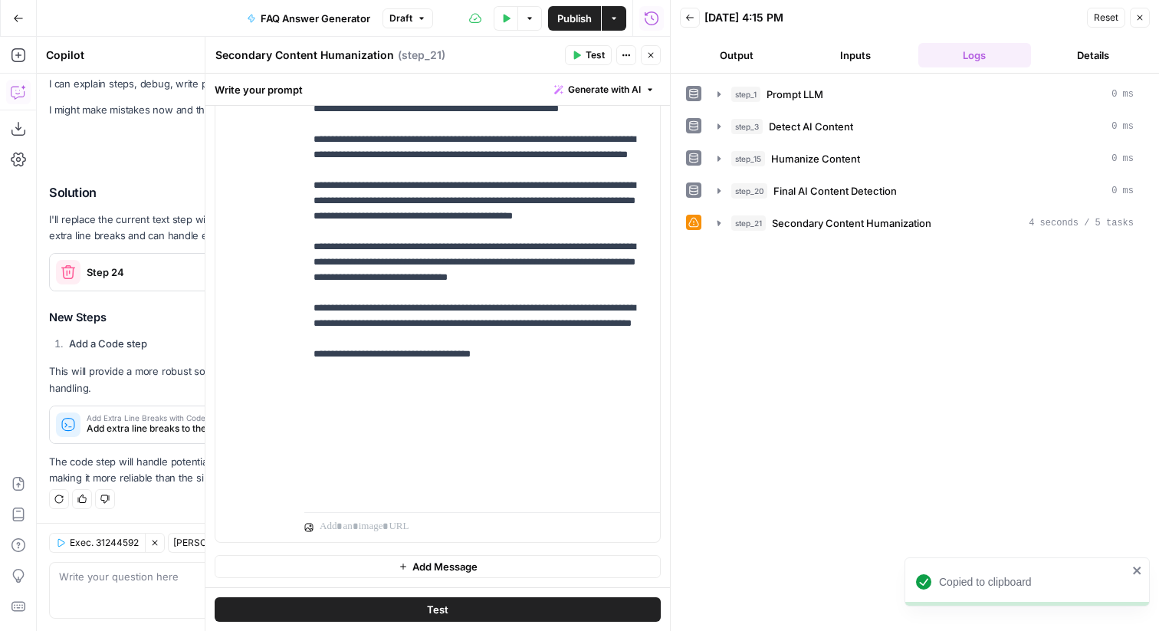
scroll to position [449, 0]
click at [1139, 21] on icon "button" at bounding box center [1139, 17] width 9 height 9
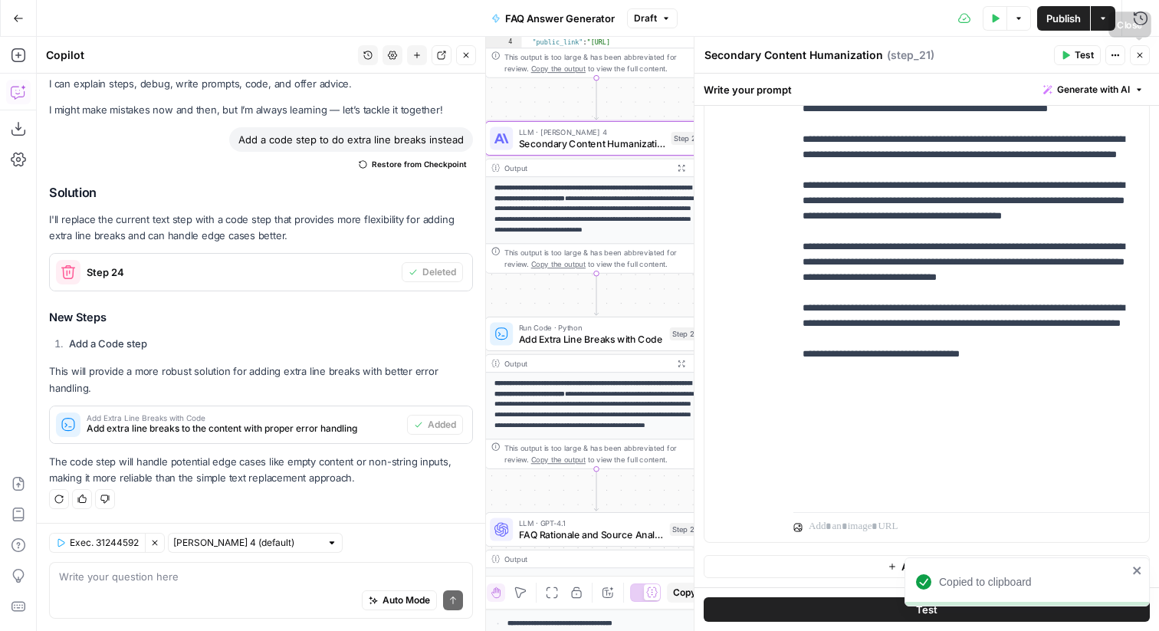
click at [1131, 55] on button "Close" at bounding box center [1140, 55] width 20 height 20
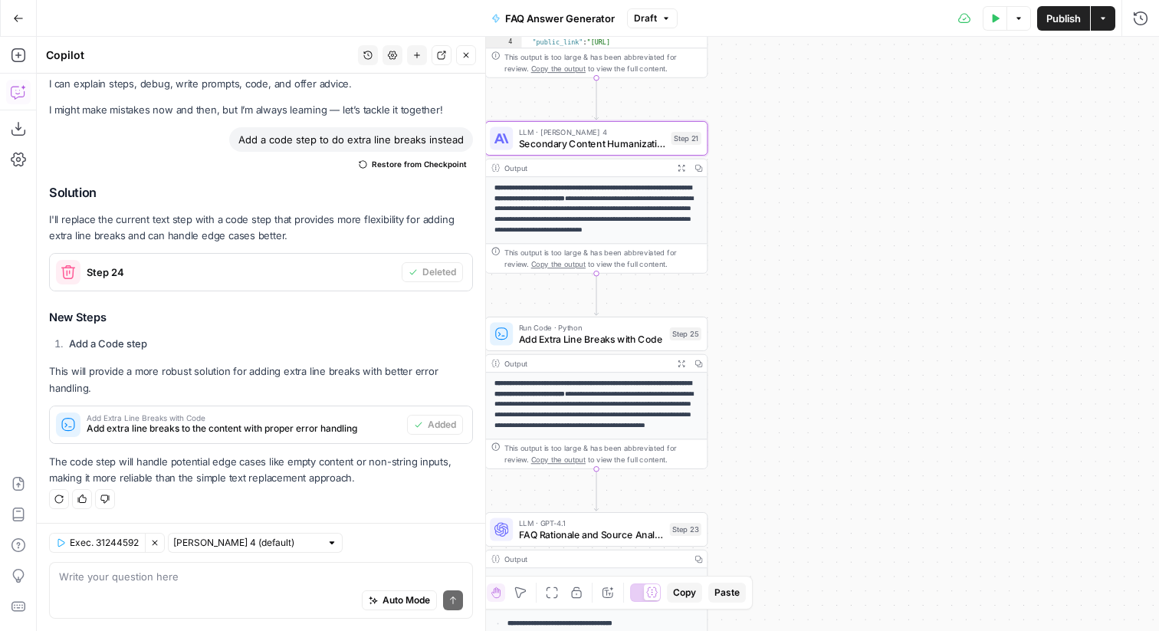
click at [1068, 9] on button "Publish" at bounding box center [1063, 18] width 53 height 25
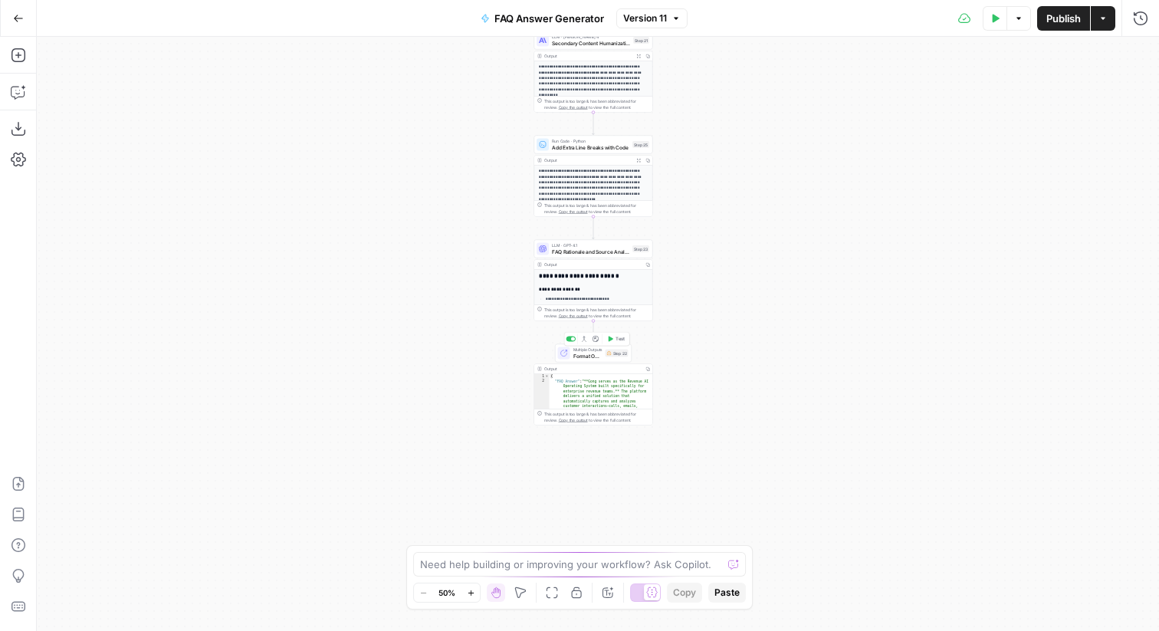
click at [604, 342] on button "Test" at bounding box center [616, 339] width 24 height 10
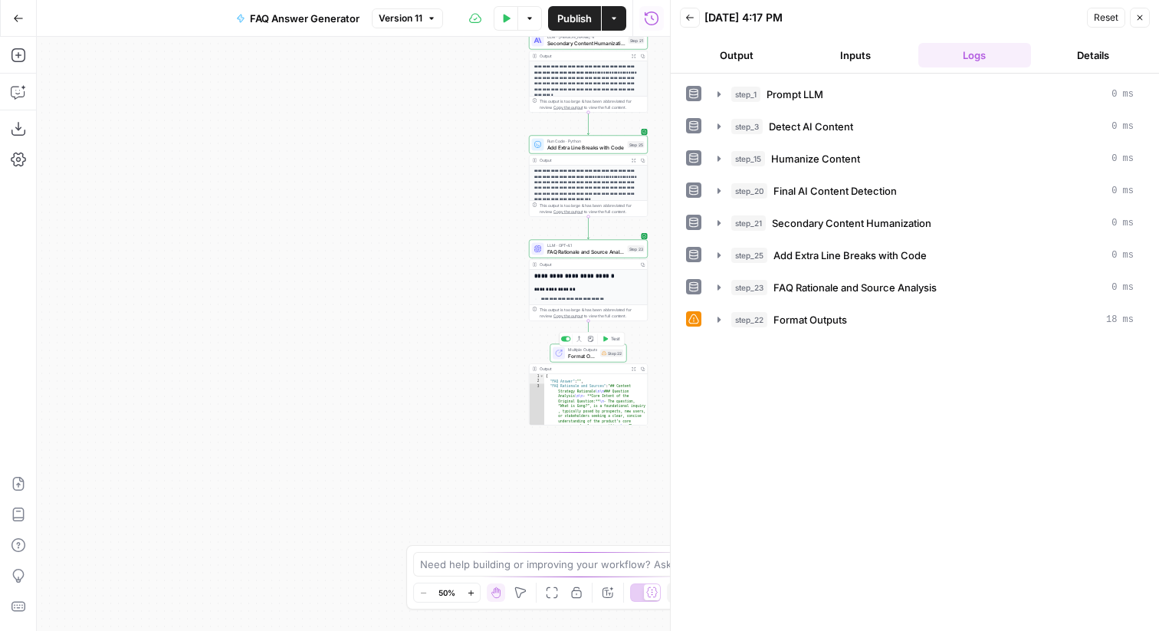
click at [595, 350] on span "Multiple Outputs" at bounding box center [582, 349] width 29 height 6
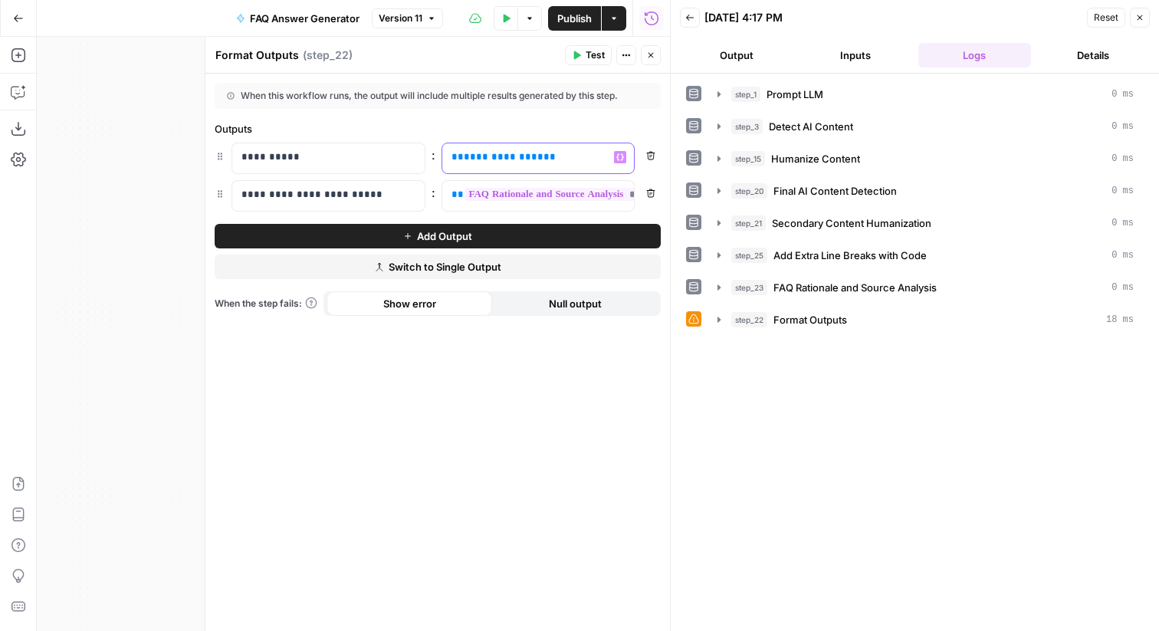
click at [494, 150] on p "**********" at bounding box center [525, 156] width 149 height 15
click at [1140, 16] on icon "button" at bounding box center [1139, 17] width 9 height 9
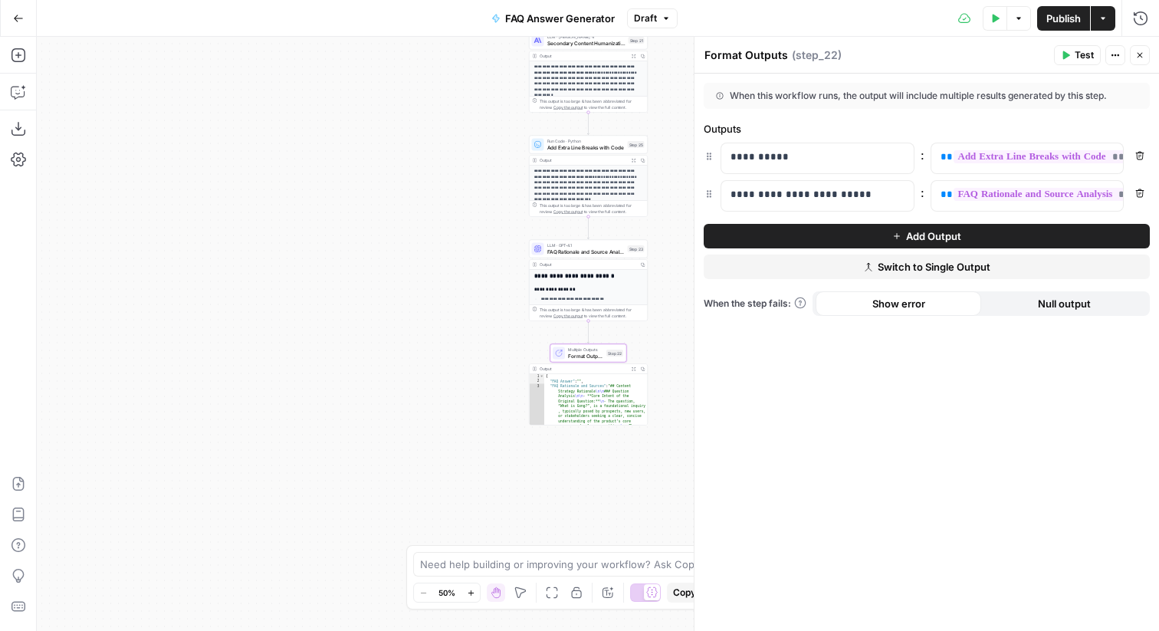
click at [1137, 50] on button "Close" at bounding box center [1140, 55] width 20 height 20
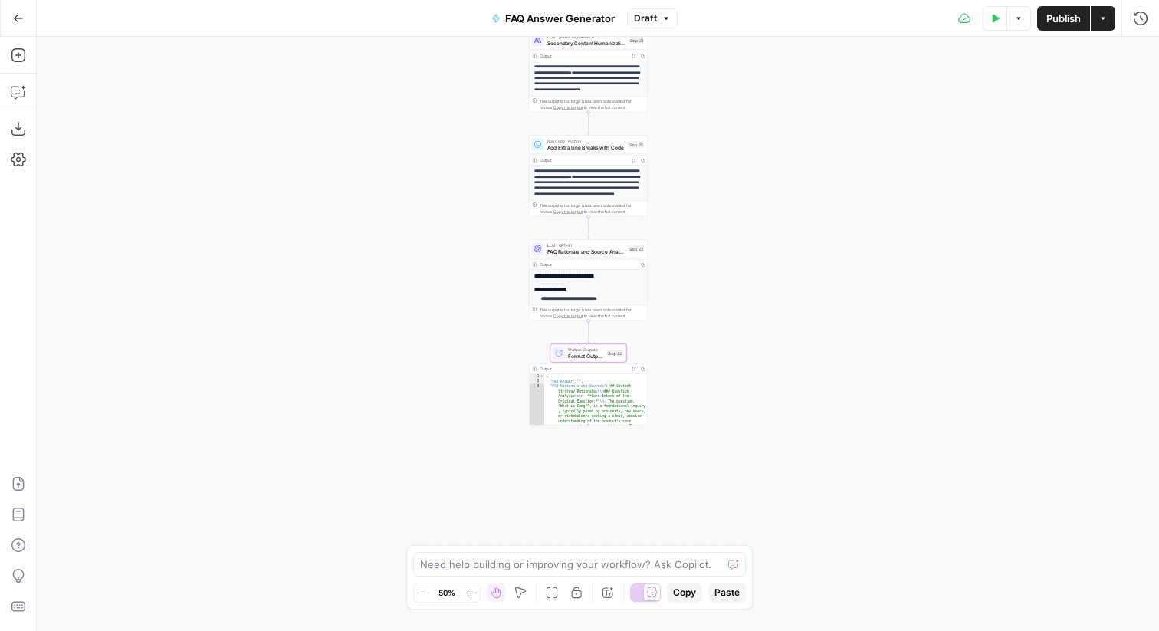
click at [1054, 14] on span "Publish" at bounding box center [1063, 18] width 34 height 15
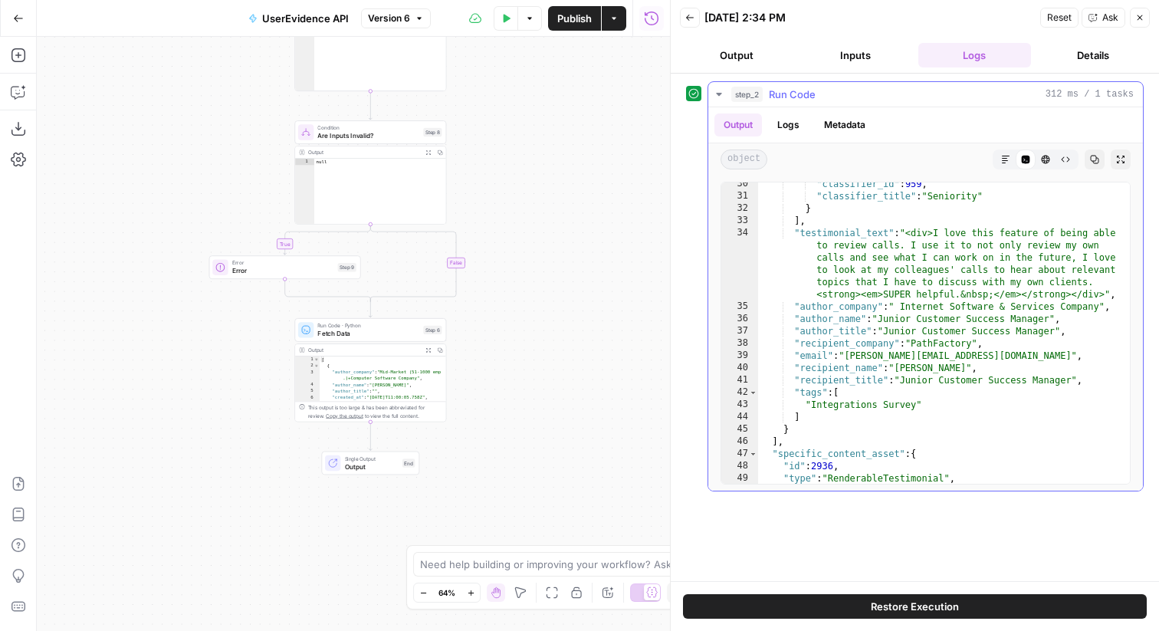
scroll to position [496, 0]
click at [504, 15] on icon "button" at bounding box center [507, 18] width 7 height 8
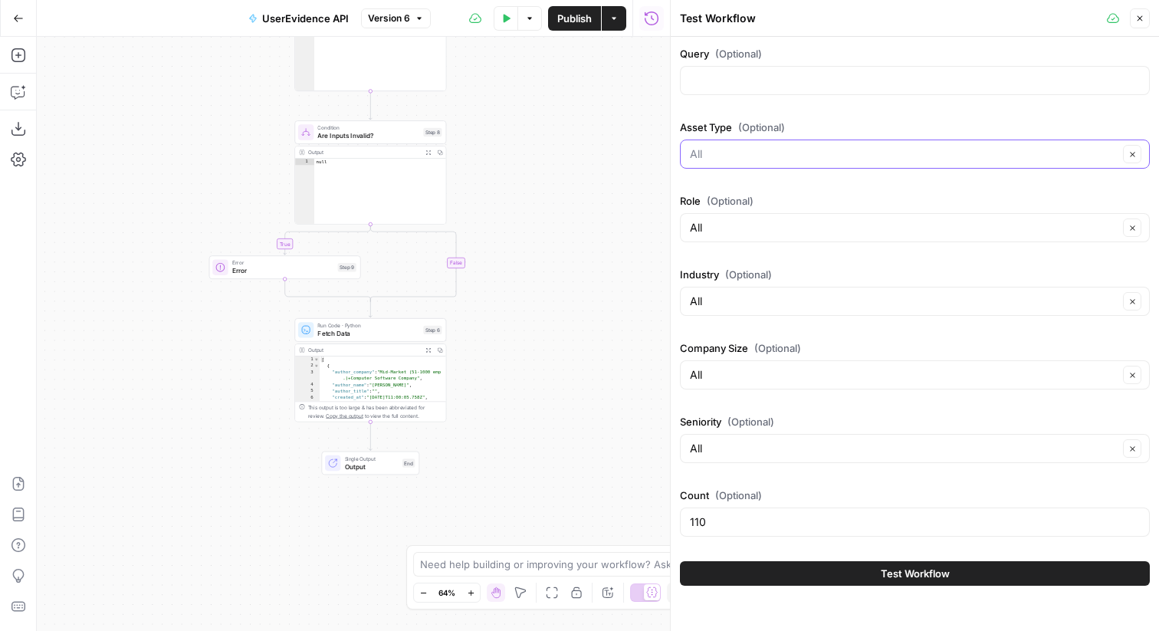
click at [790, 156] on input "Asset Type (Optional)" at bounding box center [904, 153] width 428 height 15
click at [795, 126] on label "Asset Type (Optional)" at bounding box center [915, 127] width 470 height 15
click at [795, 146] on input "Asset Type (Optional)" at bounding box center [904, 153] width 428 height 15
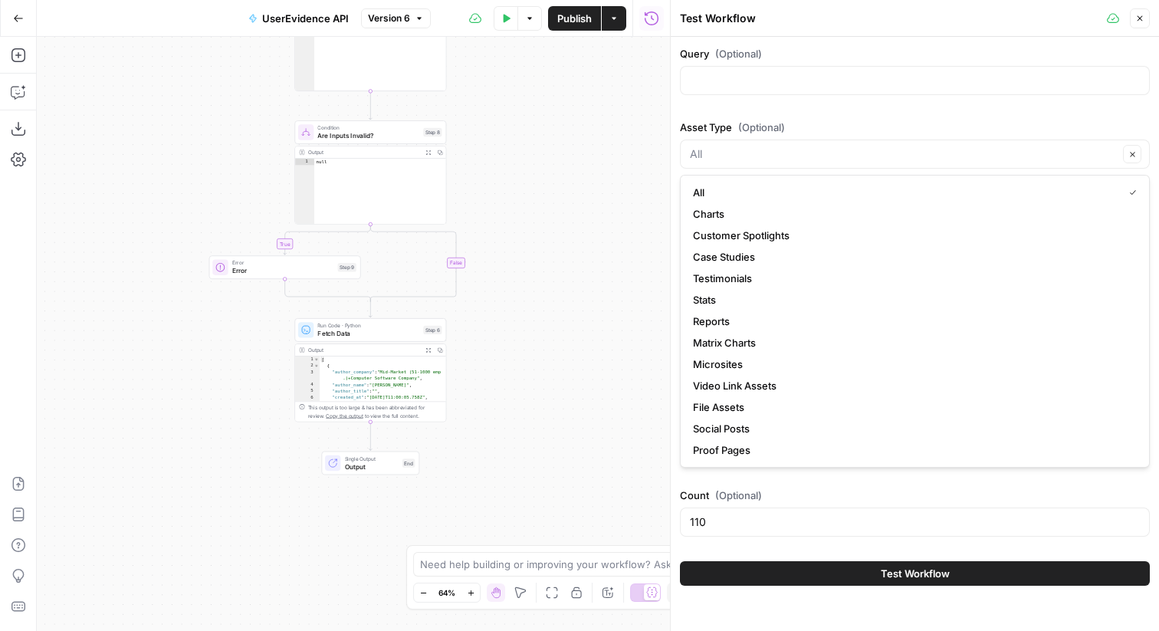
click at [778, 487] on label "Count (Optional)" at bounding box center [915, 494] width 470 height 15
click at [778, 514] on input "110" at bounding box center [915, 521] width 450 height 15
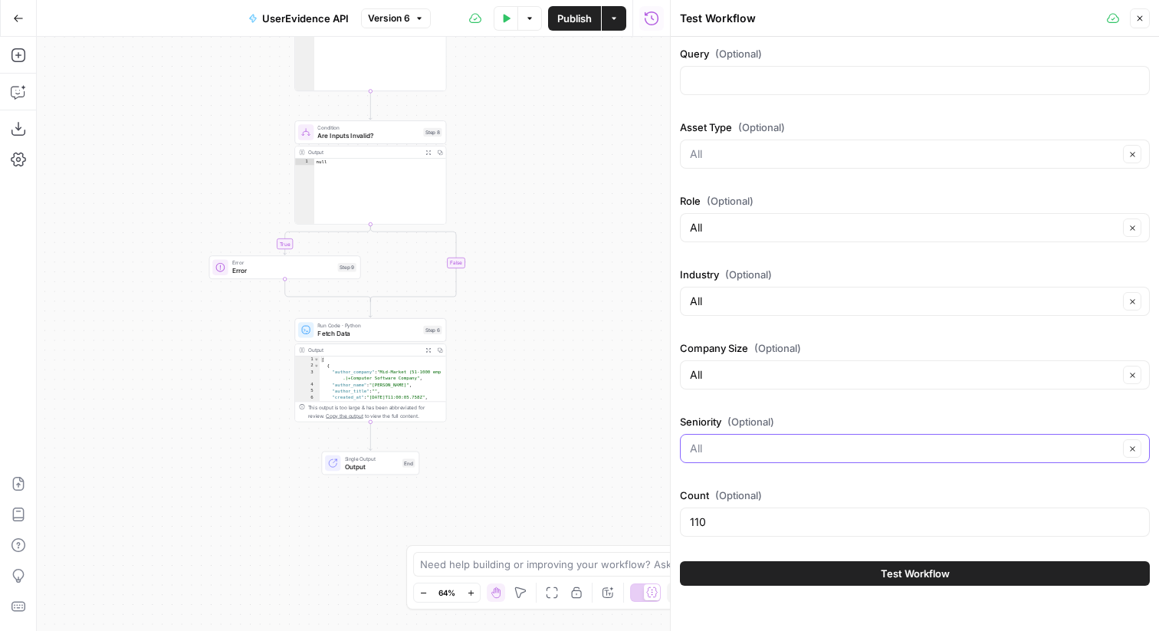
click at [772, 447] on input "Seniority (Optional)" at bounding box center [904, 448] width 428 height 15
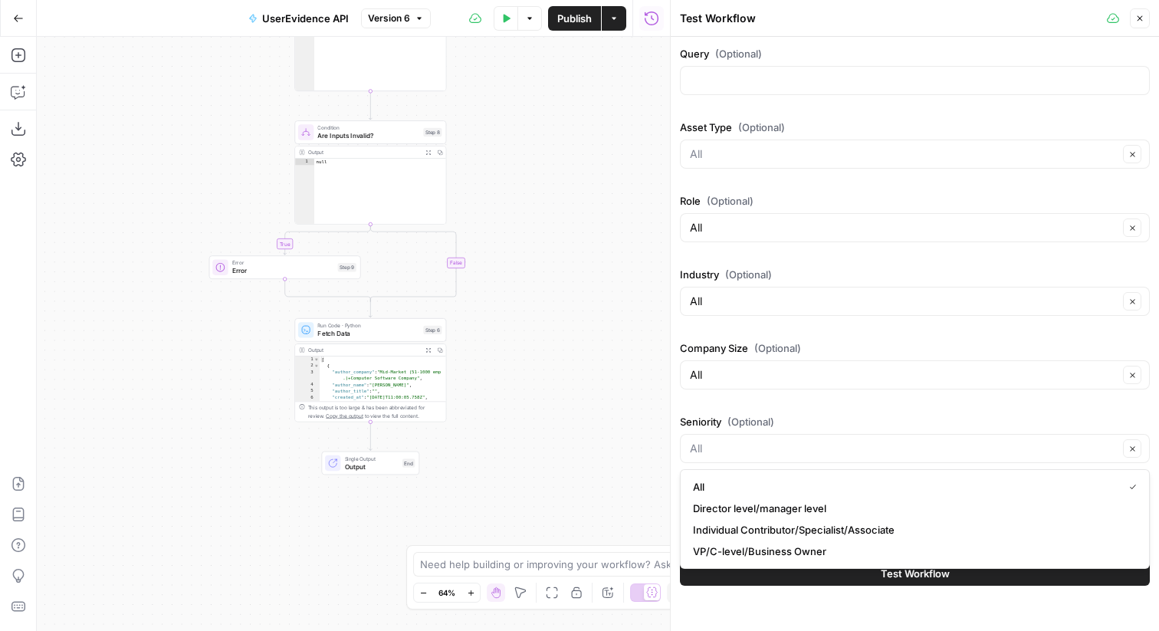
click at [755, 425] on span "(Optional)" at bounding box center [750, 421] width 47 height 15
click at [755, 441] on input "Seniority (Optional)" at bounding box center [904, 448] width 428 height 15
click at [826, 402] on div "Query (Optional) Asset Type (Optional) Clear Role (Optional) All Clear Industry…" at bounding box center [915, 294] width 470 height 497
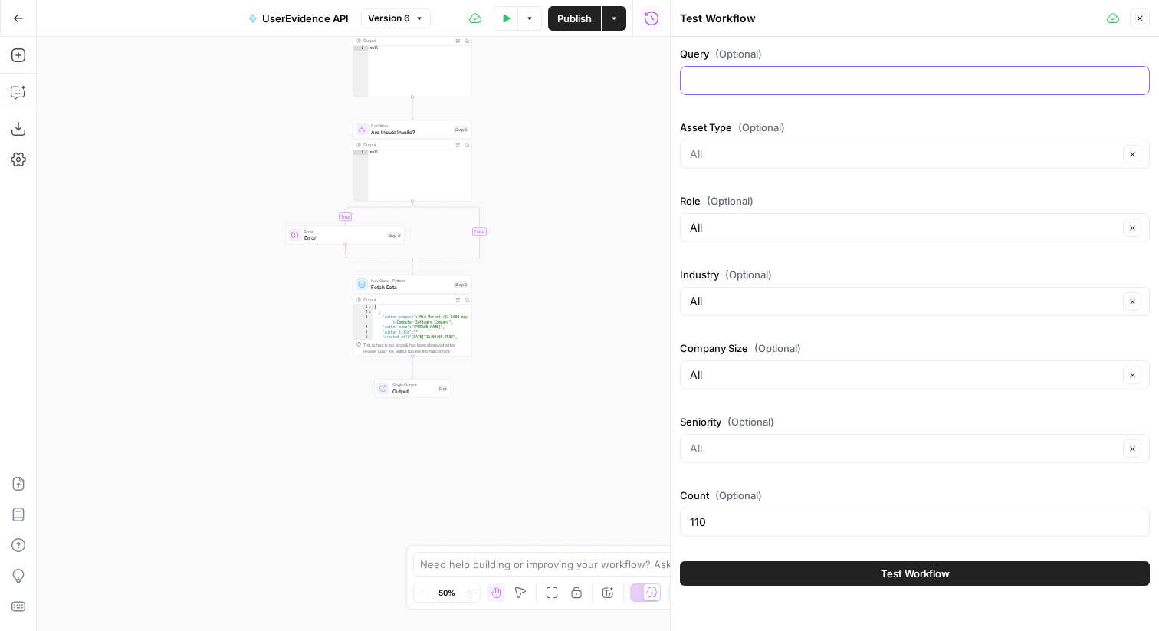
click at [759, 84] on input "Query (Optional)" at bounding box center [915, 80] width 450 height 15
type input "AI"
click at [759, 138] on div "Asset Type (Optional) Clear" at bounding box center [915, 147] width 470 height 55
click at [738, 234] on input "Role (Optional)" at bounding box center [904, 227] width 428 height 15
click at [736, 295] on input "Industry (Optional)" at bounding box center [904, 301] width 428 height 15
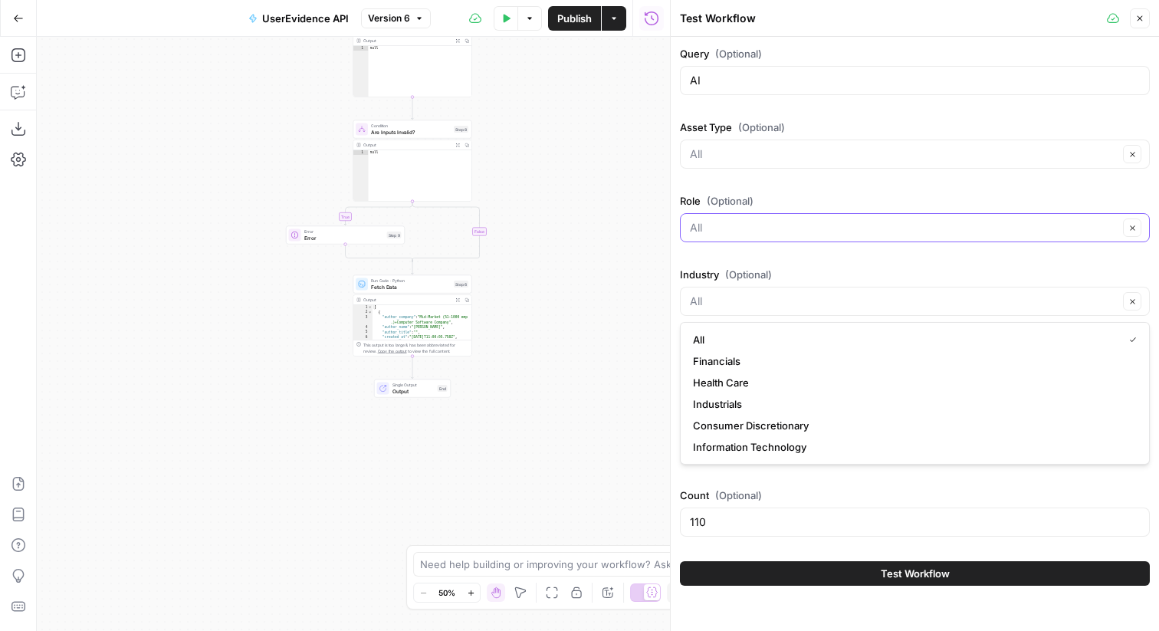
click at [707, 222] on input "Role (Optional)" at bounding box center [904, 227] width 428 height 15
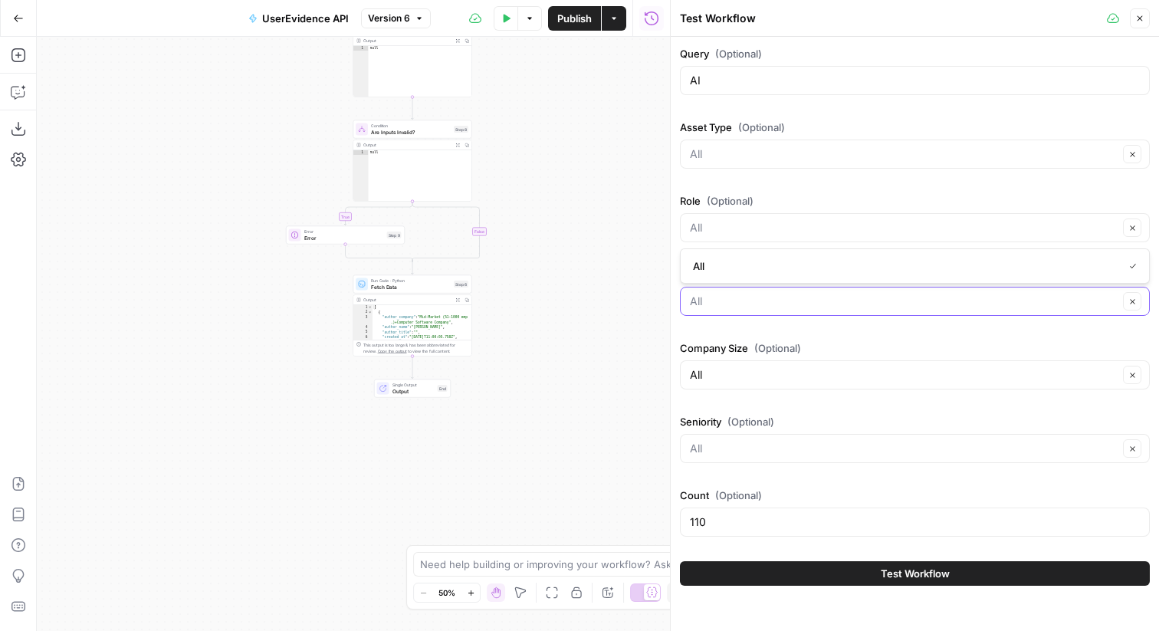
click at [729, 297] on input "Industry (Optional)" at bounding box center [904, 301] width 428 height 15
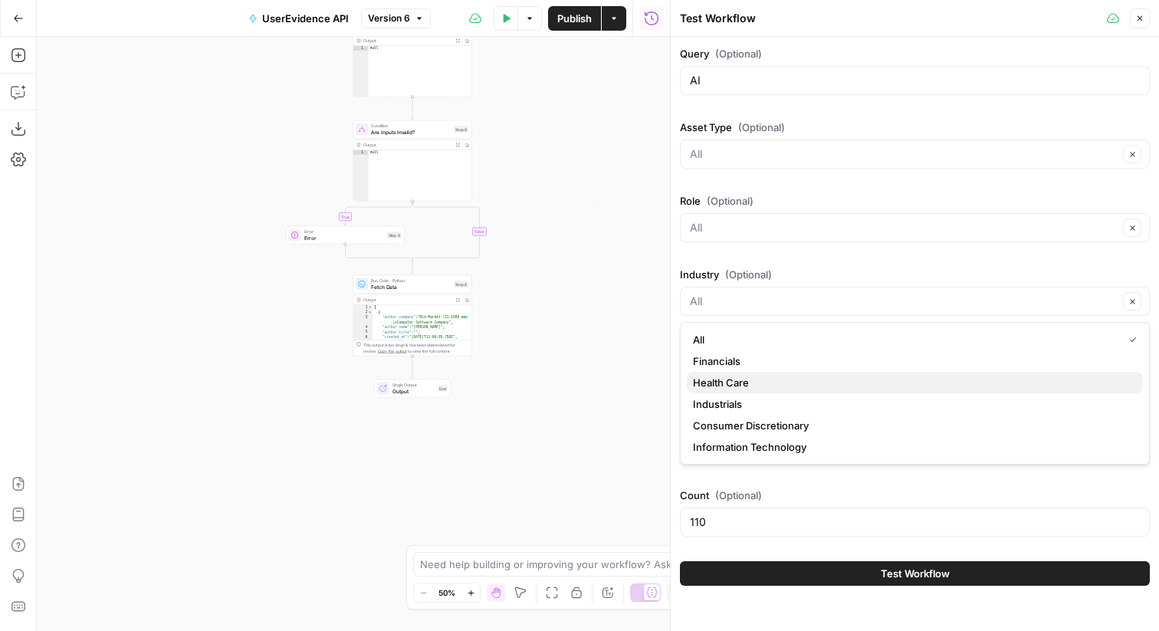
click at [744, 389] on span "Health Care" at bounding box center [912, 382] width 438 height 15
type input "Health Care"
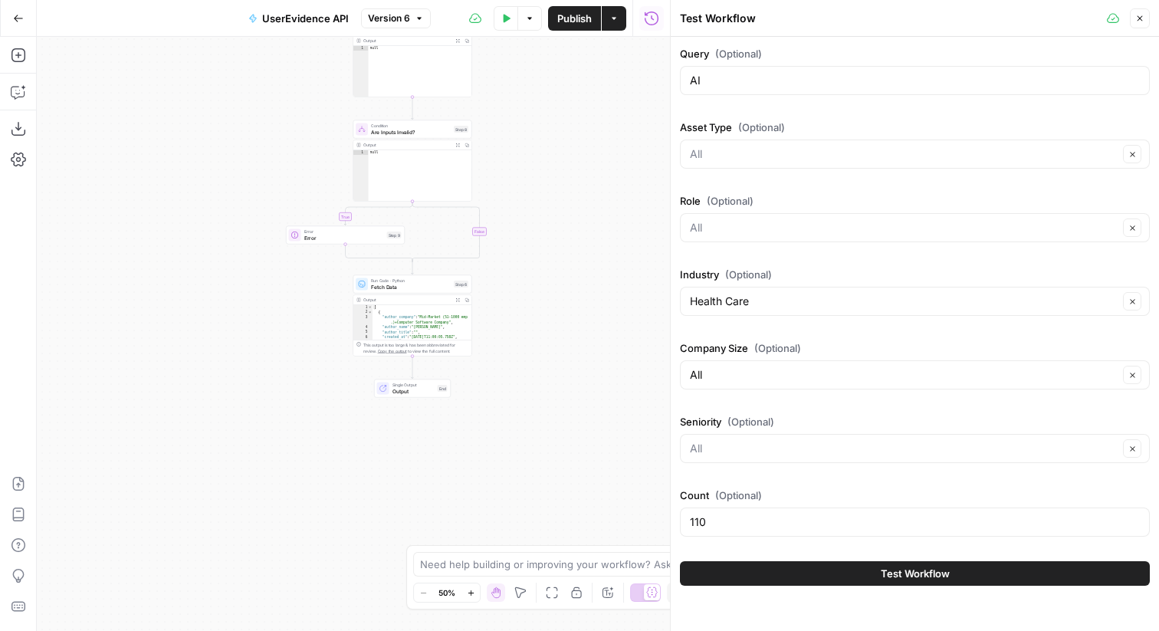
click at [714, 384] on div "All Clear" at bounding box center [915, 374] width 470 height 29
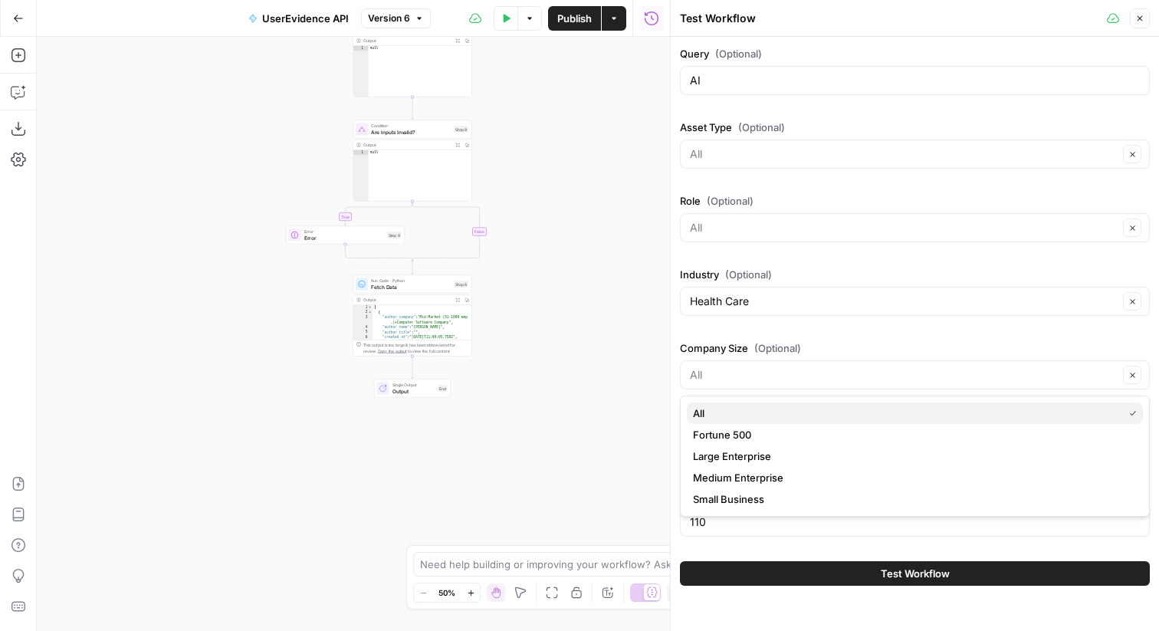
click at [743, 408] on span "All" at bounding box center [905, 412] width 424 height 15
type input "All"
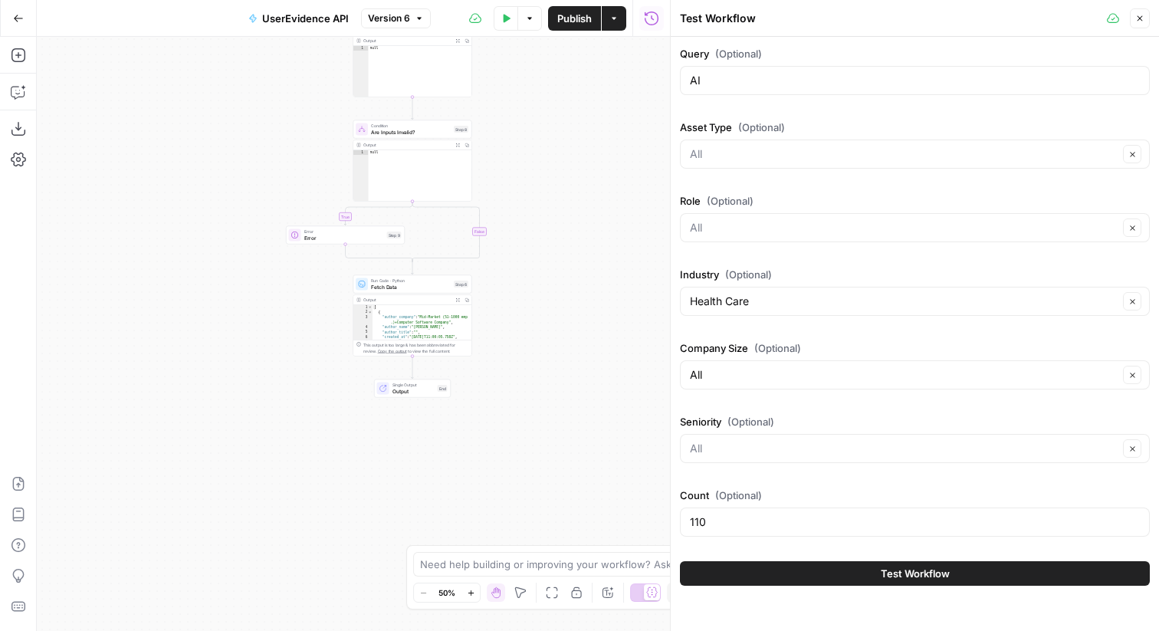
click at [763, 533] on div "110" at bounding box center [915, 521] width 470 height 29
type input "100"
click at [767, 569] on button "Test Workflow" at bounding box center [915, 573] width 470 height 25
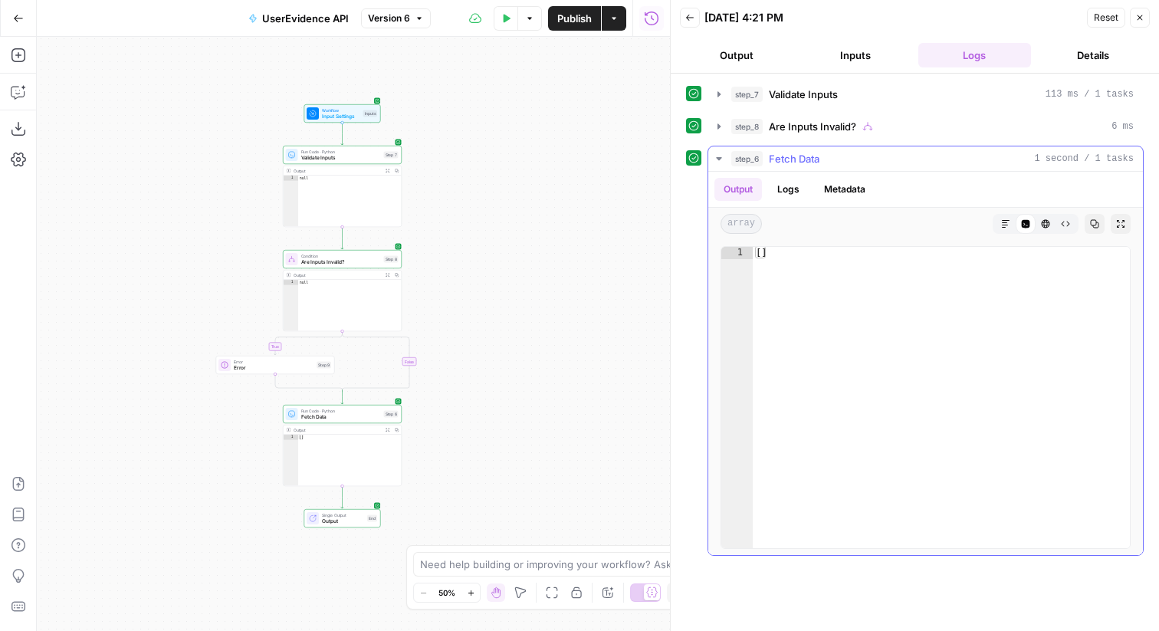
click at [778, 185] on button "Logs" at bounding box center [788, 189] width 41 height 23
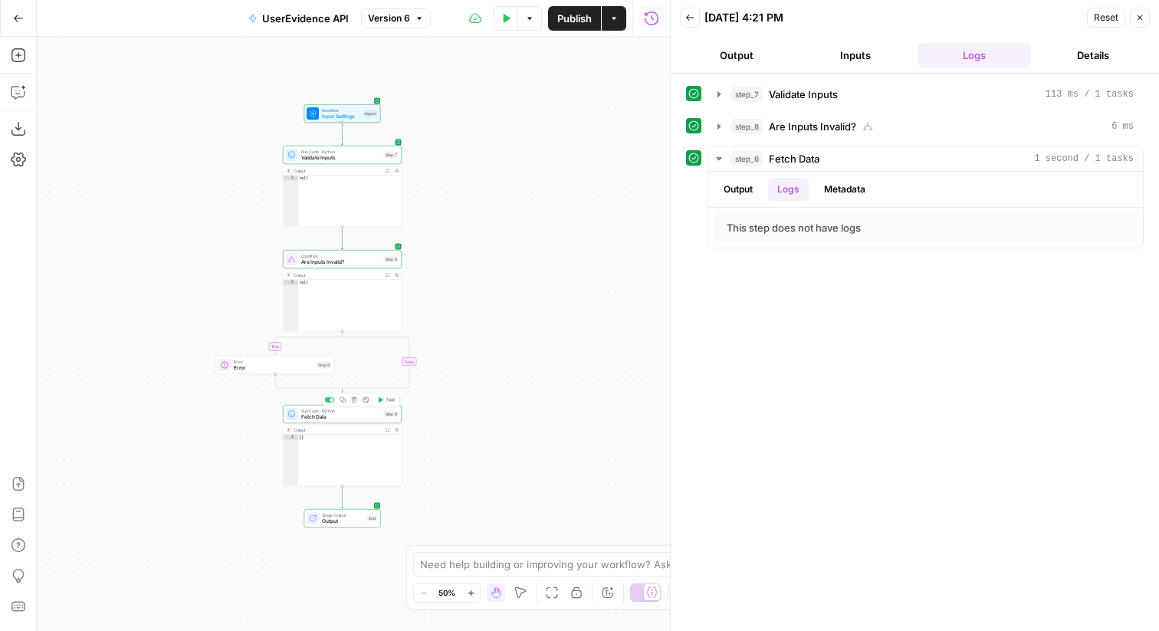
click at [361, 417] on span "Fetch Data" at bounding box center [341, 417] width 80 height 8
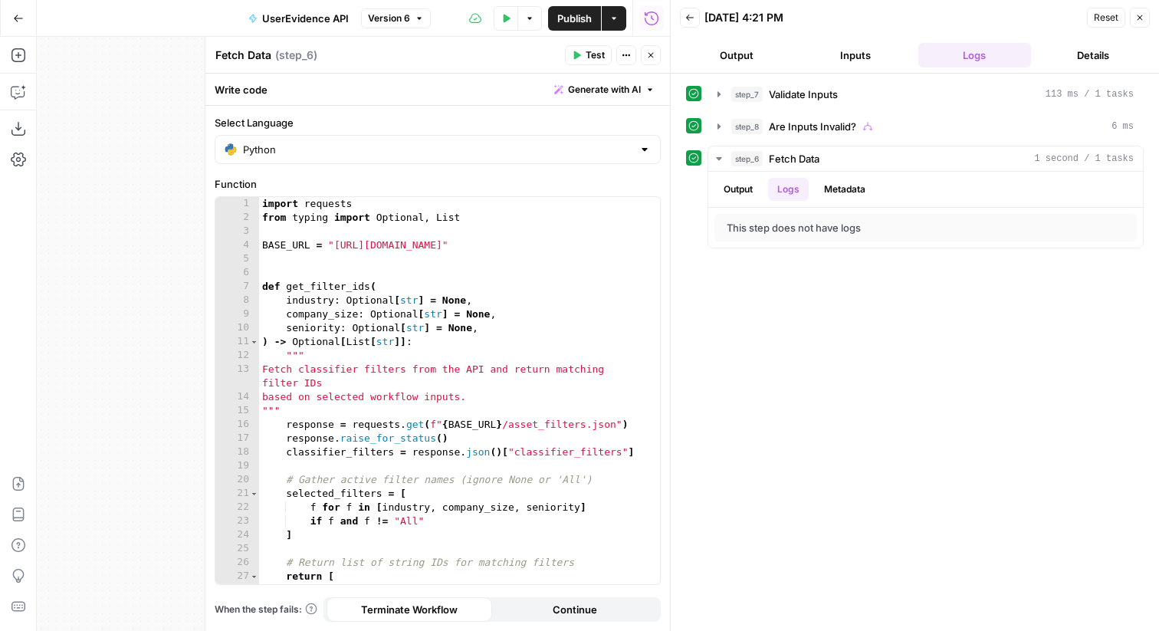
click at [653, 57] on icon "button" at bounding box center [650, 55] width 9 height 9
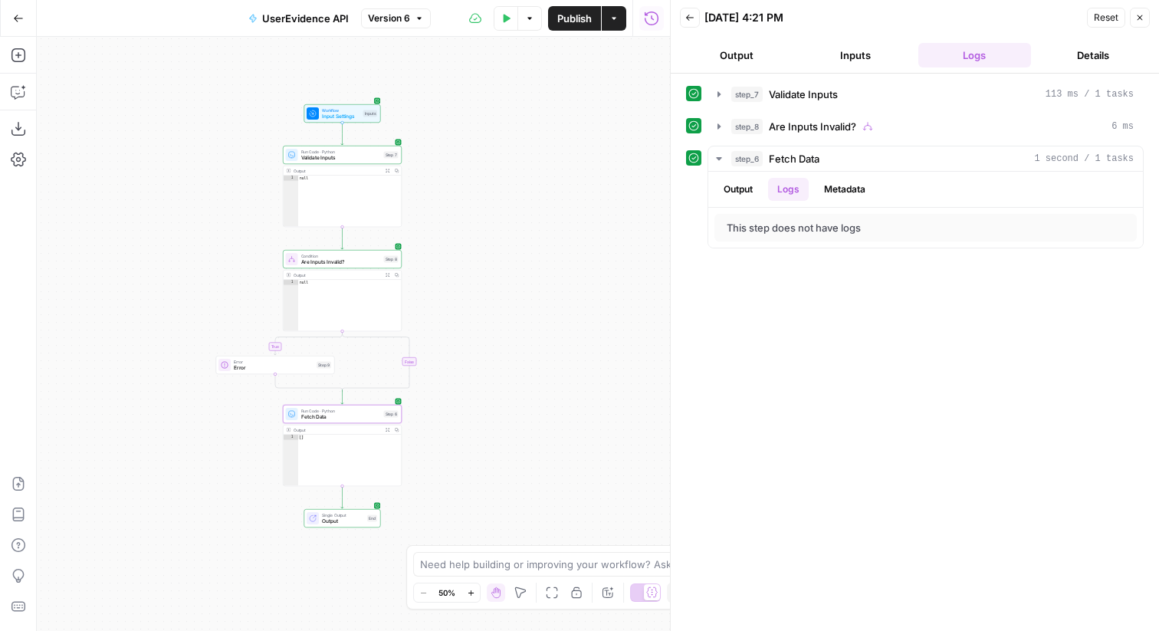
click at [513, 16] on button "Test Data" at bounding box center [506, 18] width 25 height 25
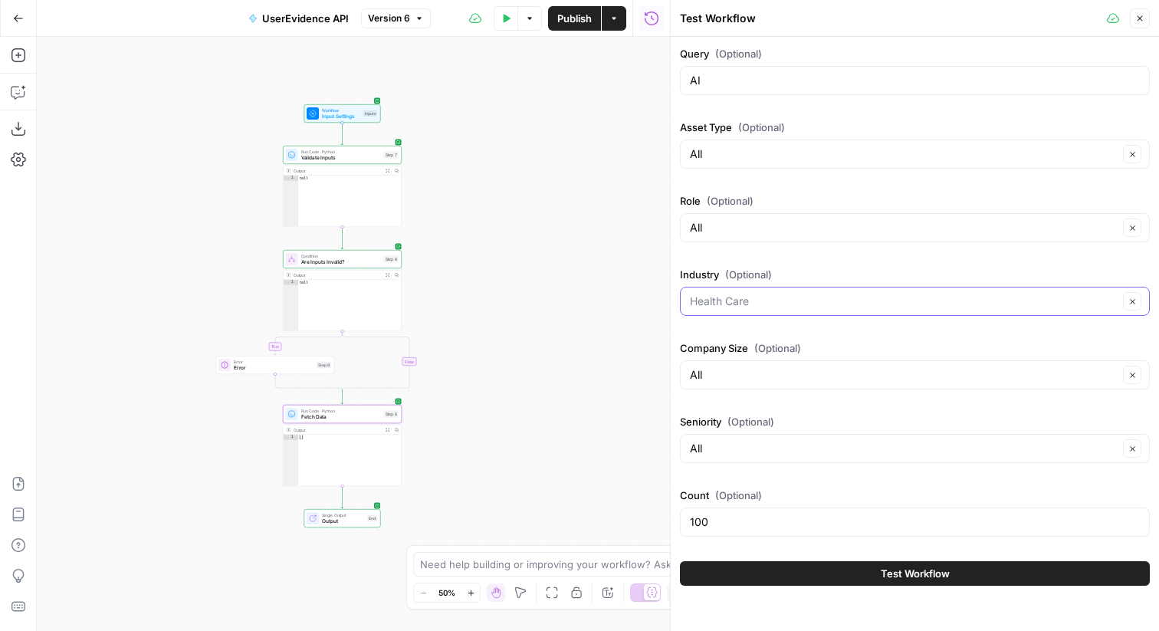
click at [789, 299] on input "Industry (Optional)" at bounding box center [904, 301] width 428 height 15
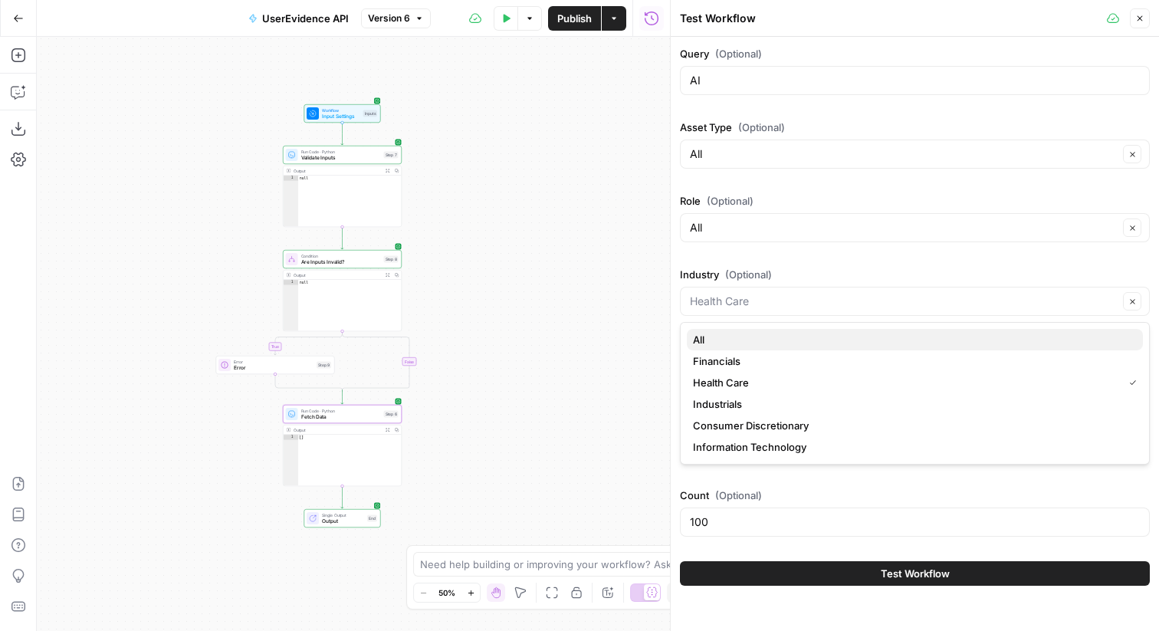
click at [780, 339] on span "All" at bounding box center [912, 339] width 438 height 15
type input "All"
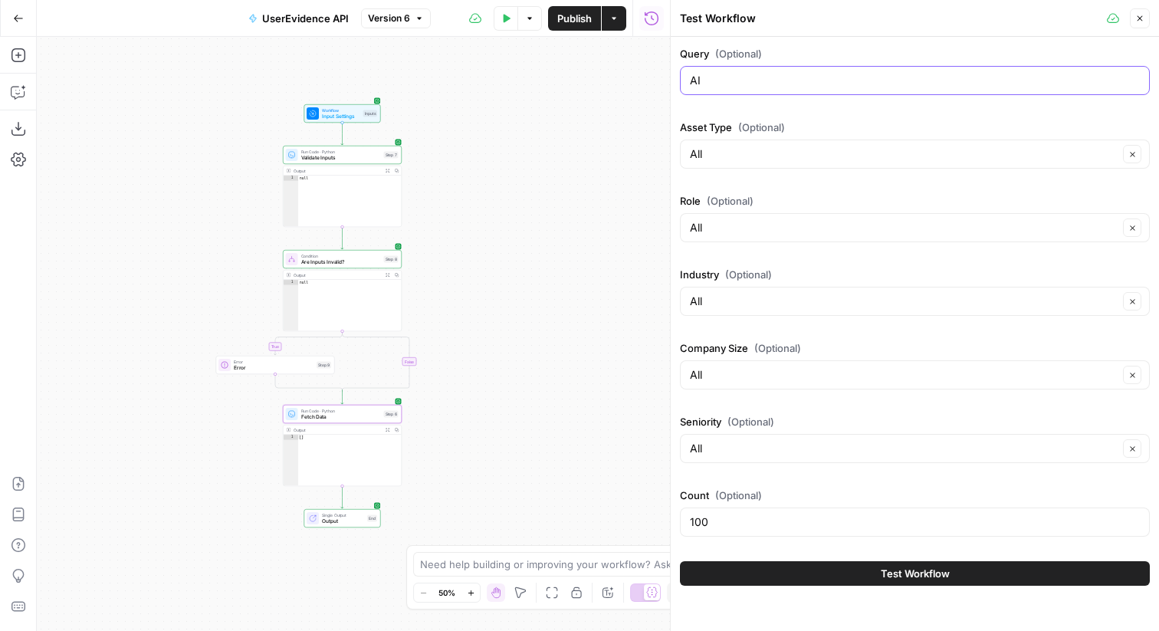
click at [752, 87] on input "AI" at bounding box center [915, 80] width 450 height 15
click at [793, 75] on input "Query (Optional)" at bounding box center [915, 80] width 450 height 15
type input "Call recording software"
click at [825, 575] on button "Test Workflow" at bounding box center [915, 573] width 470 height 25
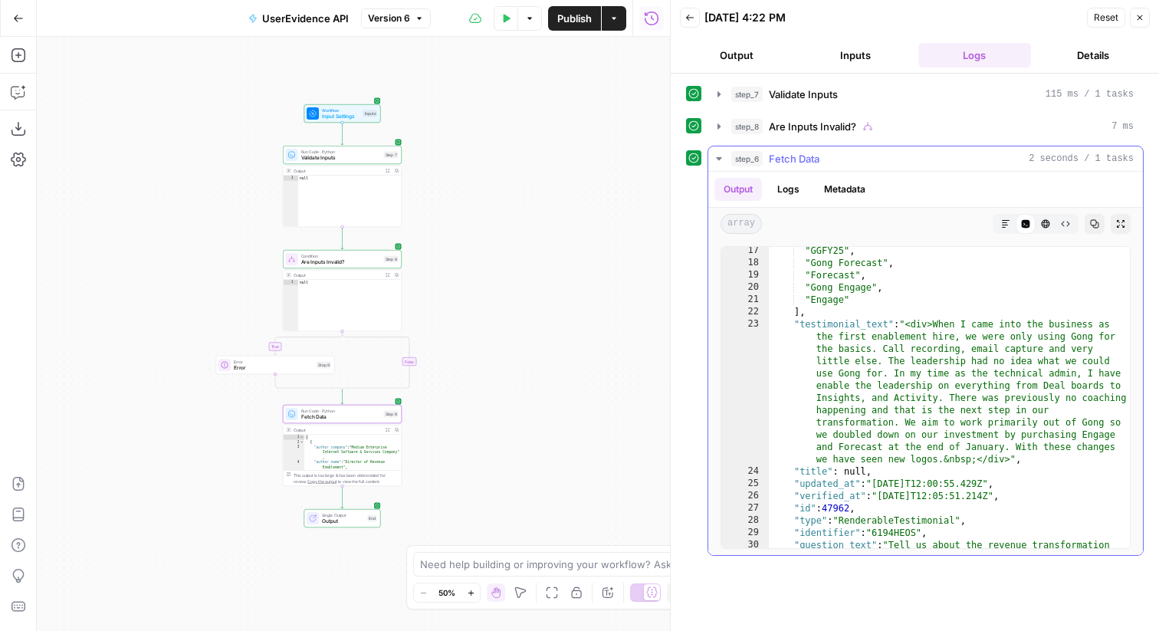
scroll to position [110, 0]
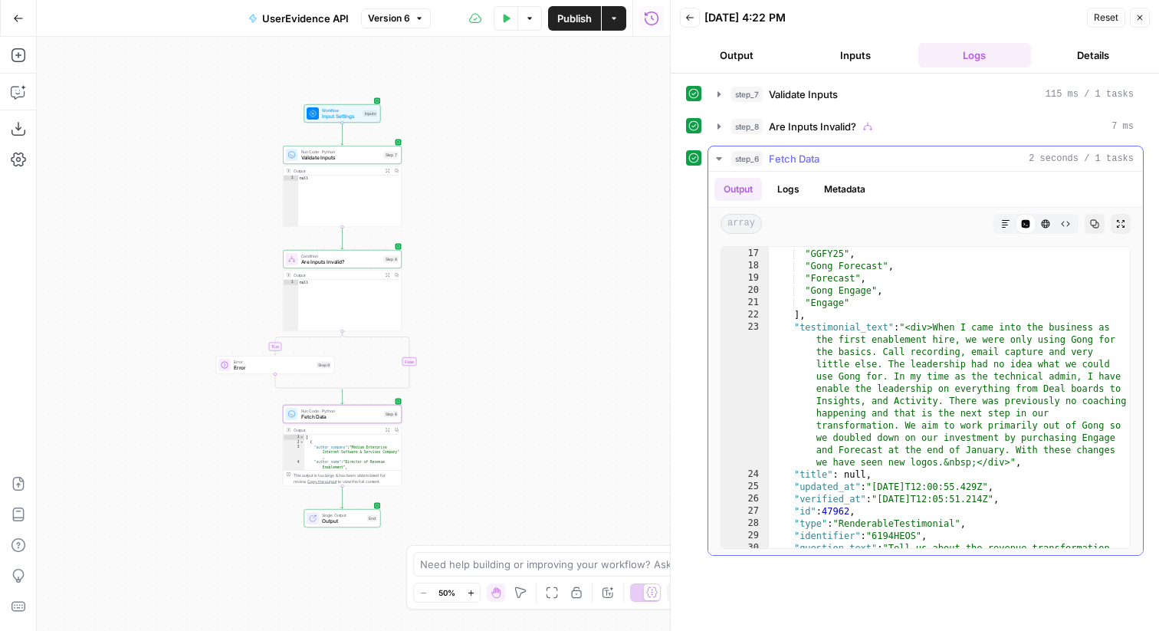
type textarea "**********"
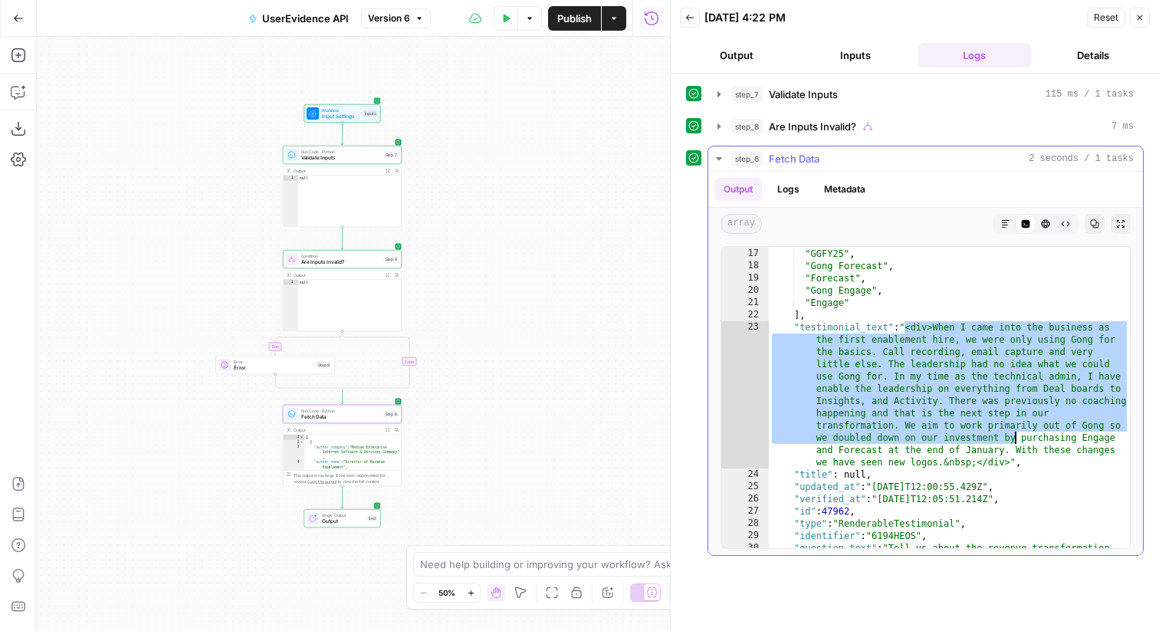
drag, startPoint x: 907, startPoint y: 327, endPoint x: 1016, endPoint y: 439, distance: 156.6
click at [1016, 439] on div ""tag_list" : [ "GGFY25" , "Gong Forecast" , "Forecast" , "Gong Engage" , "Engag…" at bounding box center [949, 410] width 361 height 350
click at [510, 18] on span "Test Data" at bounding box center [510, 18] width 1 height 1
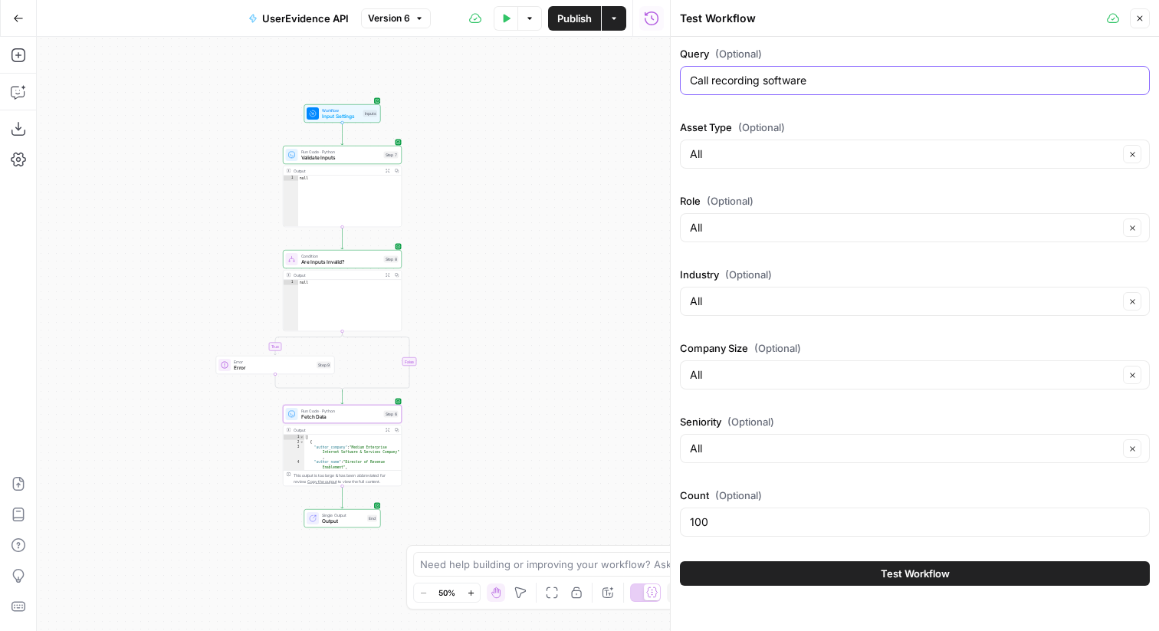
click at [822, 86] on input "Call recording software" at bounding box center [915, 80] width 450 height 15
click at [781, 220] on input "Role (Optional)" at bounding box center [904, 227] width 428 height 15
type input "All"
click at [829, 75] on input "Call recording software" at bounding box center [915, 80] width 450 height 15
click at [740, 313] on div "All Clear" at bounding box center [915, 301] width 470 height 29
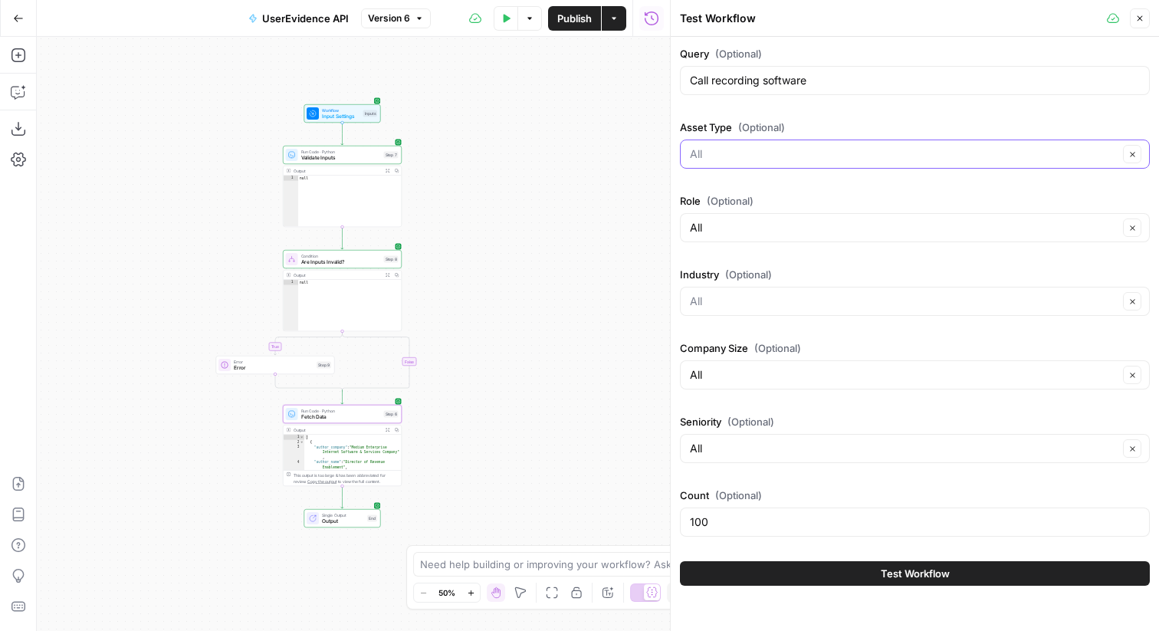
click at [797, 154] on input "Asset Type (Optional)" at bounding box center [904, 153] width 428 height 15
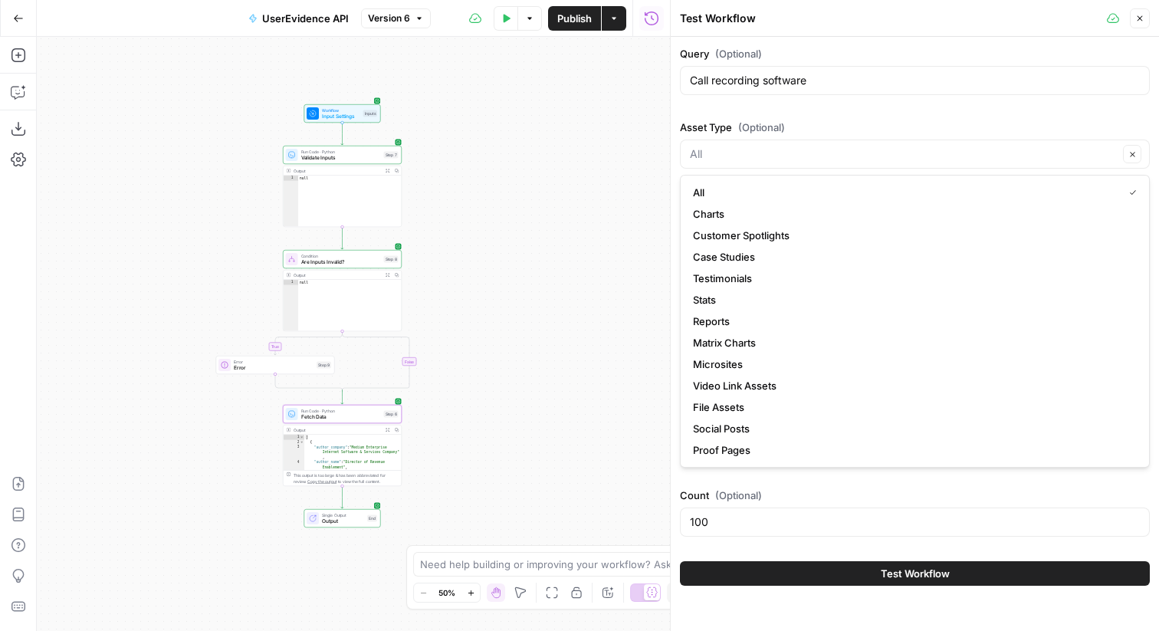
click at [764, 491] on label "Count (Optional)" at bounding box center [915, 494] width 470 height 15
click at [764, 514] on input "100" at bounding box center [915, 521] width 450 height 15
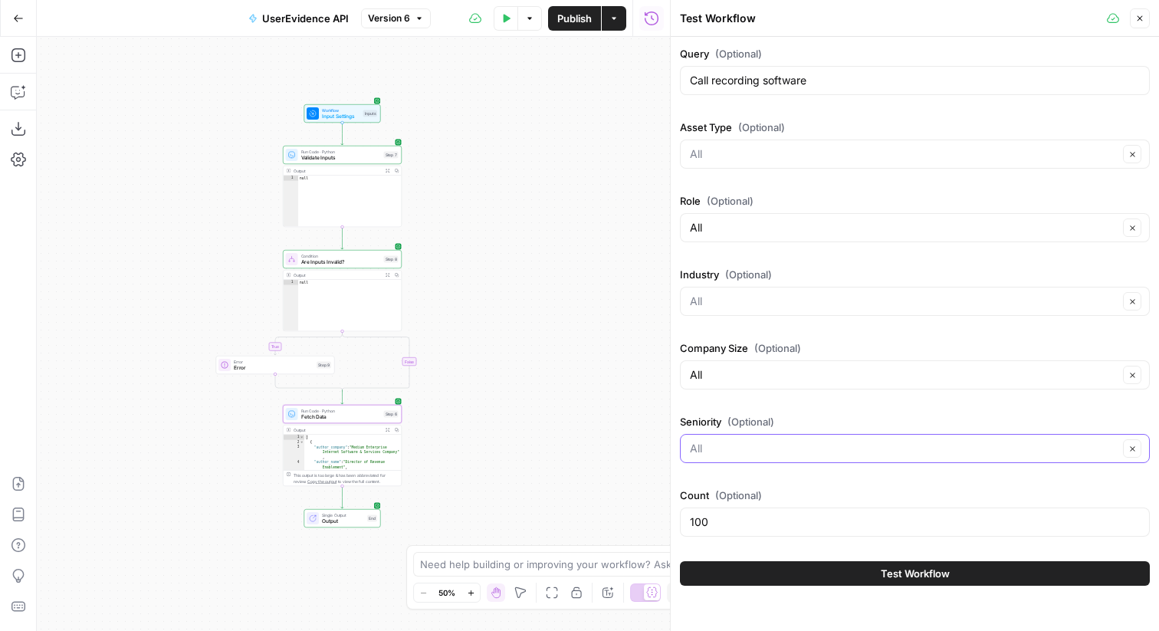
click at [746, 450] on input "Seniority (Optional)" at bounding box center [904, 448] width 428 height 15
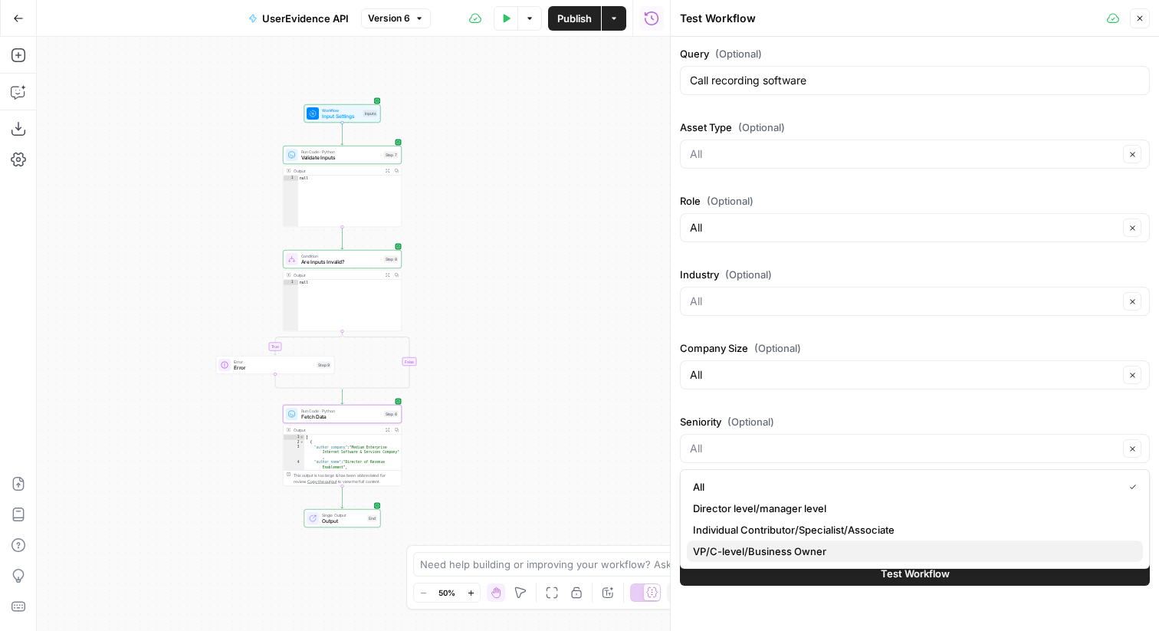
drag, startPoint x: 784, startPoint y: 510, endPoint x: 766, endPoint y: 557, distance: 50.0
click at [766, 557] on div "All Director level/manager level Individual Contributor/Specialist/Associate VP…" at bounding box center [915, 519] width 470 height 100
click at [766, 557] on span "VP/C-level/Business Owner" at bounding box center [912, 550] width 438 height 15
type input "VP/C-level/Business Owner"
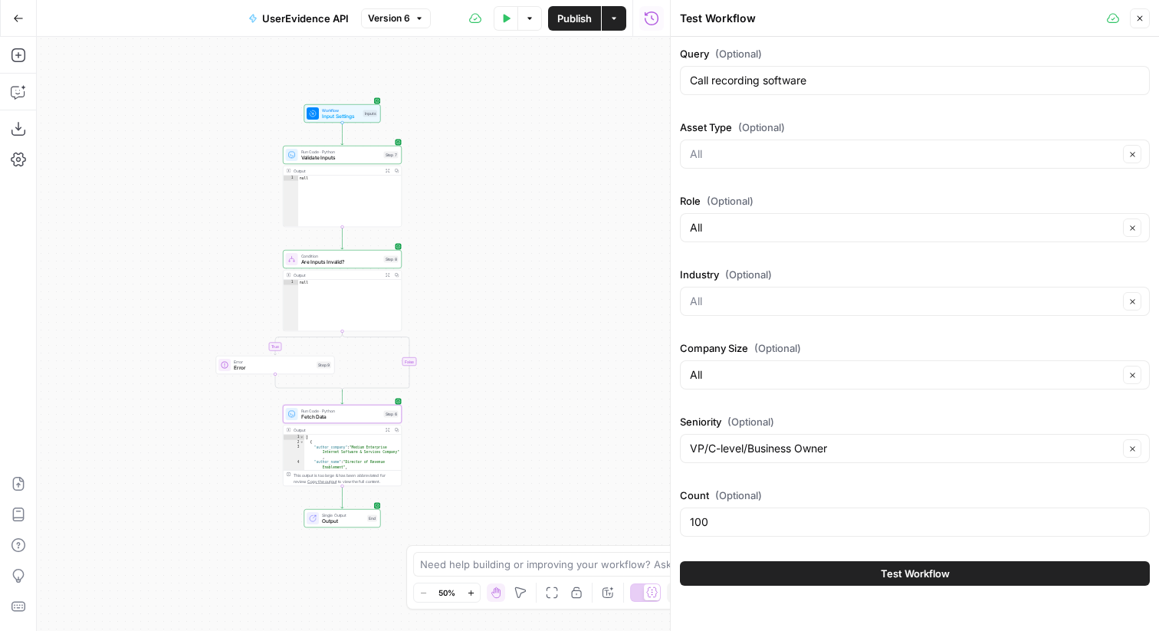
click at [809, 574] on button "Test Workflow" at bounding box center [915, 573] width 470 height 25
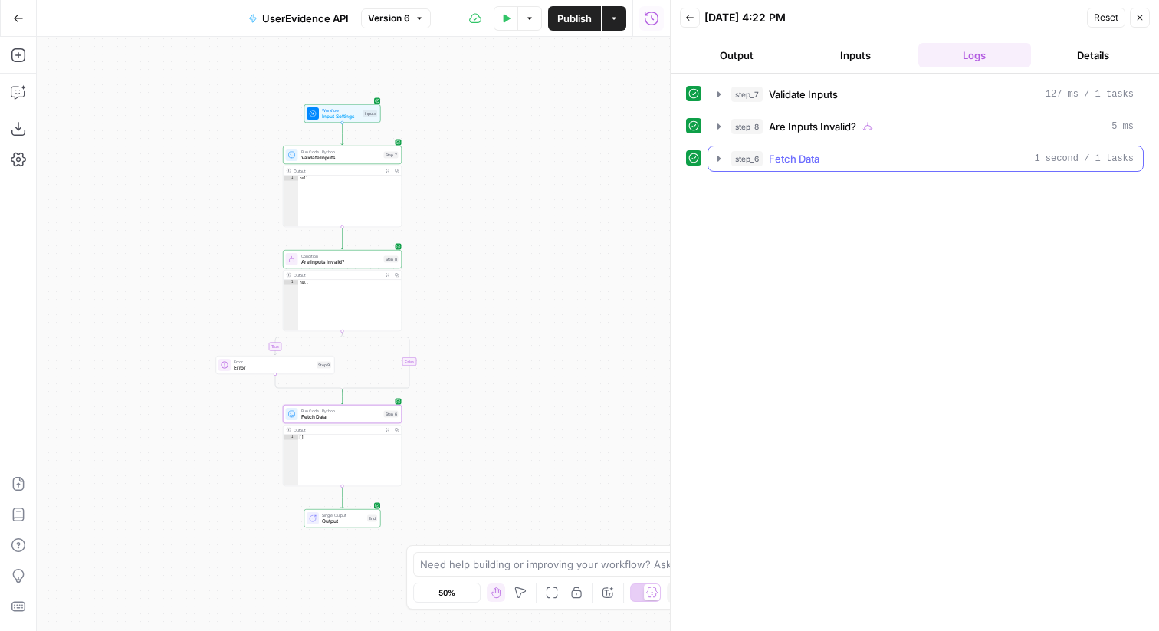
click at [854, 159] on div "step_6 Fetch Data 1 second / 1 tasks" at bounding box center [932, 158] width 402 height 15
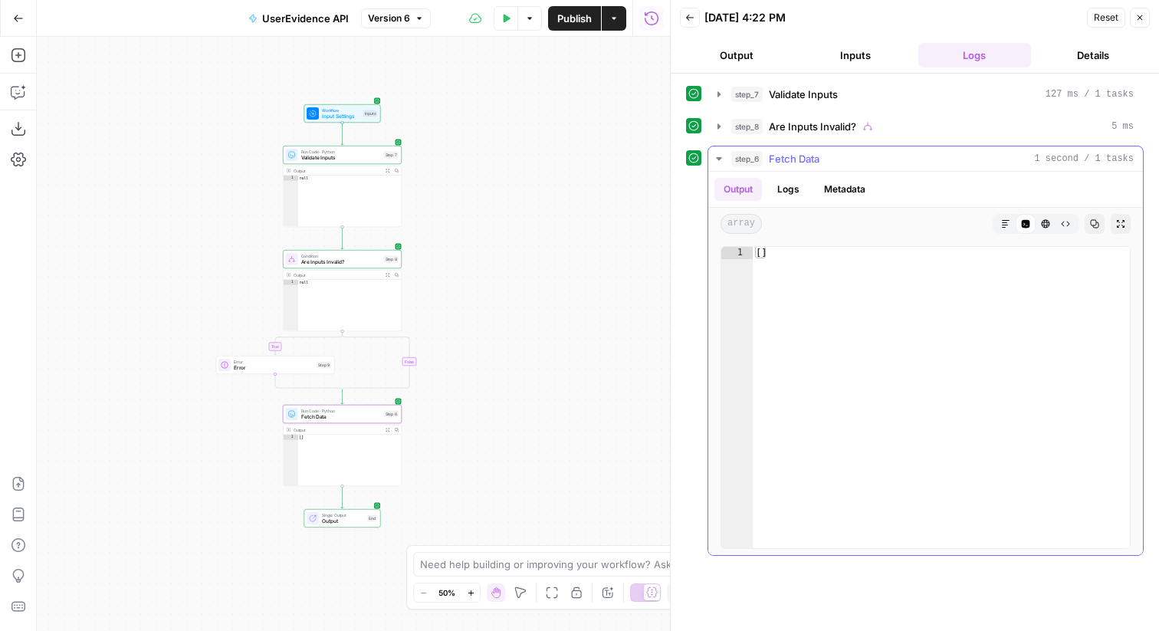
click at [842, 149] on button "step_6 Fetch Data 1 second / 1 tasks" at bounding box center [925, 158] width 435 height 25
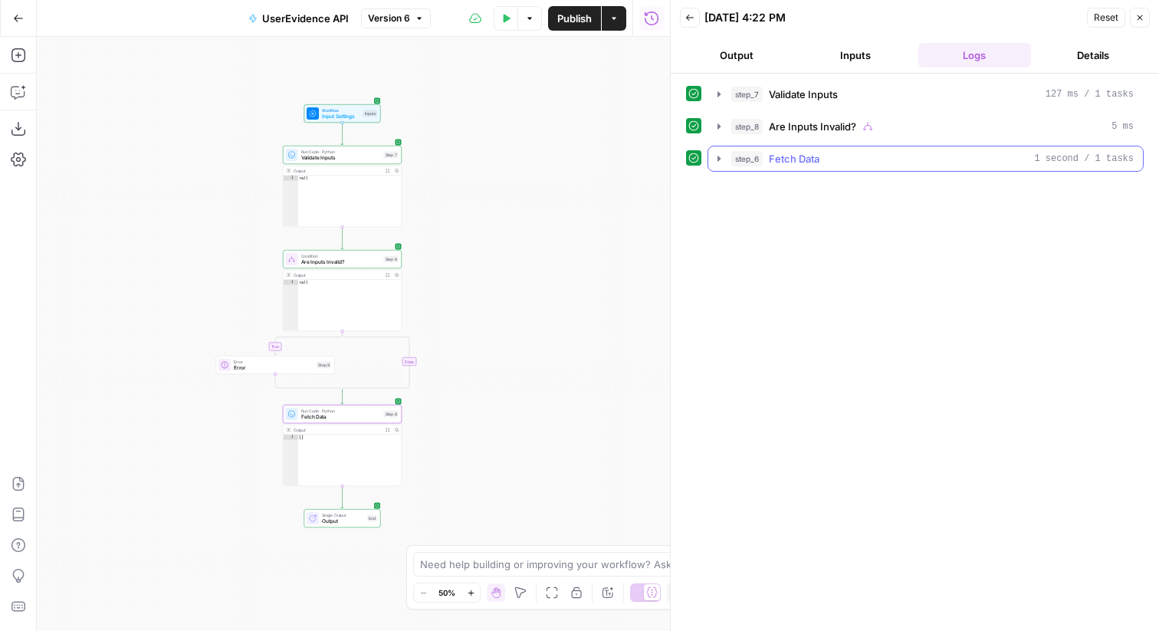
click at [822, 158] on div "step_6 Fetch Data 1 second / 1 tasks" at bounding box center [932, 158] width 402 height 15
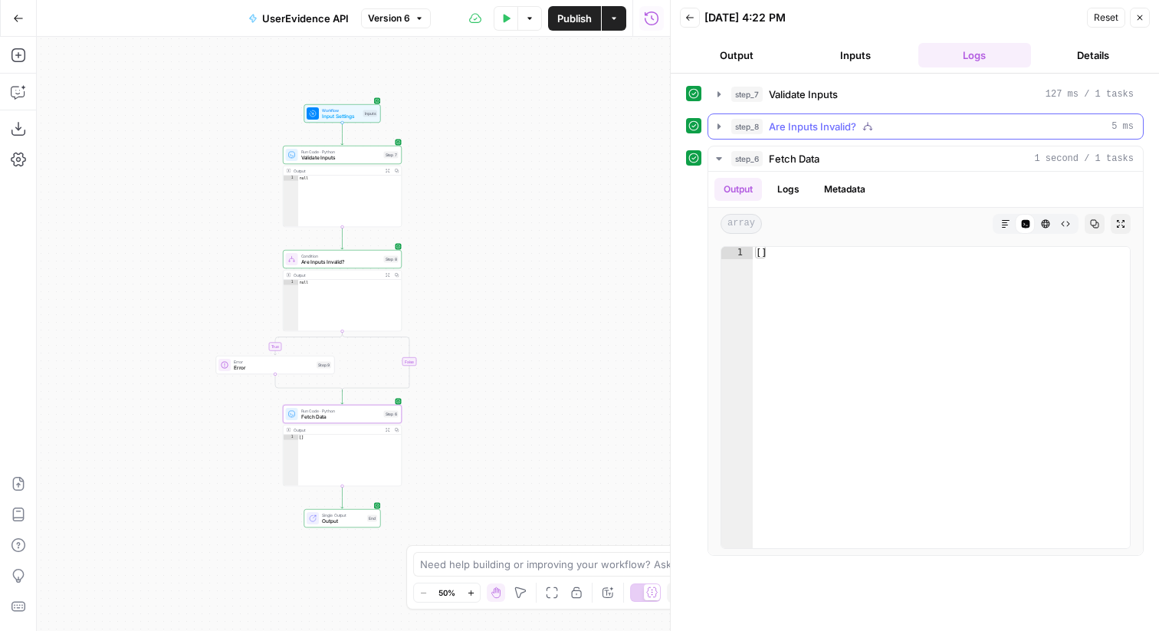
click at [826, 121] on span "Are Inputs Invalid?" at bounding box center [812, 126] width 87 height 15
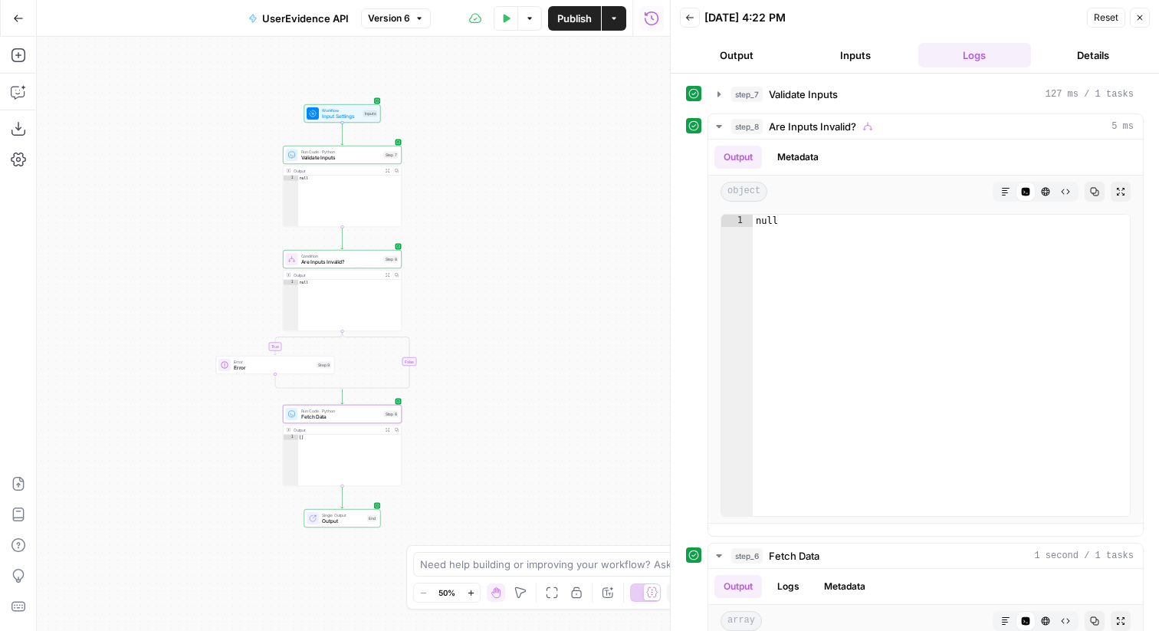
click at [513, 17] on button "Test Data" at bounding box center [506, 18] width 25 height 25
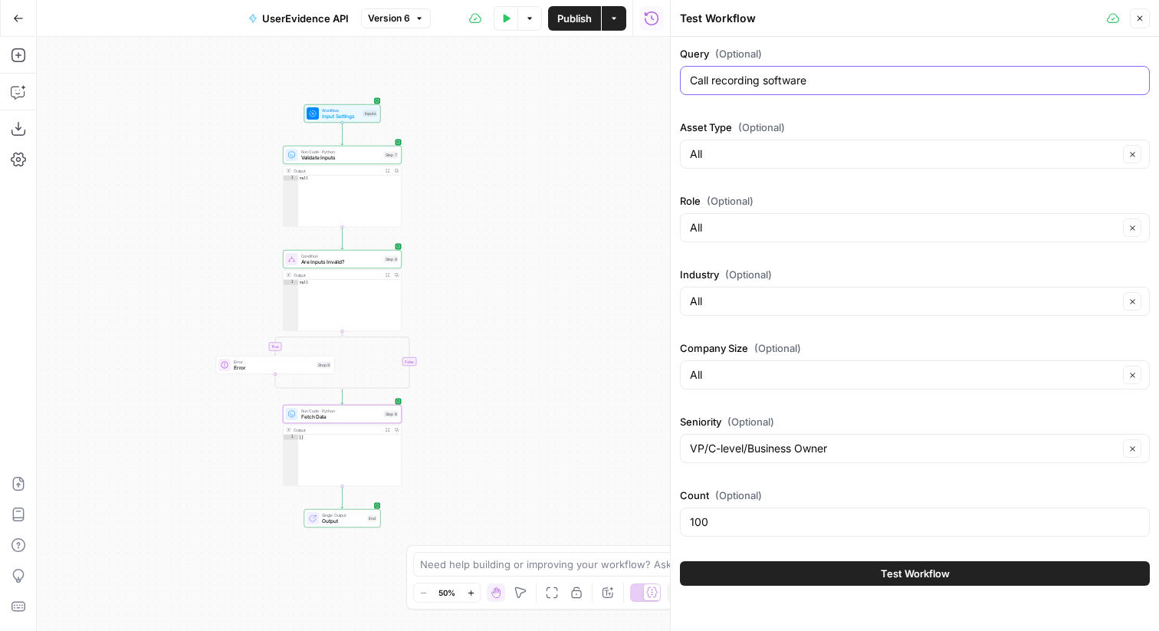
click at [859, 76] on input "Call recording software" at bounding box center [915, 80] width 450 height 15
click at [319, 21] on span "UserEvidence API" at bounding box center [305, 18] width 87 height 15
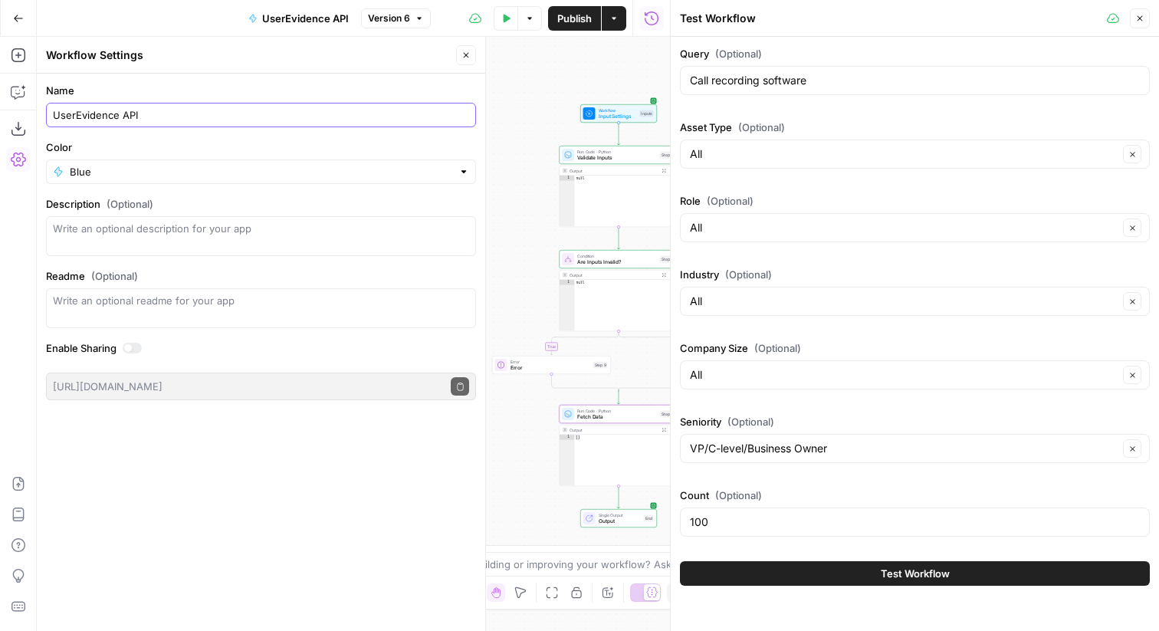
drag, startPoint x: 212, startPoint y: 114, endPoint x: 26, endPoint y: 113, distance: 185.5
click at [26, 113] on body "Gong New Home Browse Insights Opportunities Your Data Flightpath Recent Grids […" at bounding box center [579, 315] width 1159 height 631
click at [28, 20] on button "Go Back" at bounding box center [19, 19] width 28 height 28
